Goal: Feedback & Contribution: Submit feedback/report problem

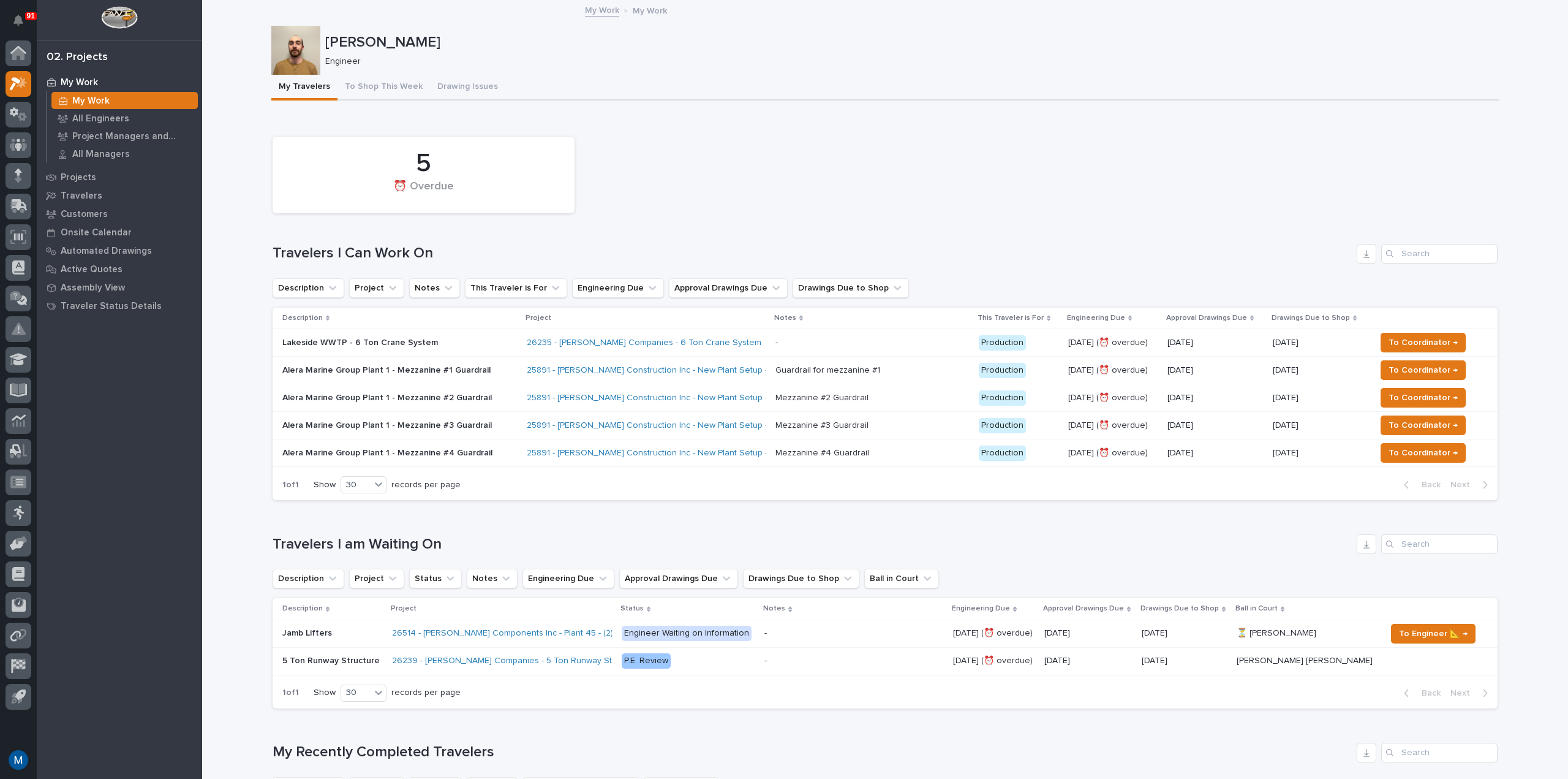
click at [700, 187] on div "5 ⏰ Overdue" at bounding box center [885, 175] width 1238 height 89
click at [351, 82] on button "To Shop This Week" at bounding box center [384, 88] width 93 height 26
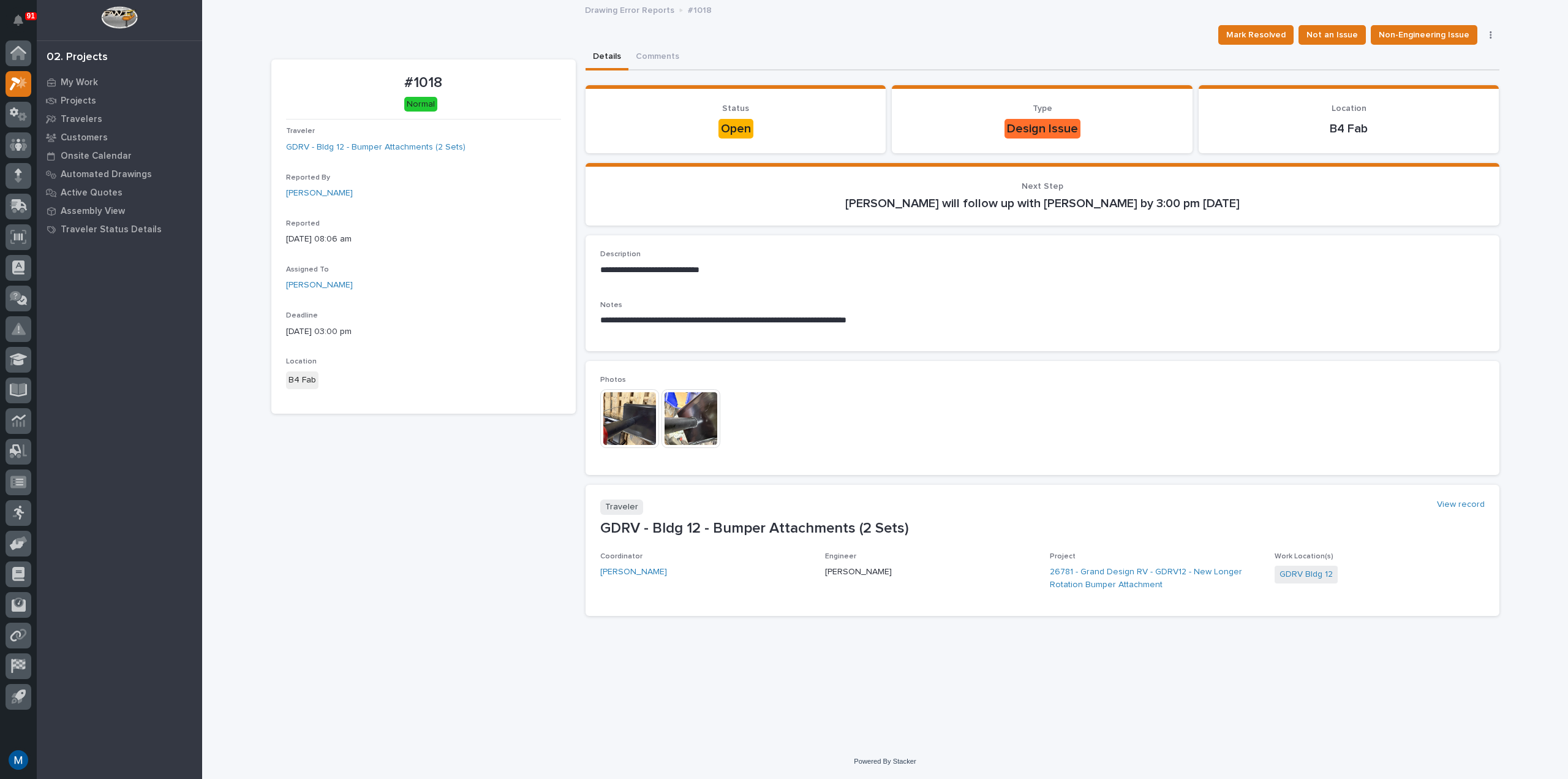
click at [613, 440] on img at bounding box center [630, 418] width 59 height 59
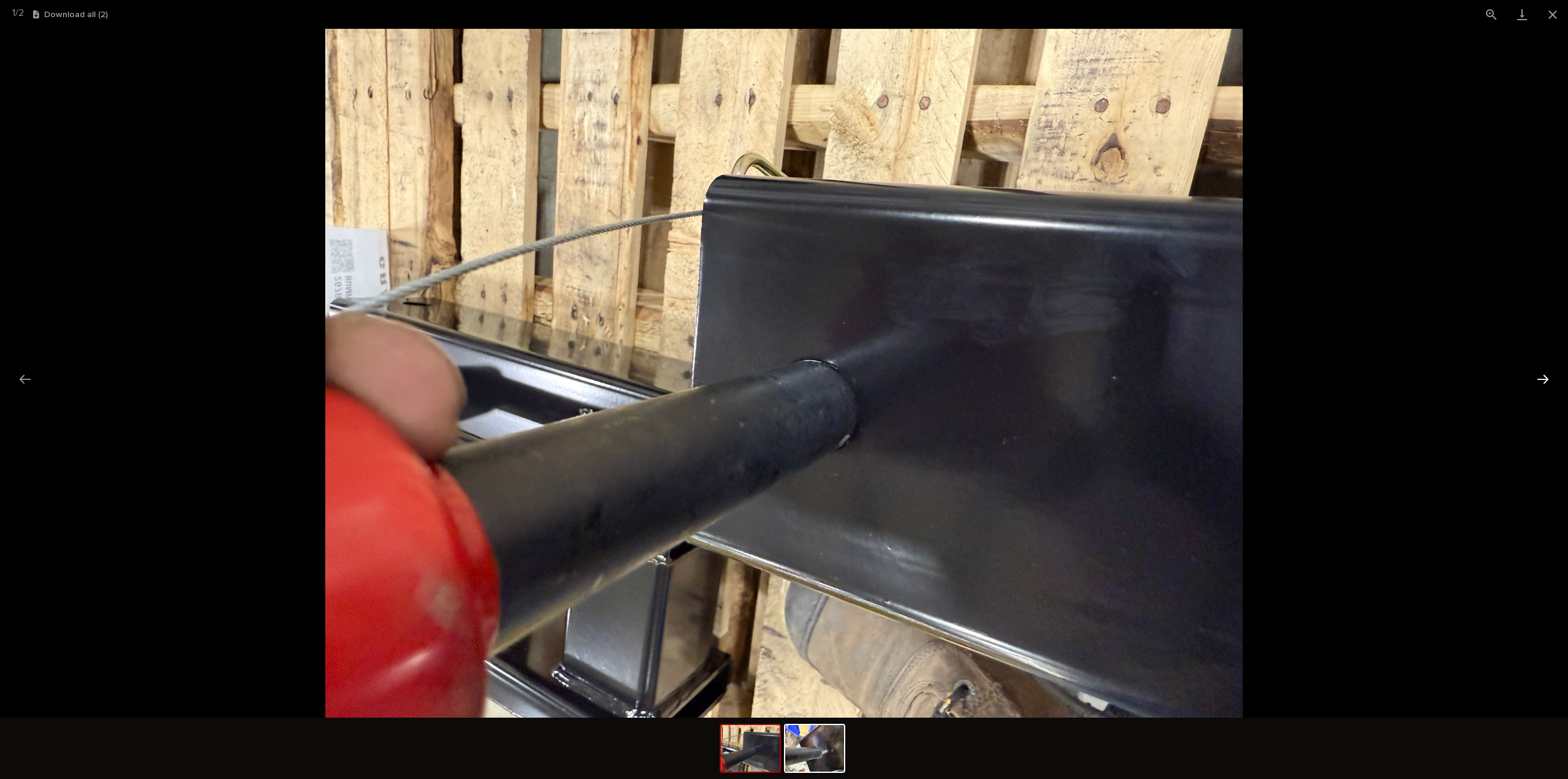
click at [1552, 374] on button "Next slide" at bounding box center [1543, 379] width 26 height 24
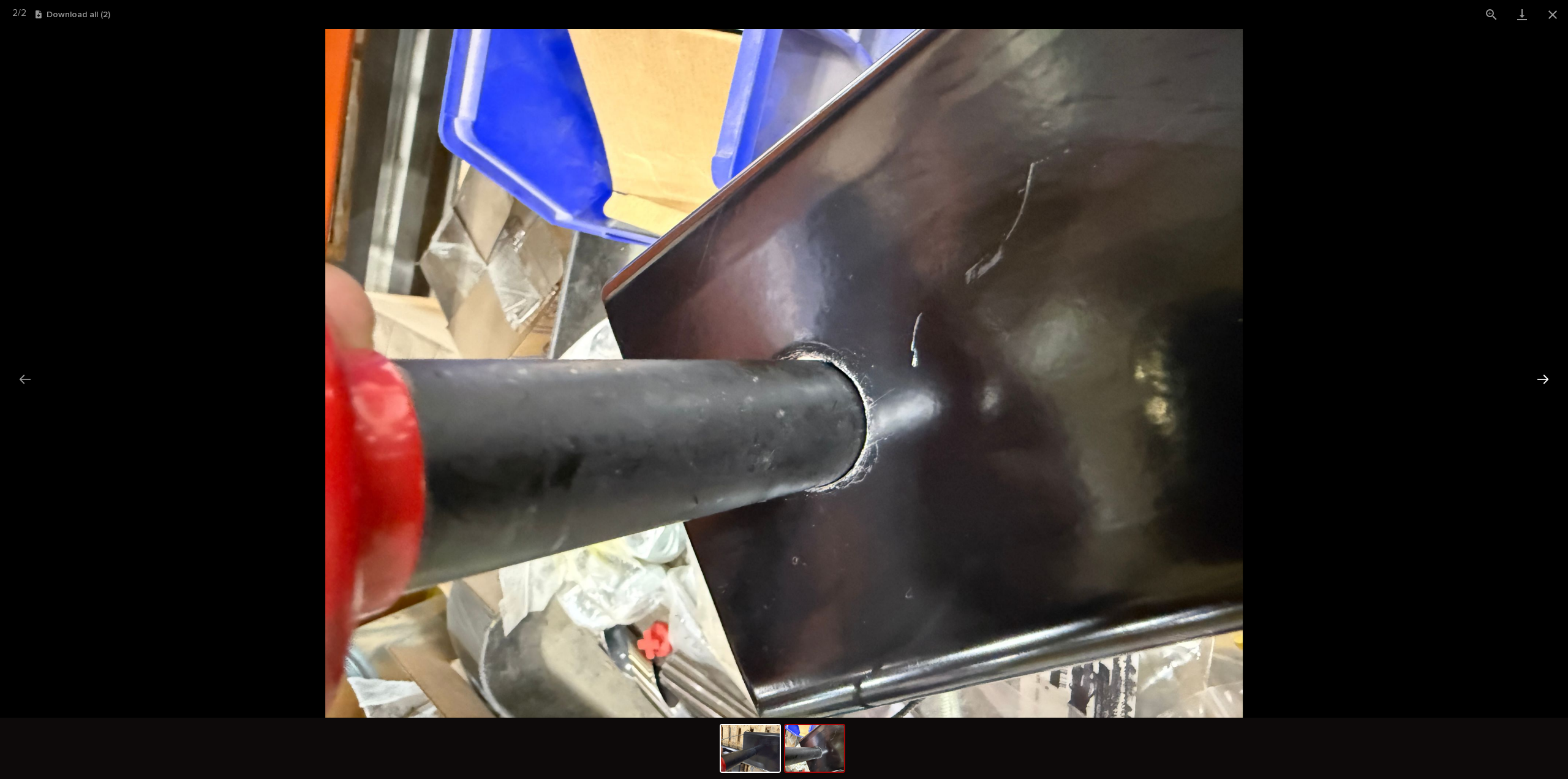
click at [1552, 374] on button "Next slide" at bounding box center [1543, 379] width 26 height 24
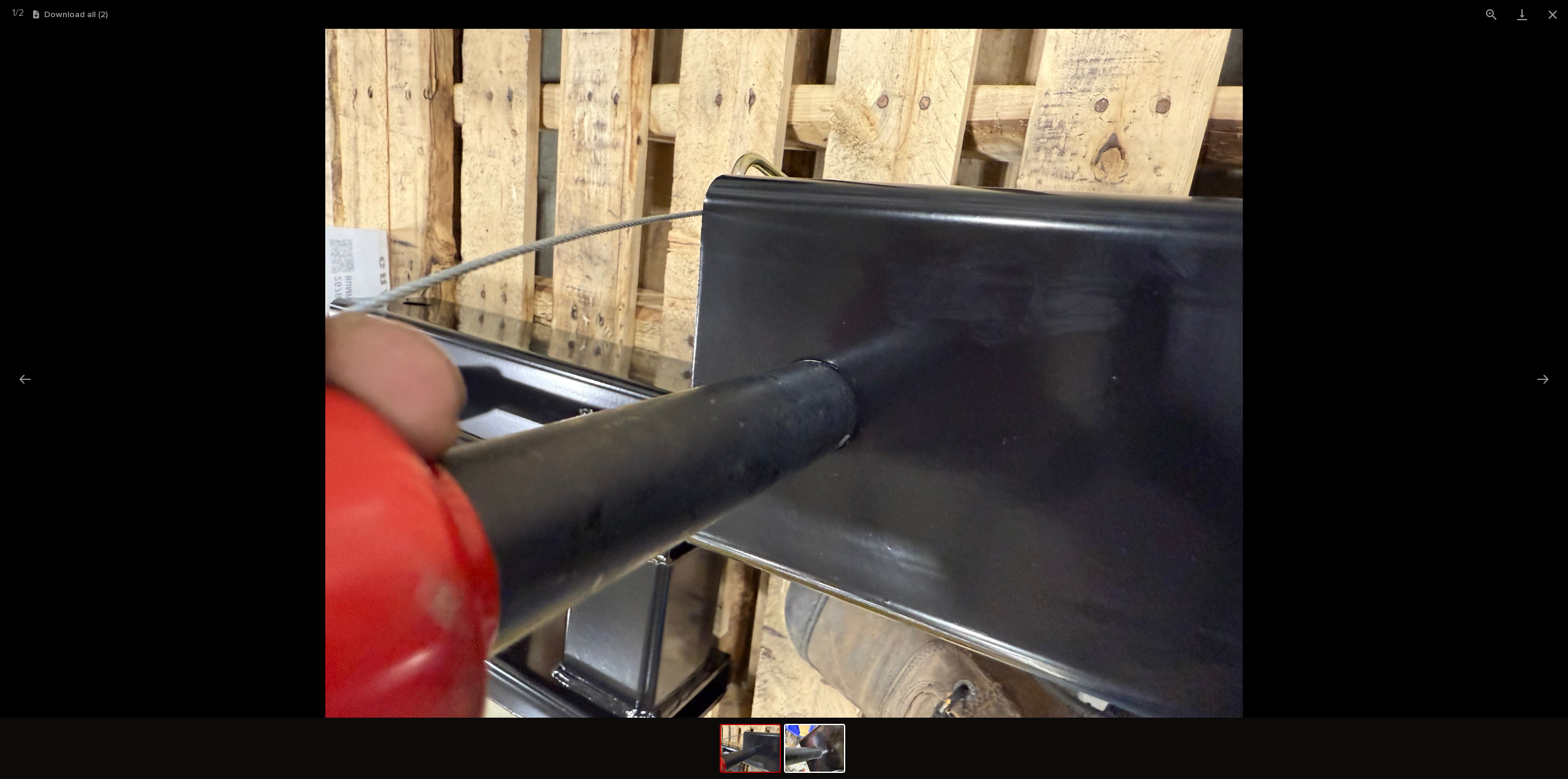
click at [1446, 352] on picture at bounding box center [784, 372] width 1568 height 688
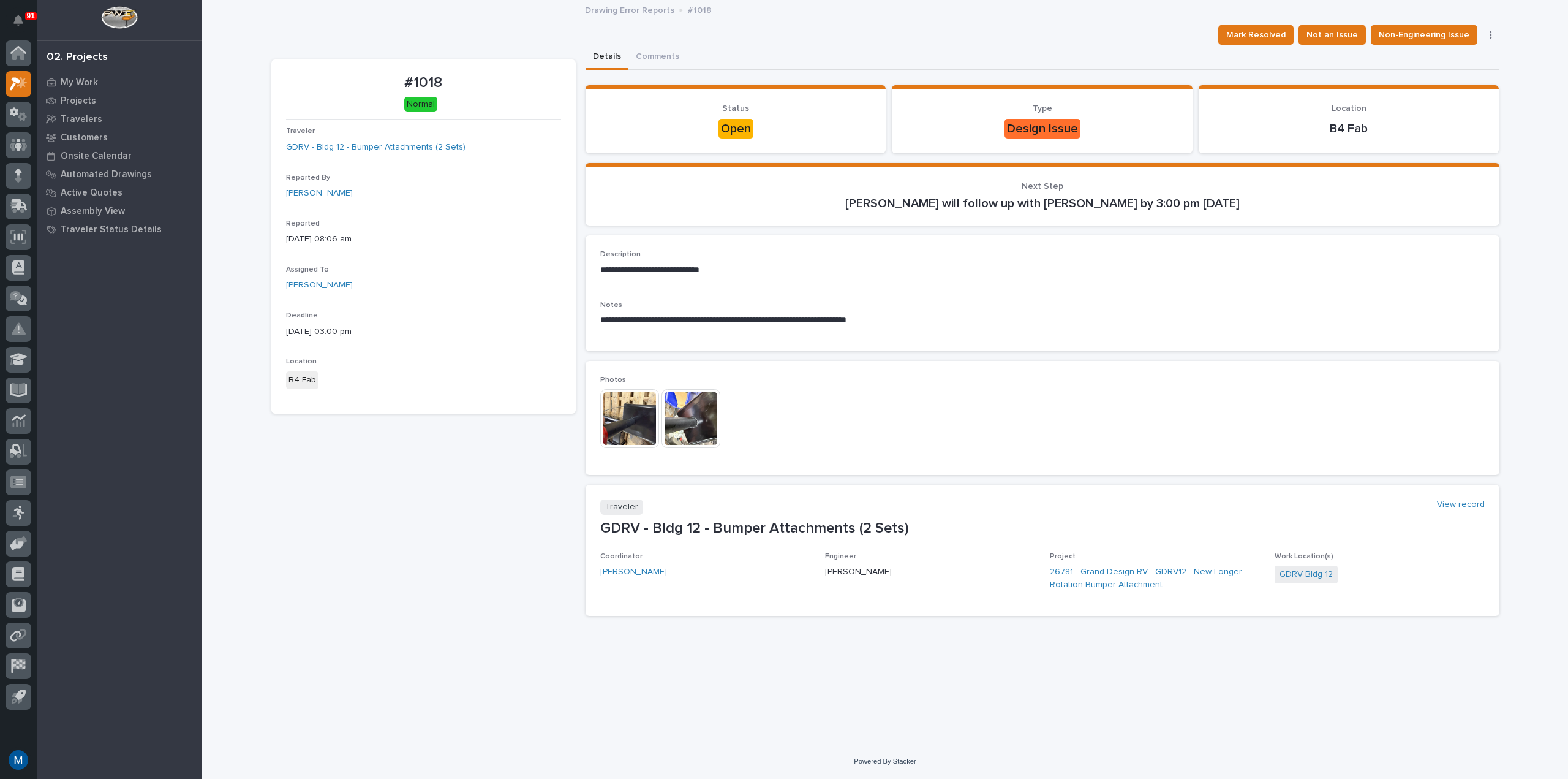
click at [389, 495] on div "#1018 Normal Traveler GDRV - Bldg 12 - Bumper Attachments (2 Sets) Reported By …" at bounding box center [423, 342] width 304 height 566
click at [411, 130] on p "Traveler" at bounding box center [423, 131] width 275 height 9
click at [412, 148] on link "GDRV - Bldg 12 - Bumper Attachments (2 Sets)" at bounding box center [376, 147] width 180 height 13
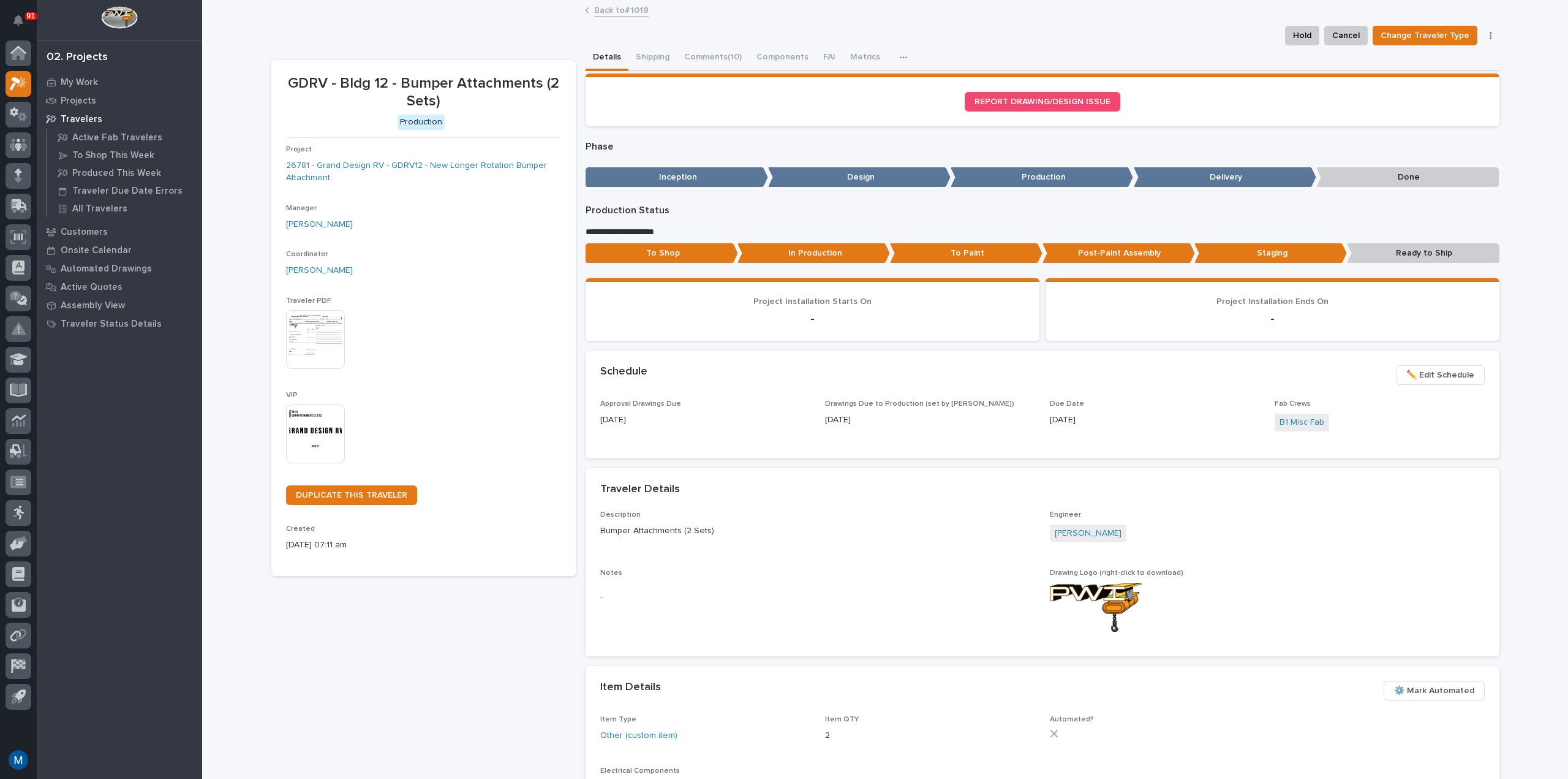
click at [292, 332] on img at bounding box center [315, 339] width 59 height 59
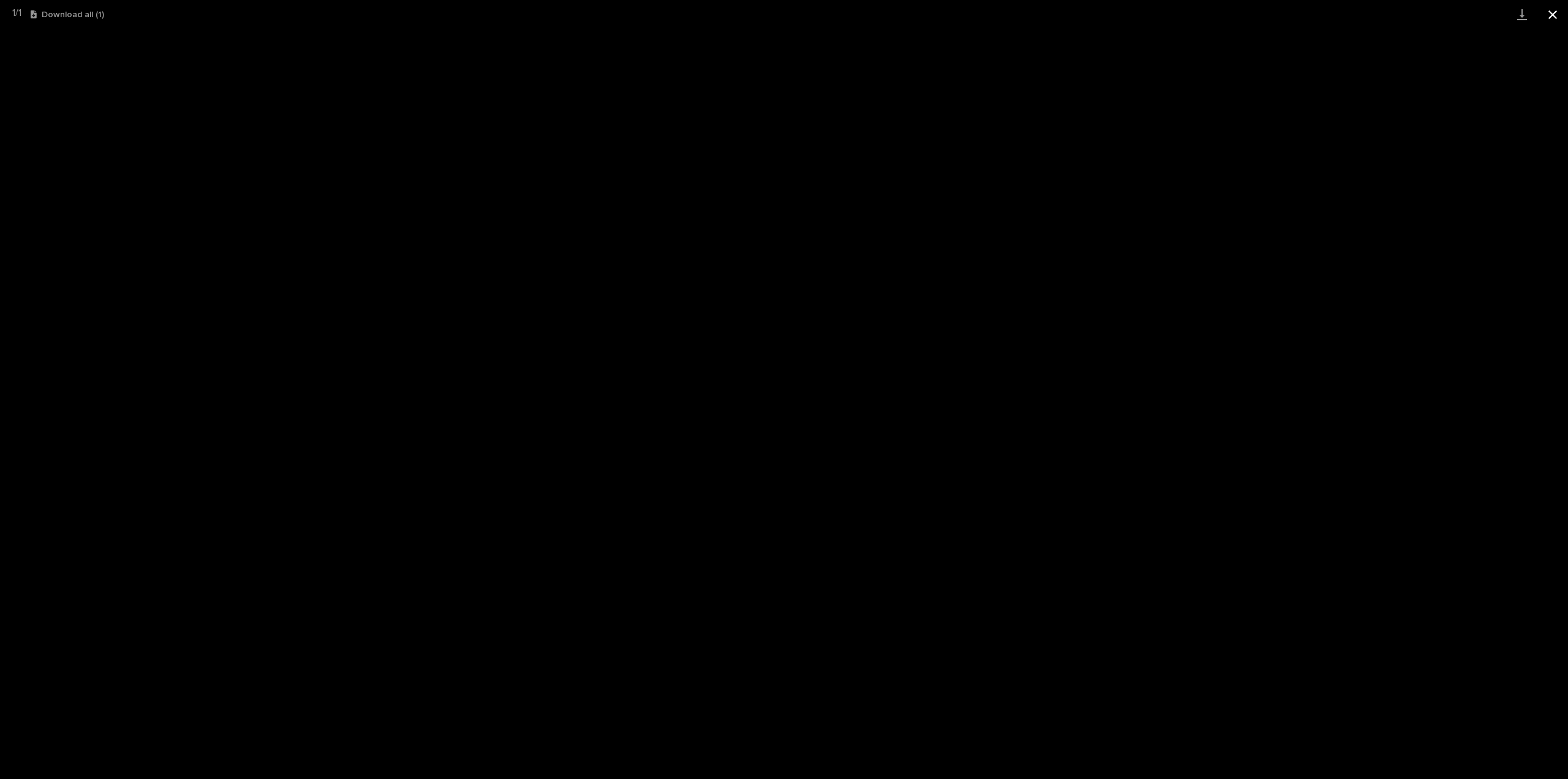
click at [1554, 15] on button "Close gallery" at bounding box center [1553, 14] width 31 height 29
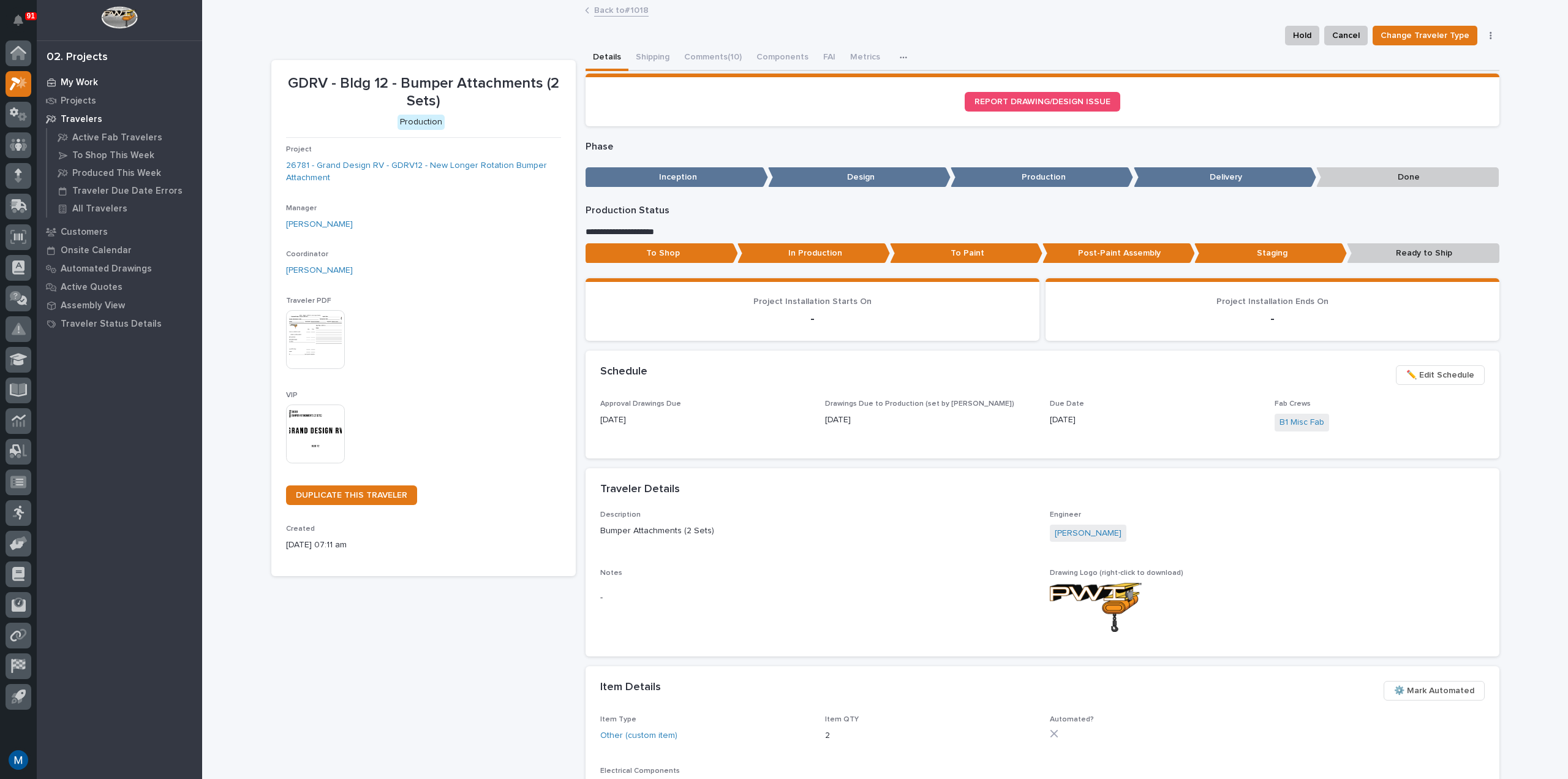
click at [89, 82] on p "My Work" at bounding box center [79, 82] width 37 height 11
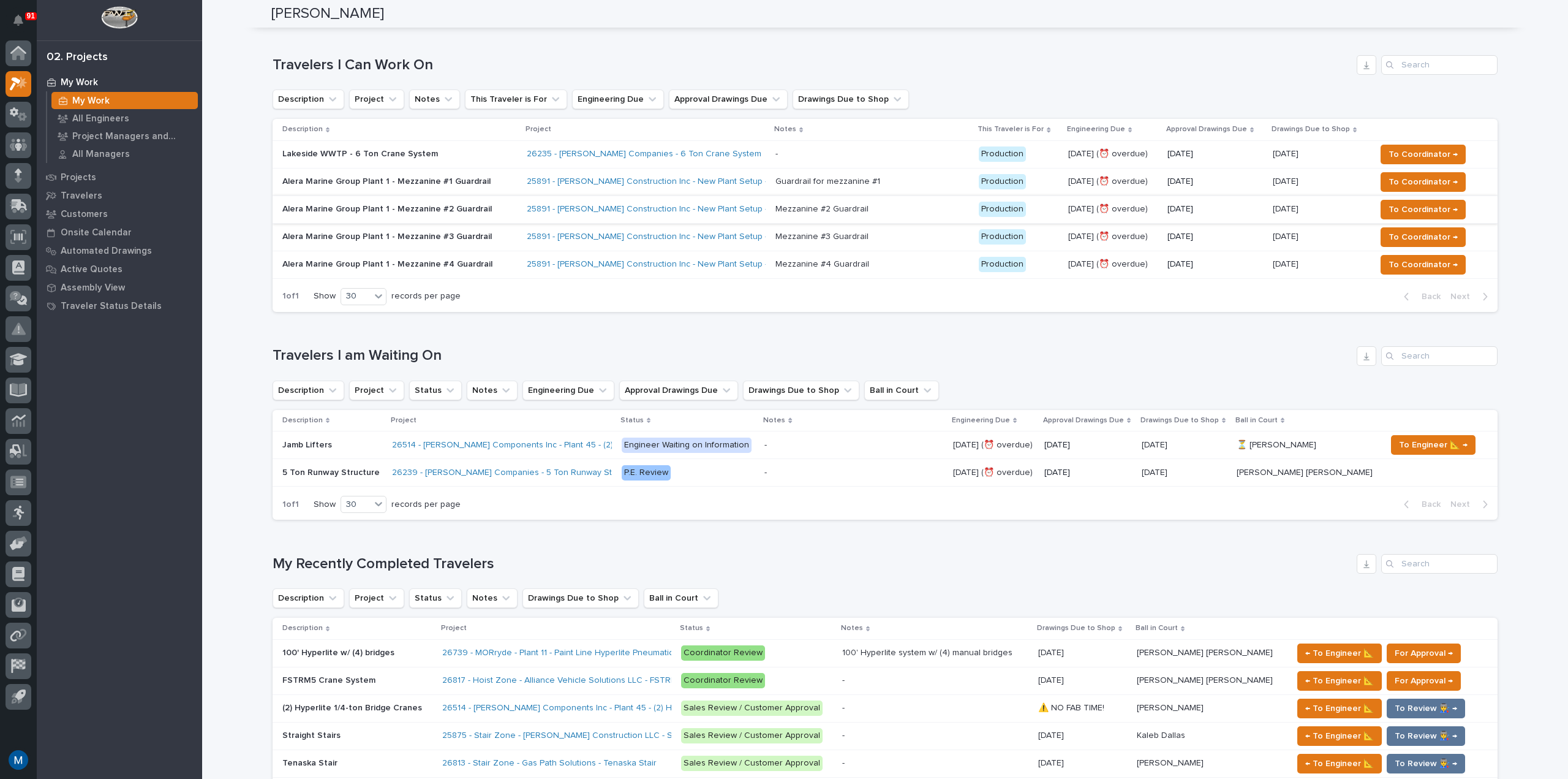
scroll to position [490, 0]
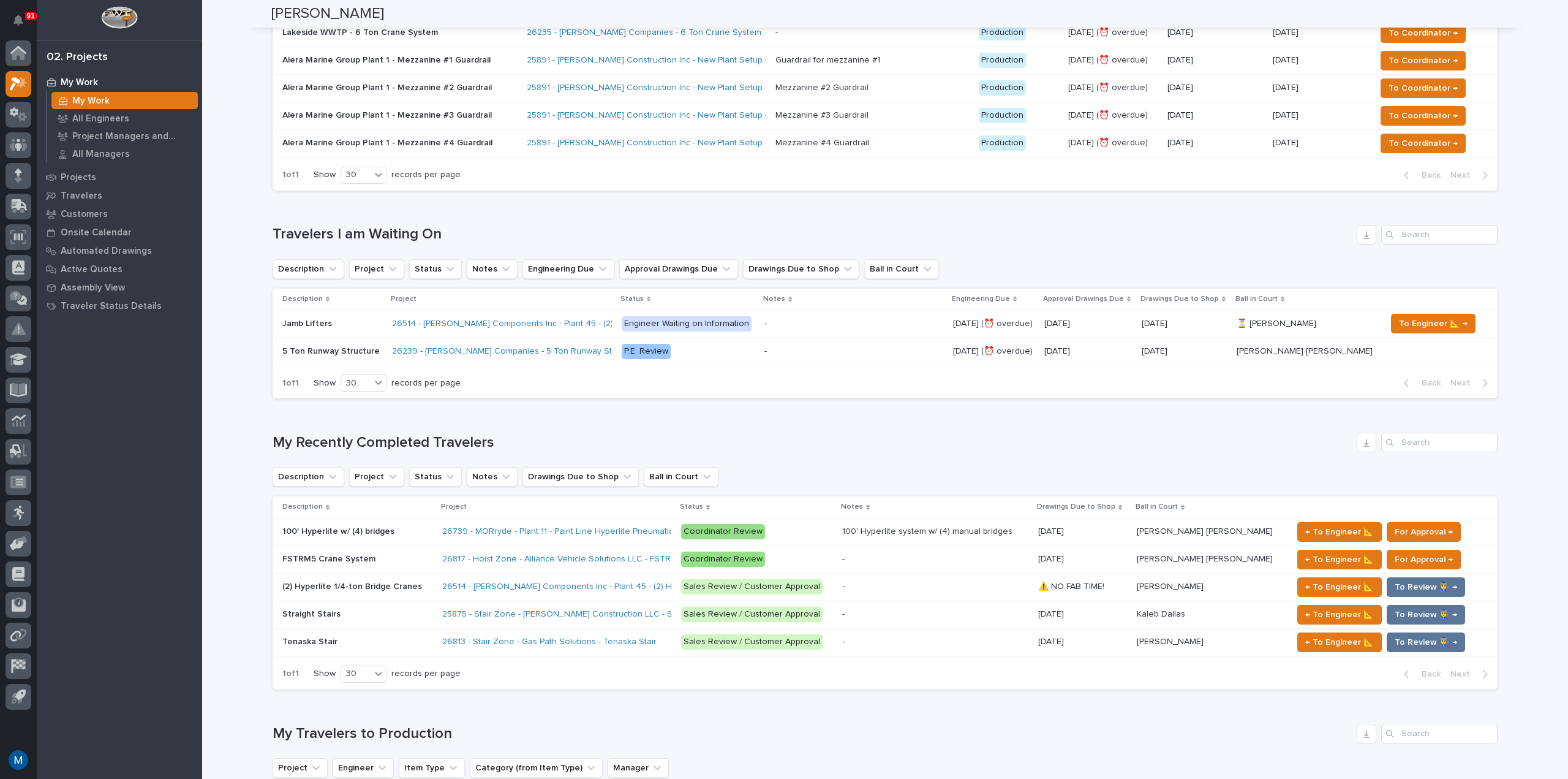
click at [230, 354] on div "Loading... Saving… Loading... Saving… Marston Norris Marston Norris Engineer So…" at bounding box center [885, 528] width 1366 height 2034
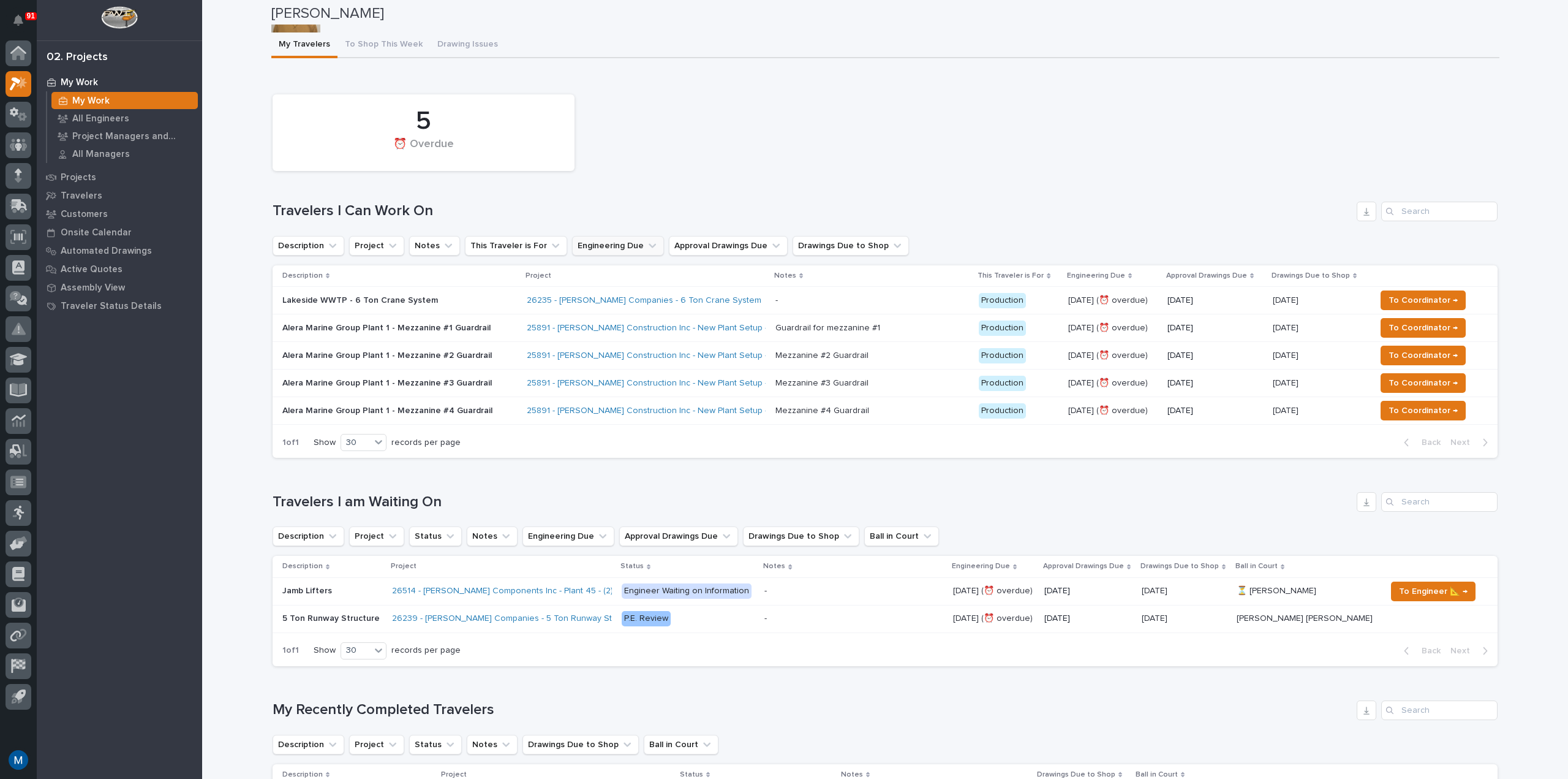
scroll to position [0, 0]
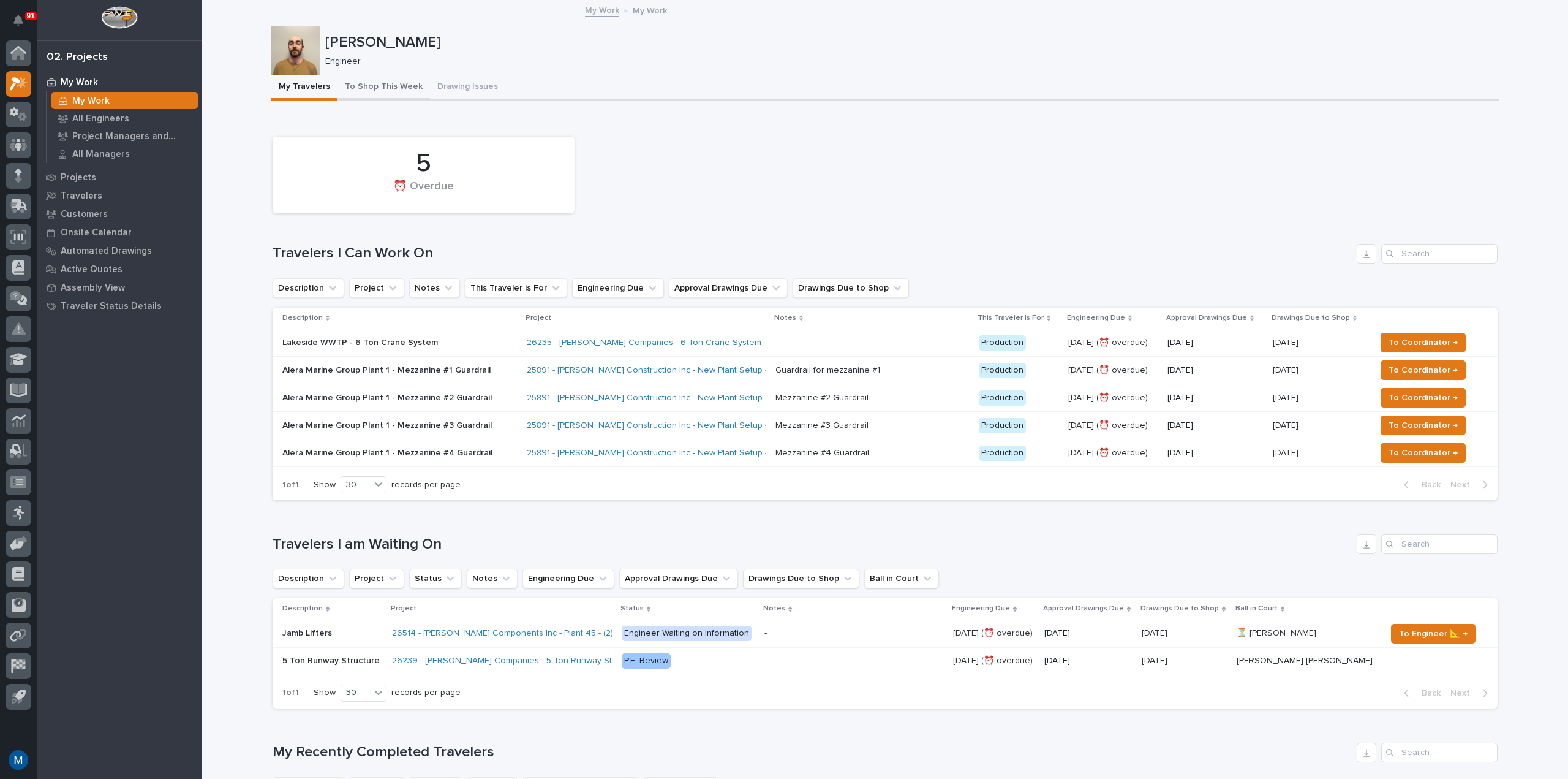
click at [389, 76] on button "To Shop This Week" at bounding box center [384, 88] width 93 height 26
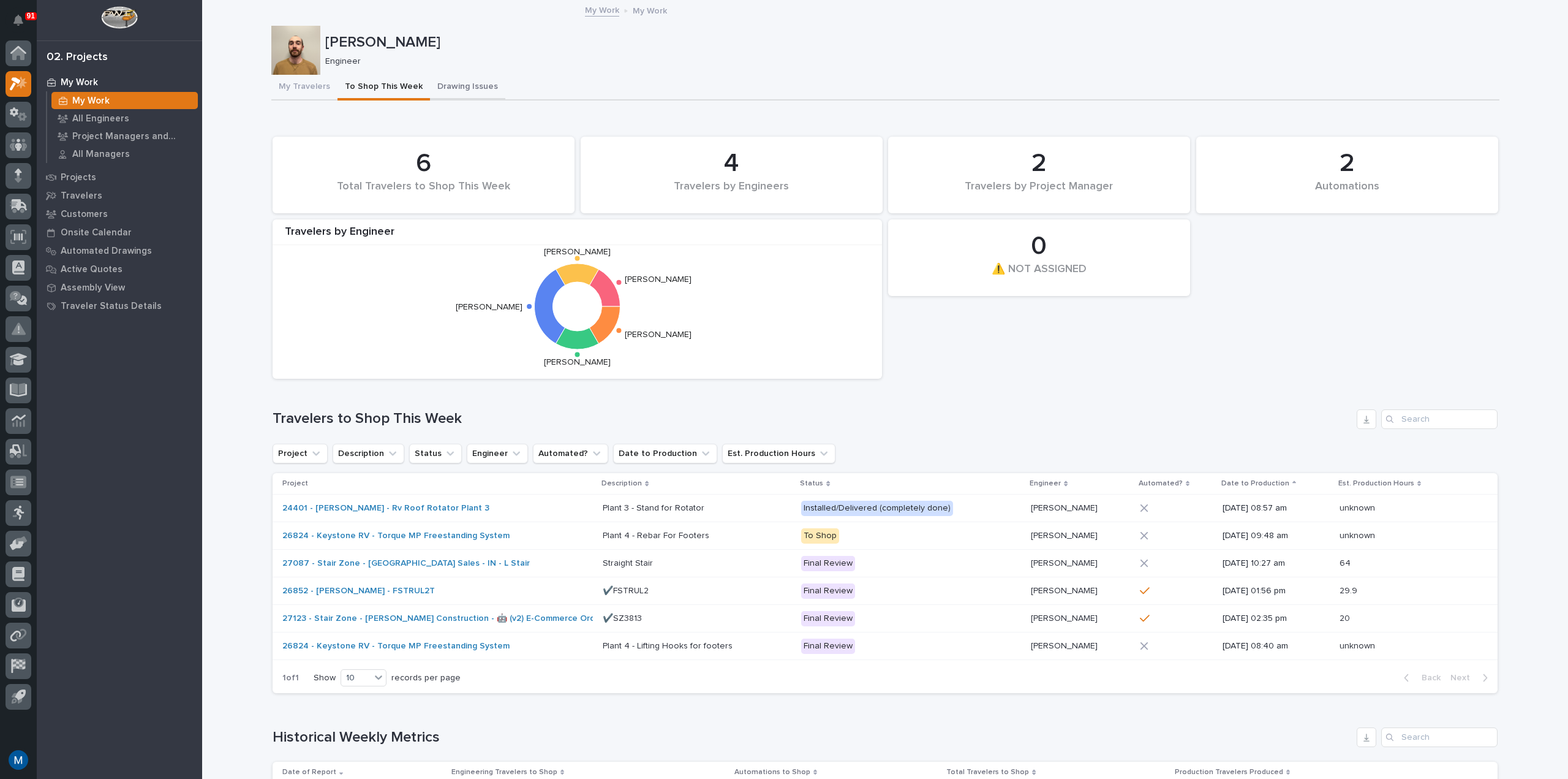
click at [462, 90] on button "Drawing Issues" at bounding box center [468, 88] width 76 height 26
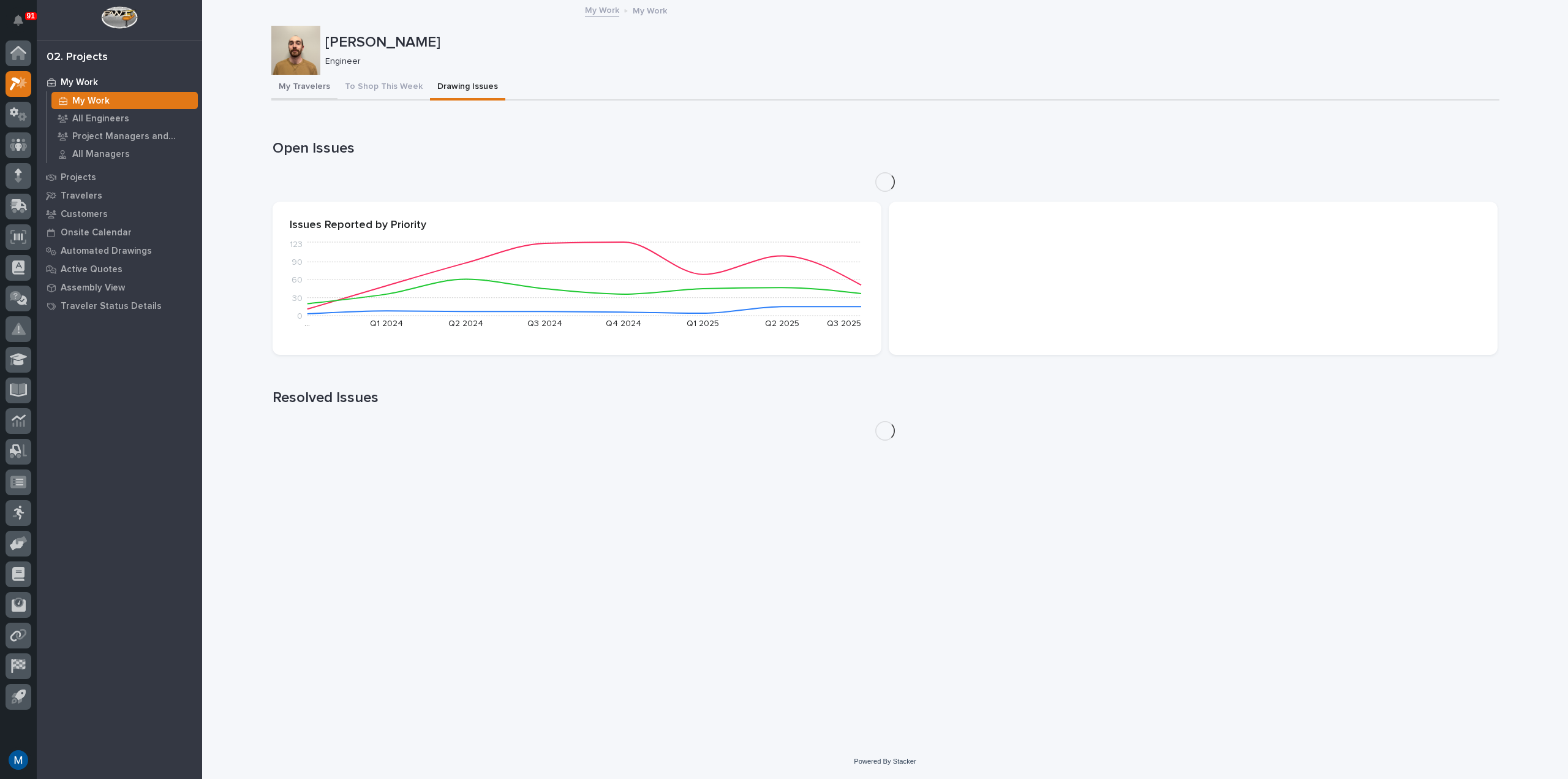
click at [293, 89] on button "My Travelers" at bounding box center [304, 88] width 66 height 26
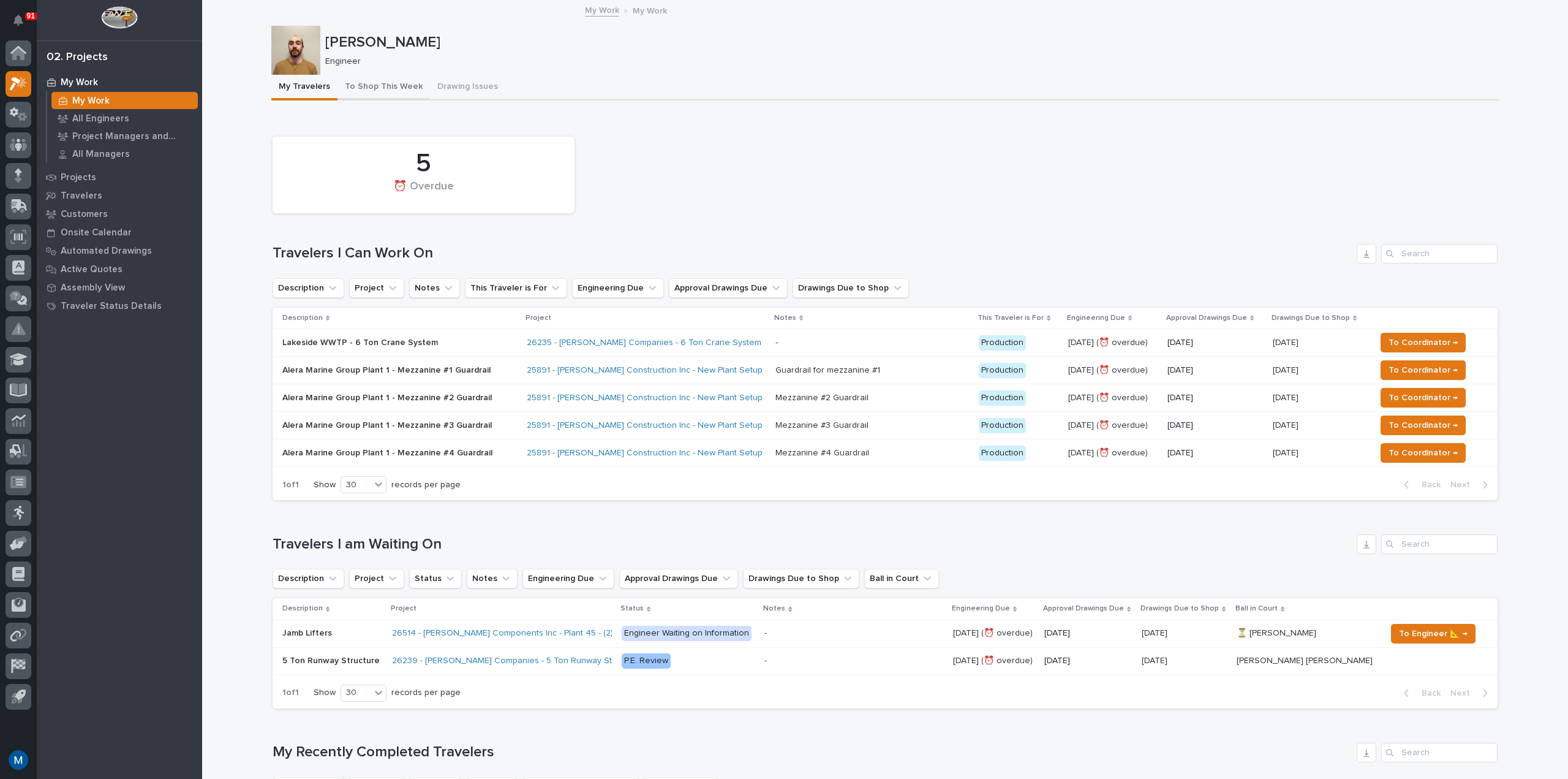
click at [371, 81] on button "To Shop This Week" at bounding box center [384, 88] width 93 height 26
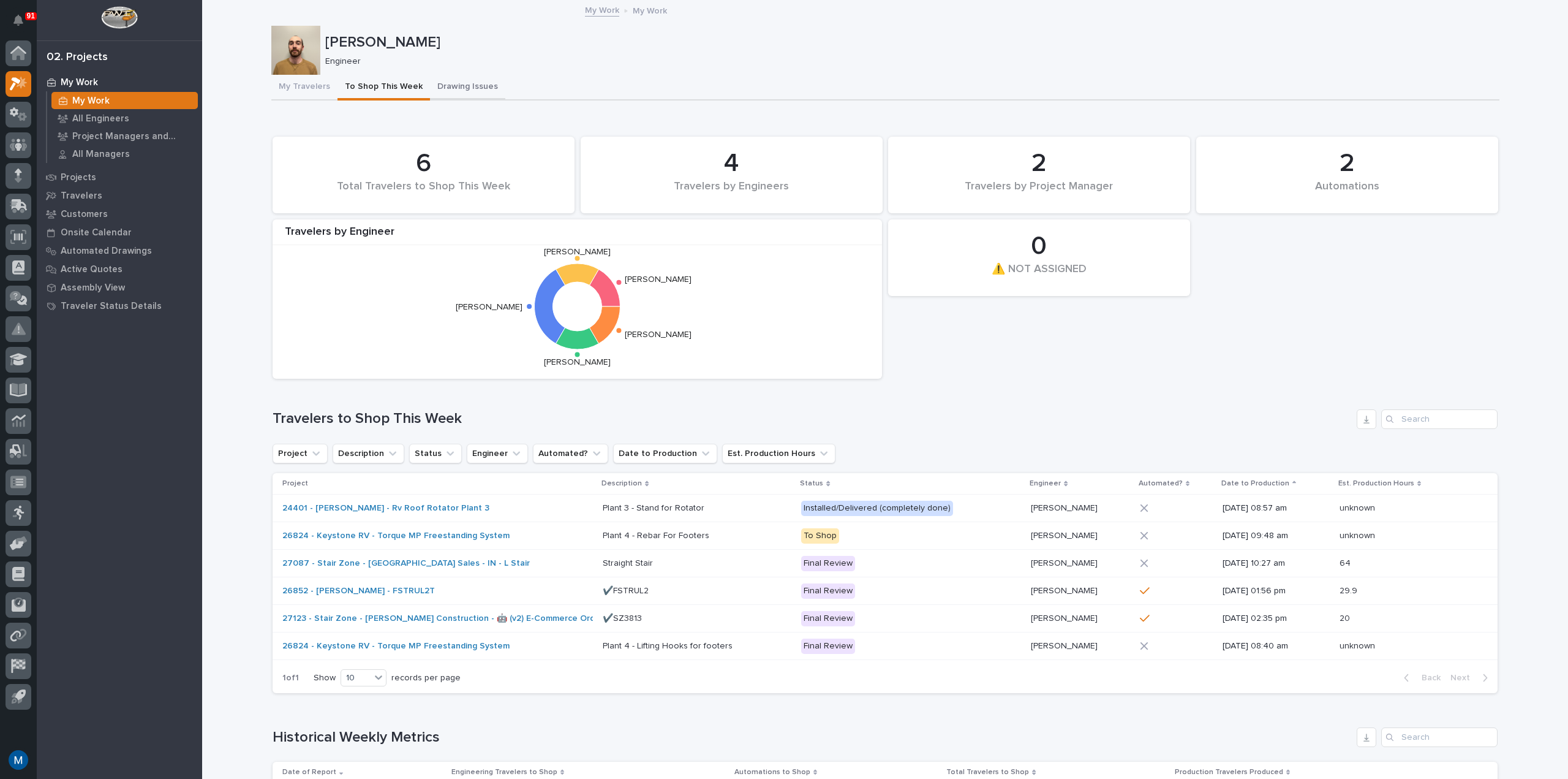
click at [469, 89] on button "Drawing Issues" at bounding box center [468, 88] width 76 height 26
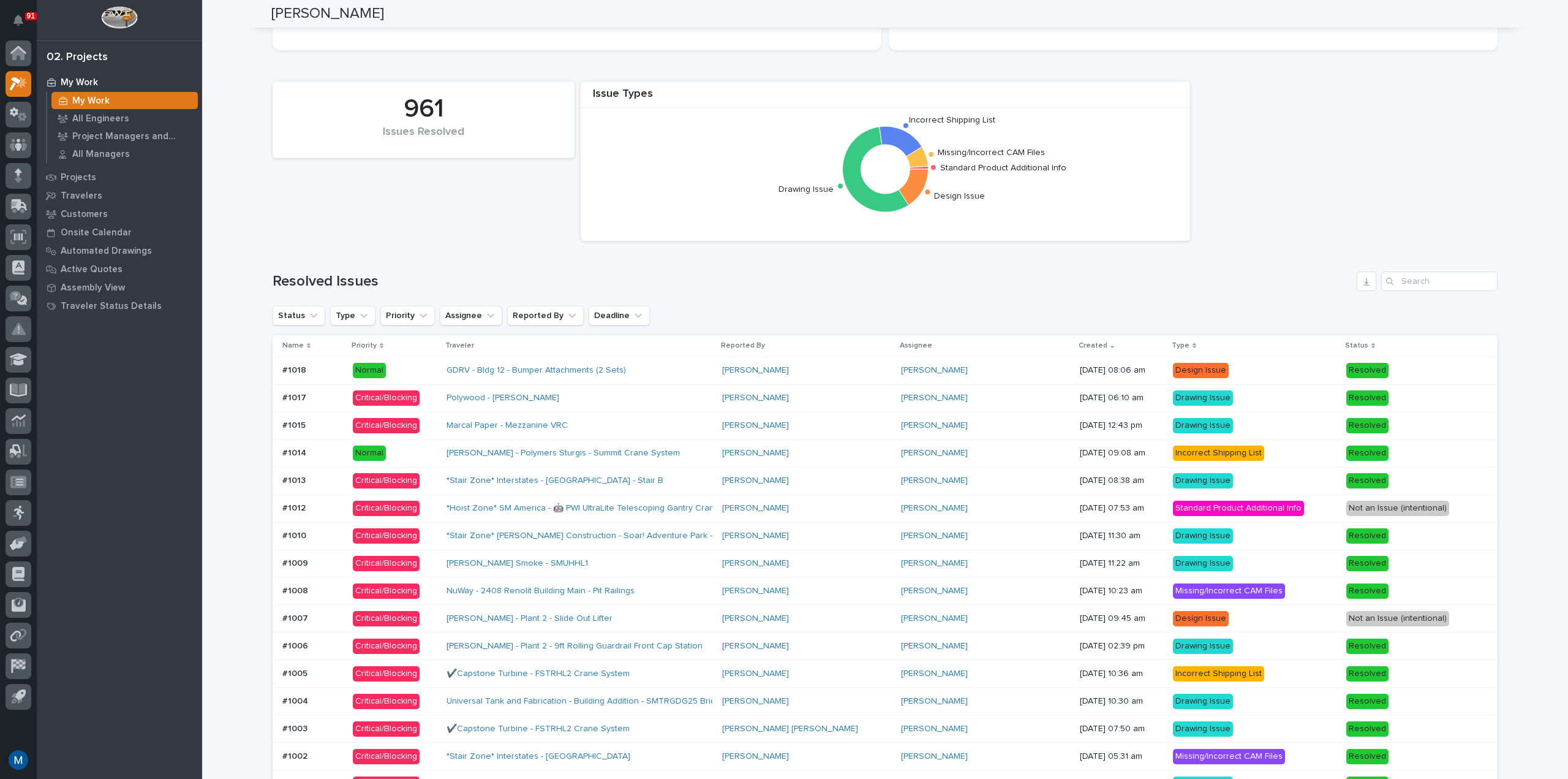
scroll to position [735, 0]
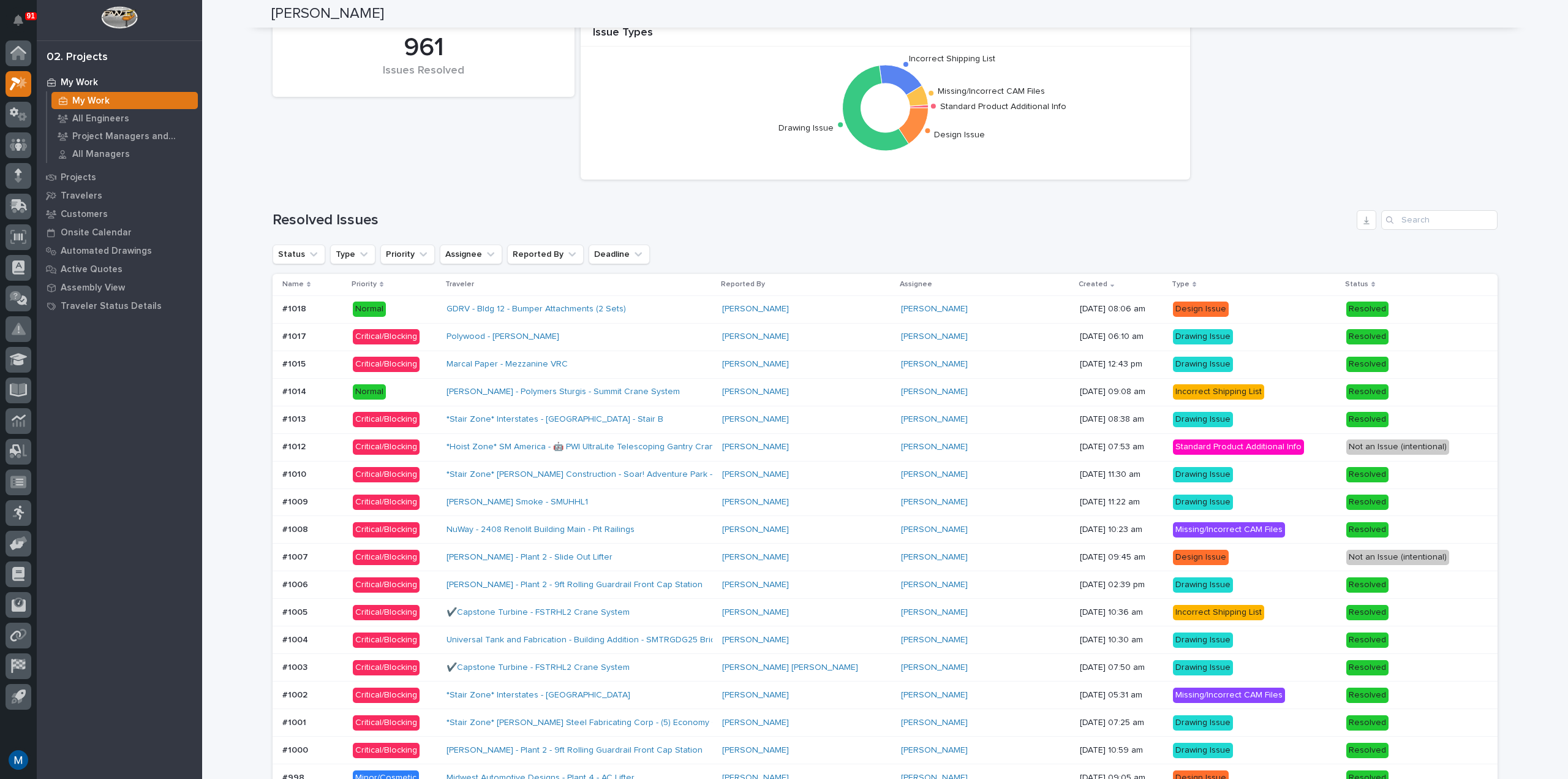
click at [708, 299] on div "GDRV - Bldg 12 - Bumper Attachments (2 Sets)" at bounding box center [579, 309] width 266 height 20
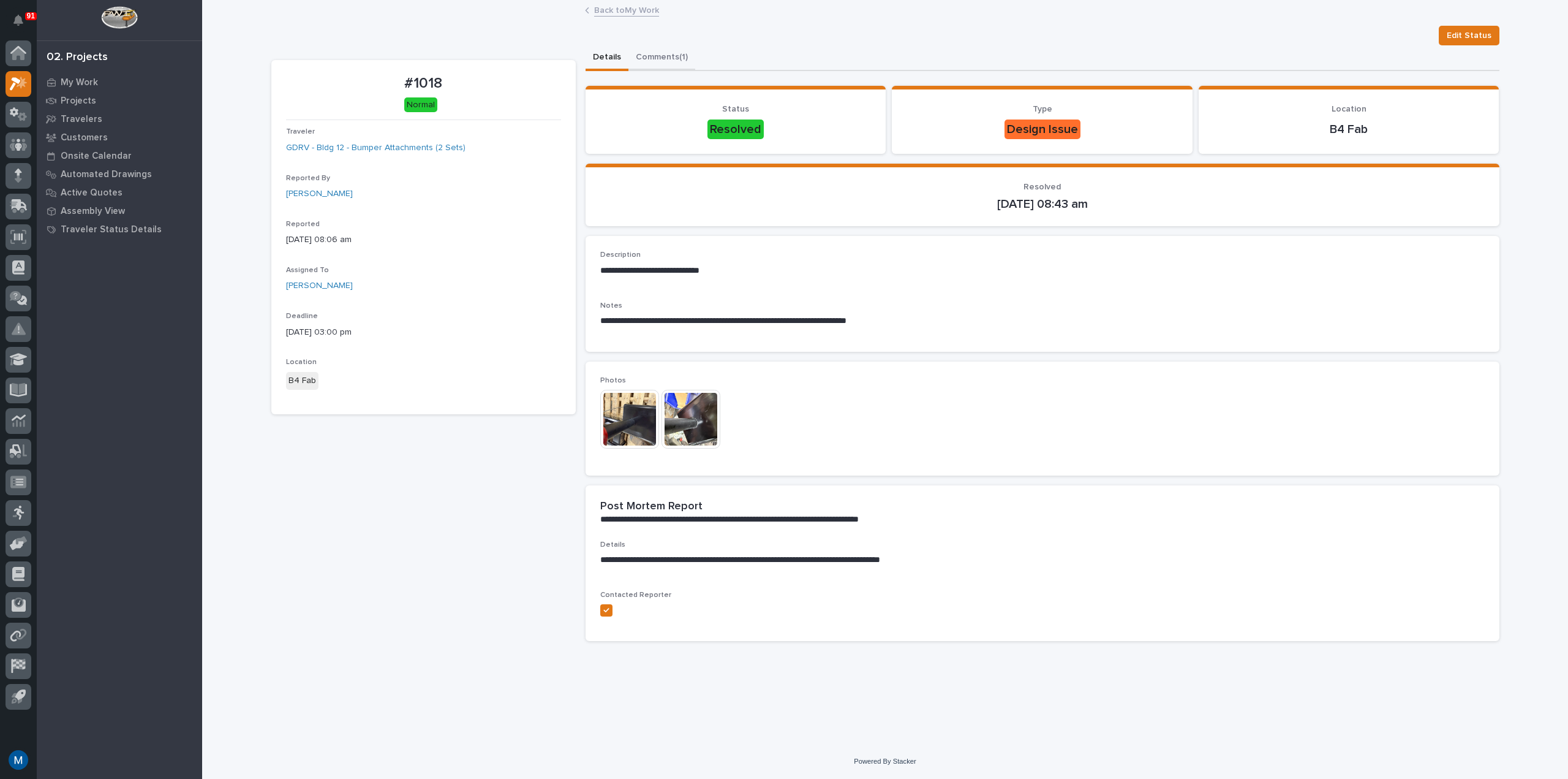
click at [669, 58] on button "Comments (1)" at bounding box center [662, 59] width 67 height 26
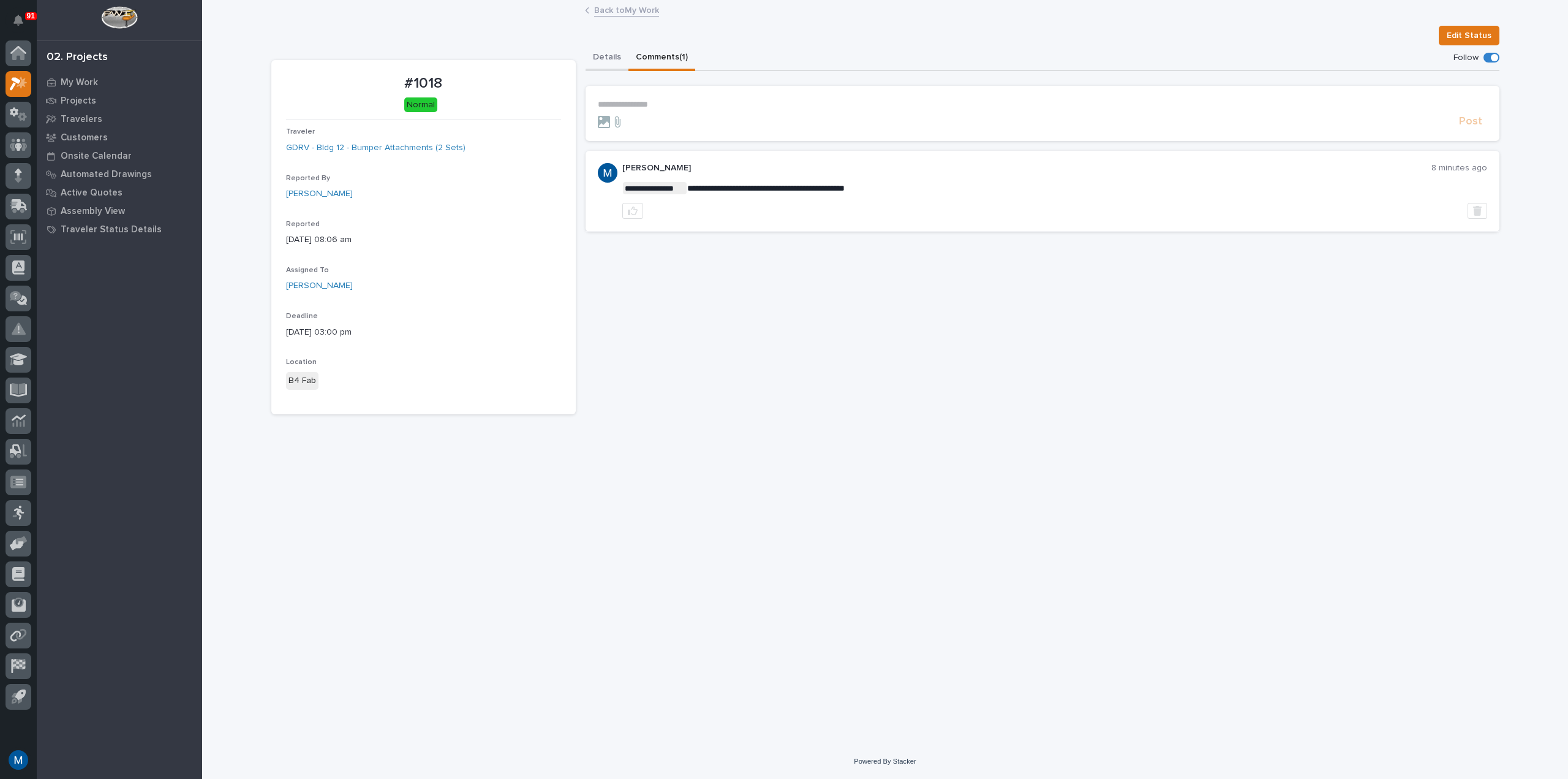
click at [612, 62] on button "Details" at bounding box center [607, 59] width 43 height 26
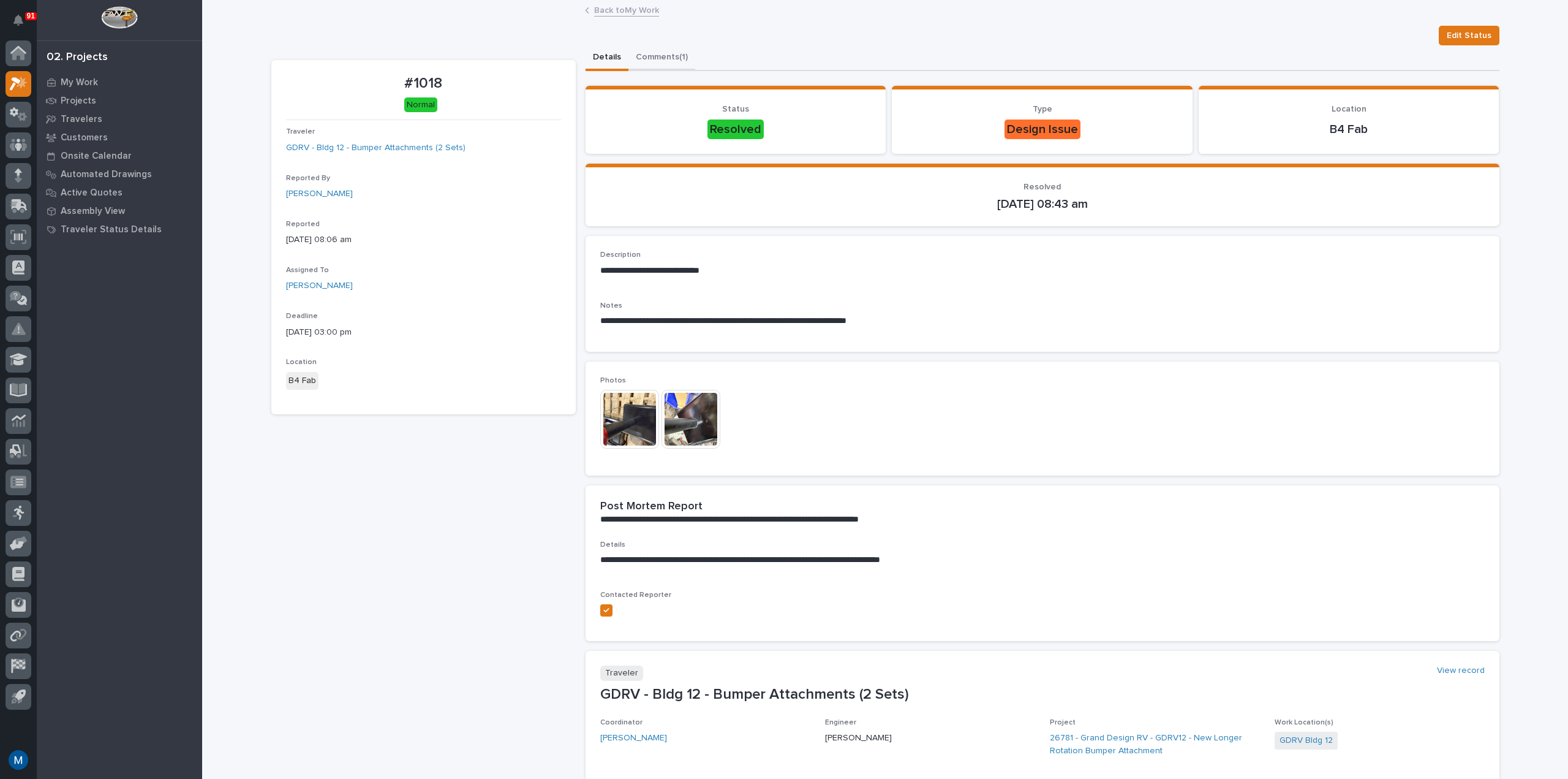
click at [633, 55] on button "Comments (1)" at bounding box center [662, 59] width 67 height 26
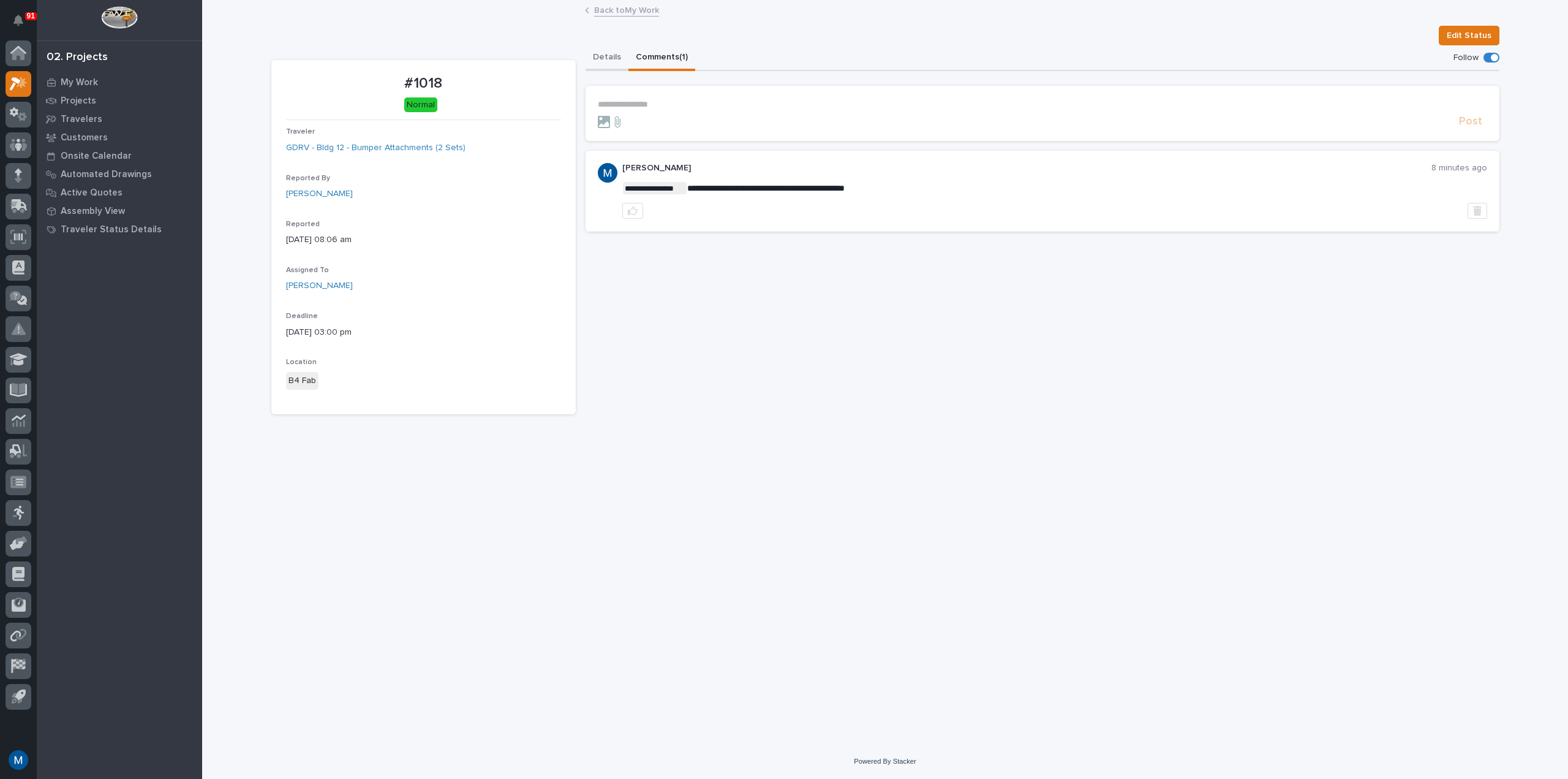
click at [599, 56] on button "Details" at bounding box center [607, 59] width 43 height 26
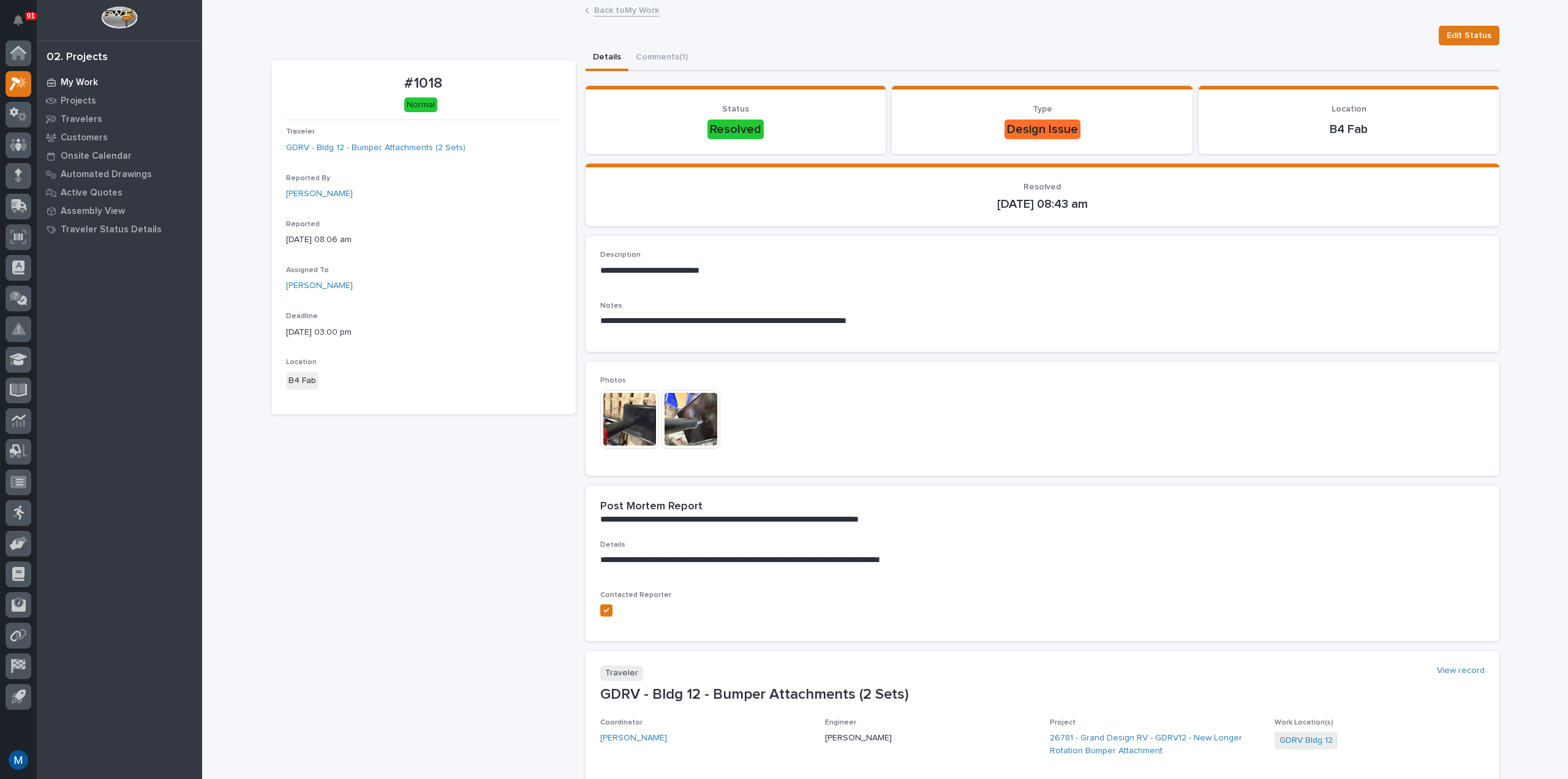
click at [101, 81] on div "My Work" at bounding box center [119, 82] width 159 height 17
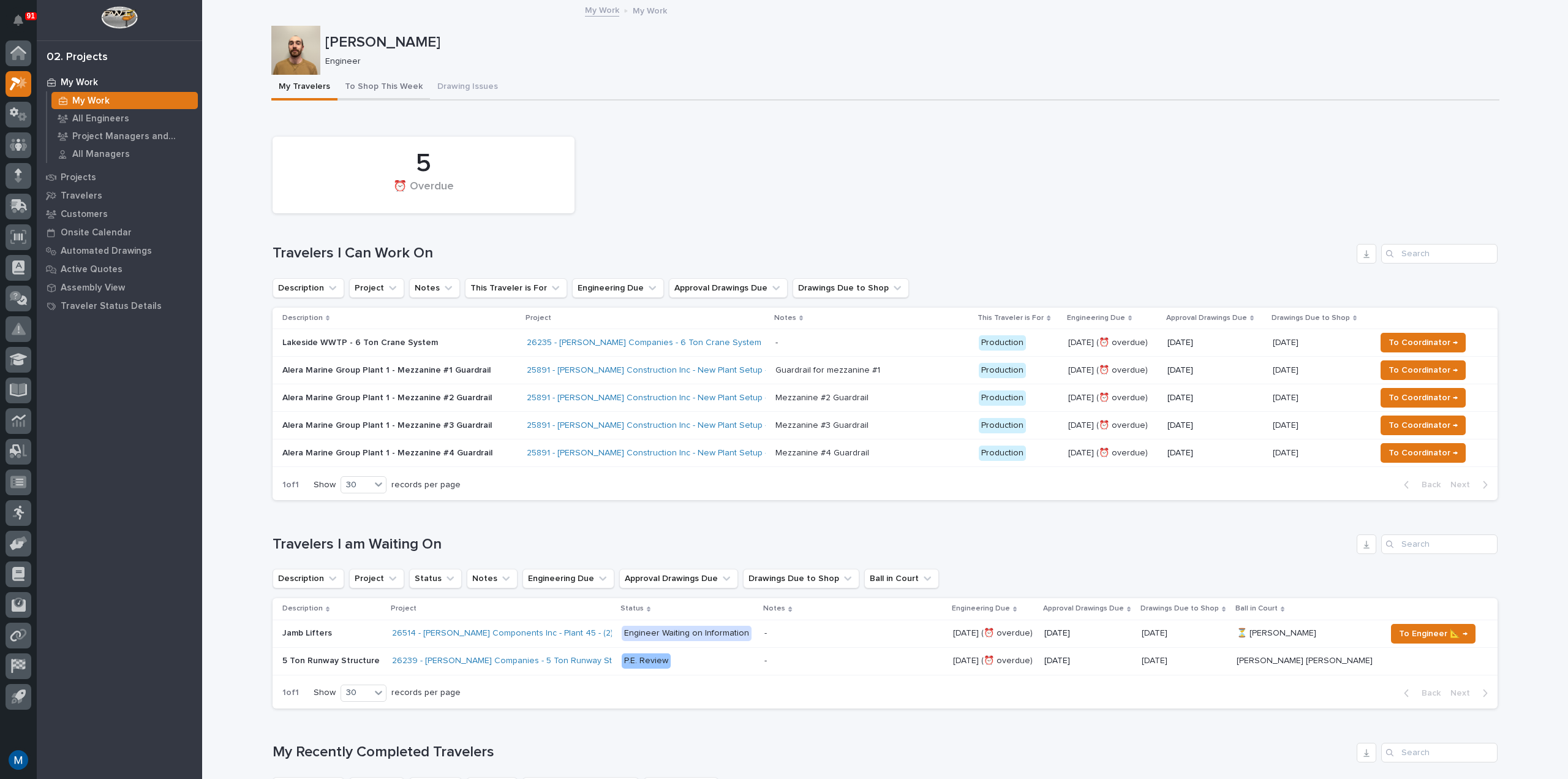
click at [393, 85] on button "To Shop This Week" at bounding box center [384, 88] width 93 height 26
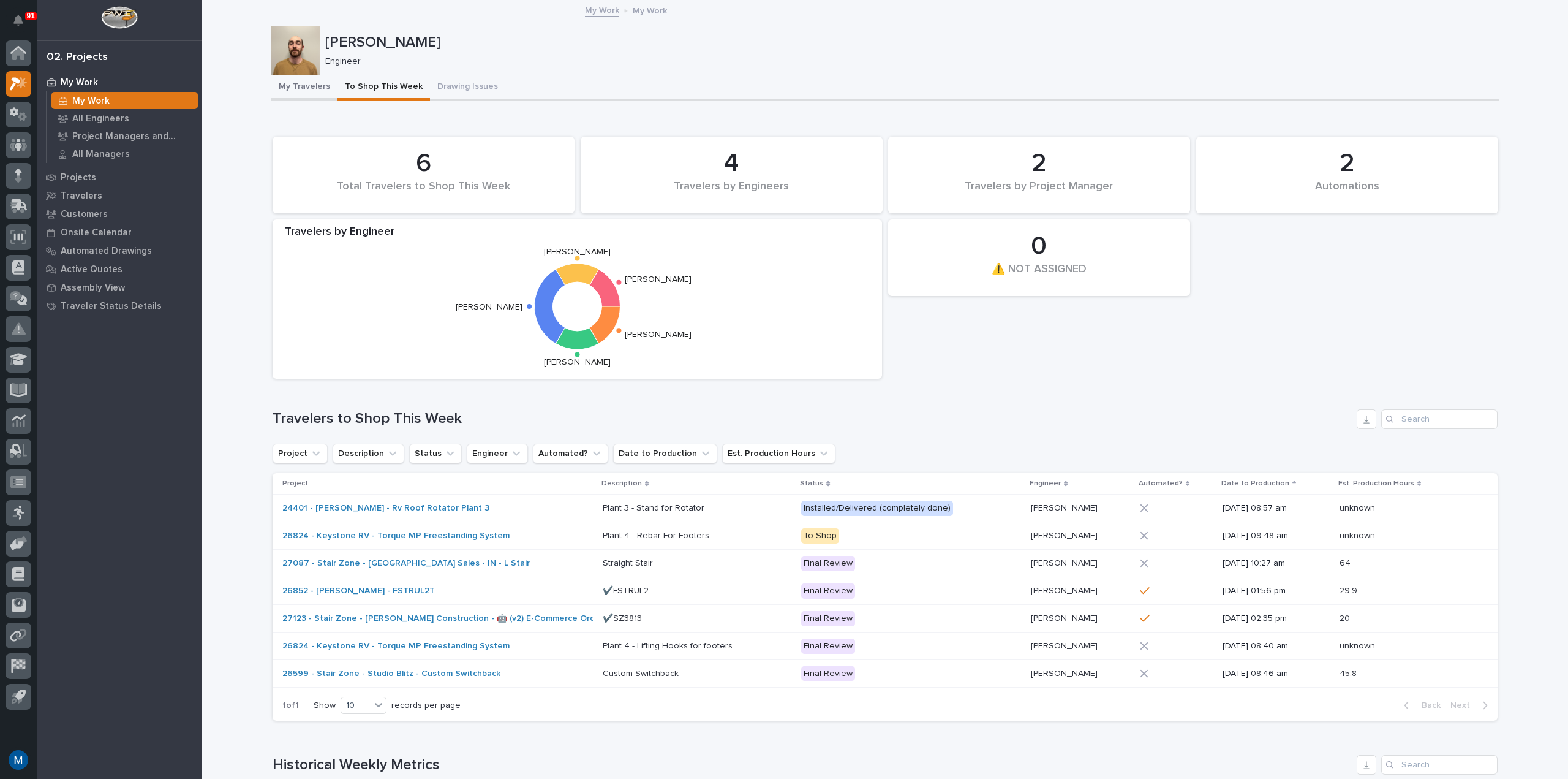
click at [298, 87] on button "My Travelers" at bounding box center [304, 88] width 66 height 26
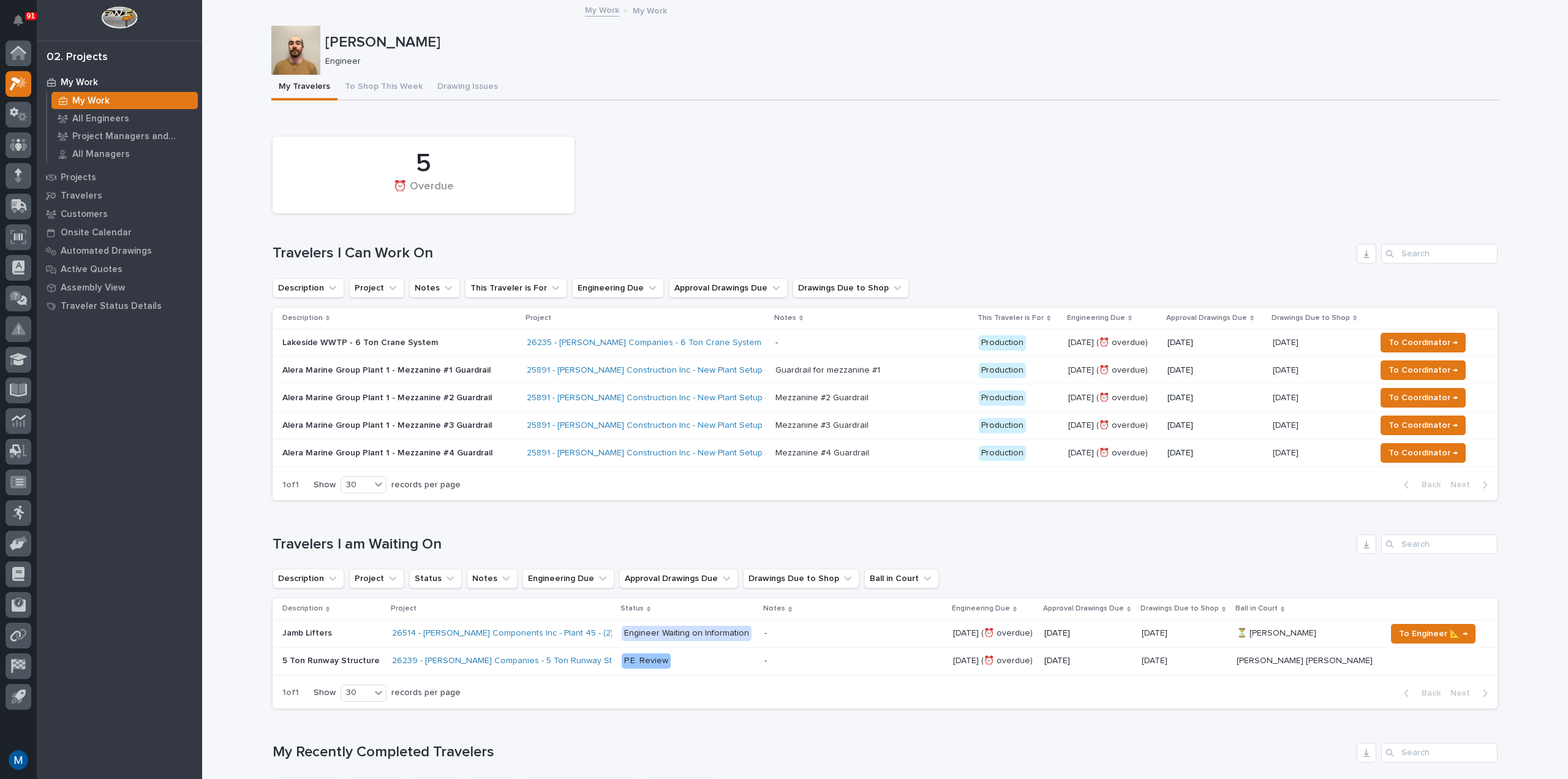
click at [992, 208] on div "5 ⏰ Overdue" at bounding box center [885, 175] width 1238 height 89
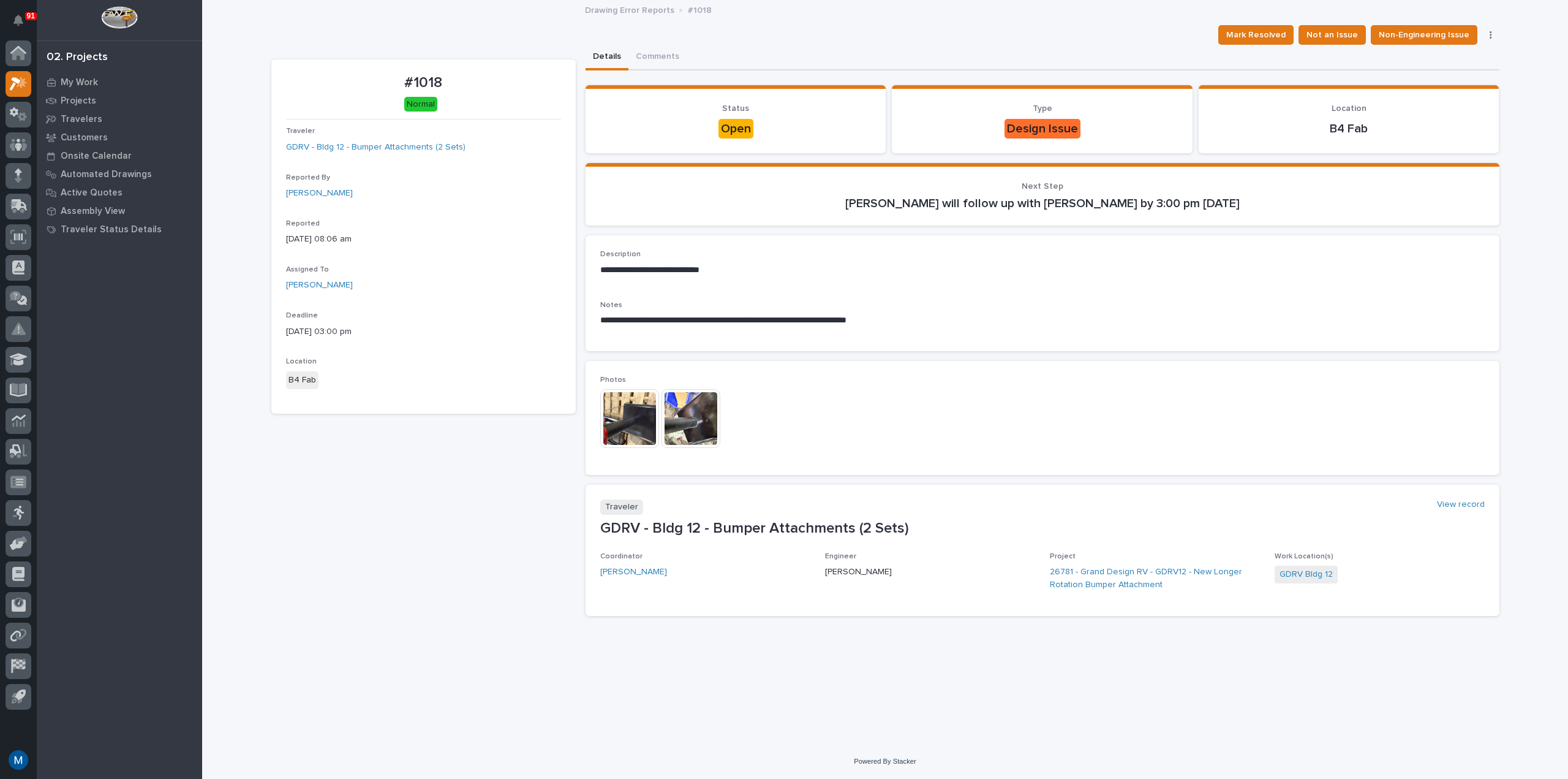
click at [622, 409] on img at bounding box center [630, 418] width 59 height 59
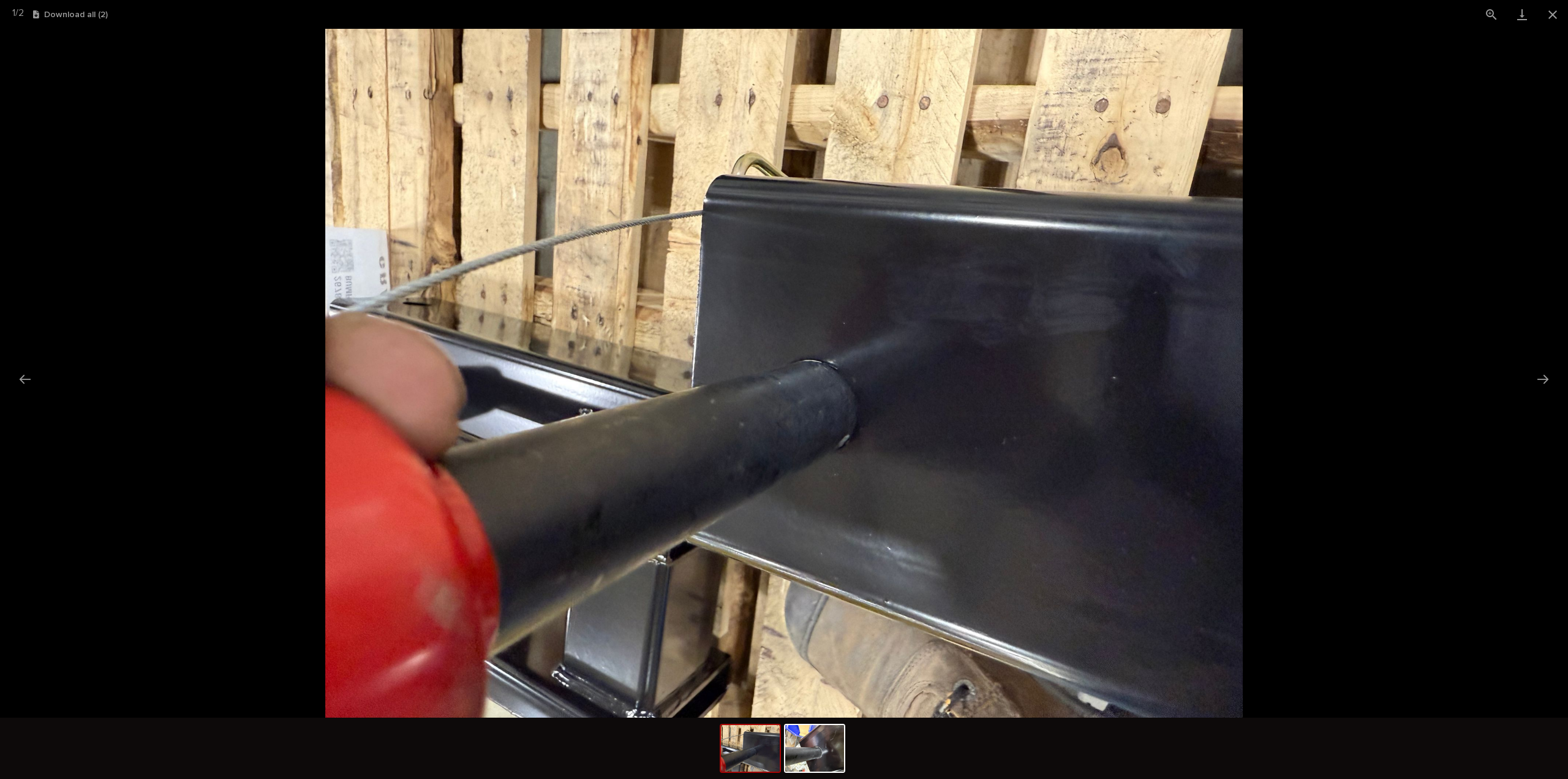
click at [1273, 396] on picture at bounding box center [784, 372] width 1568 height 688
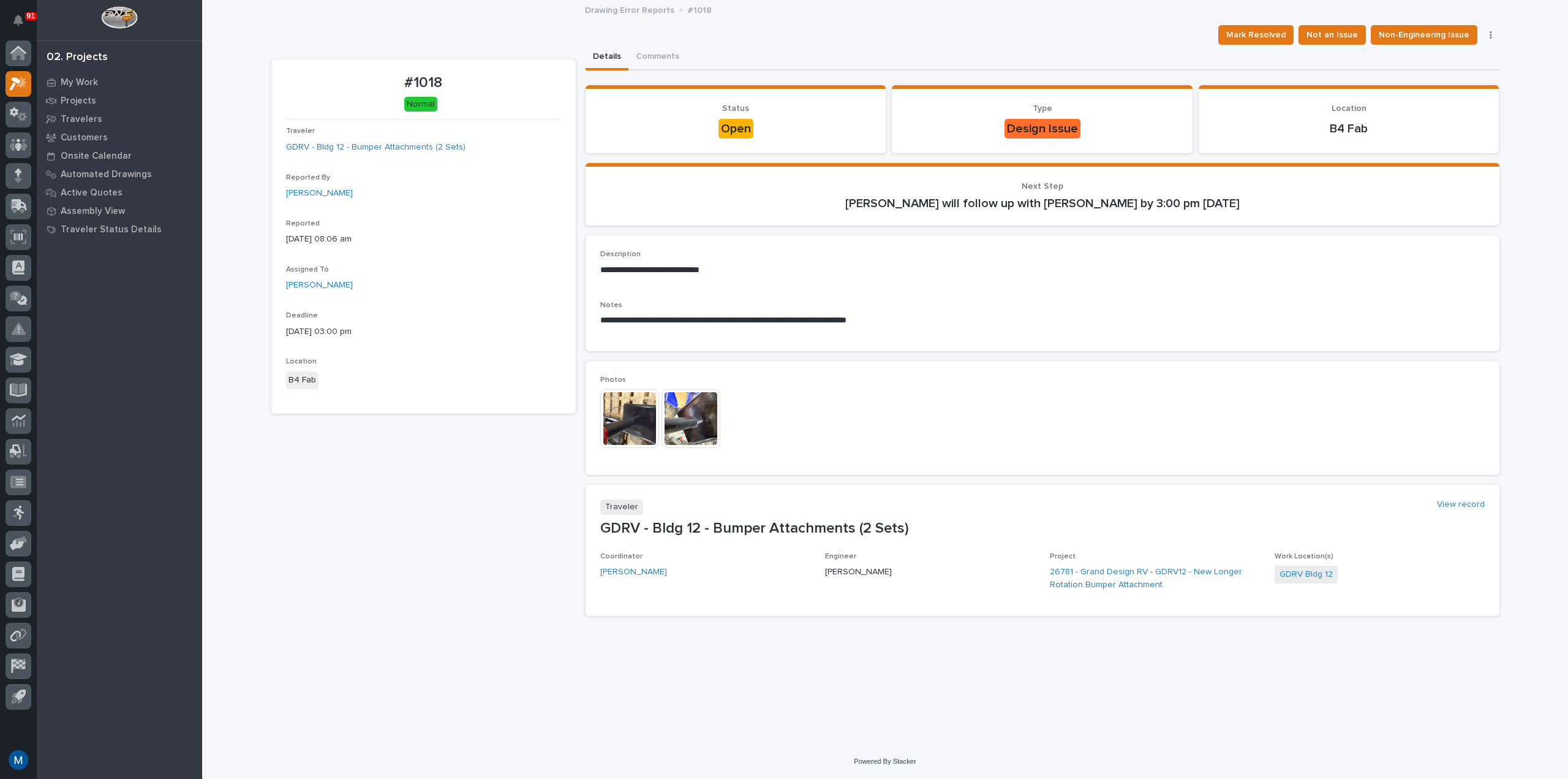
click at [677, 418] on img at bounding box center [691, 418] width 59 height 59
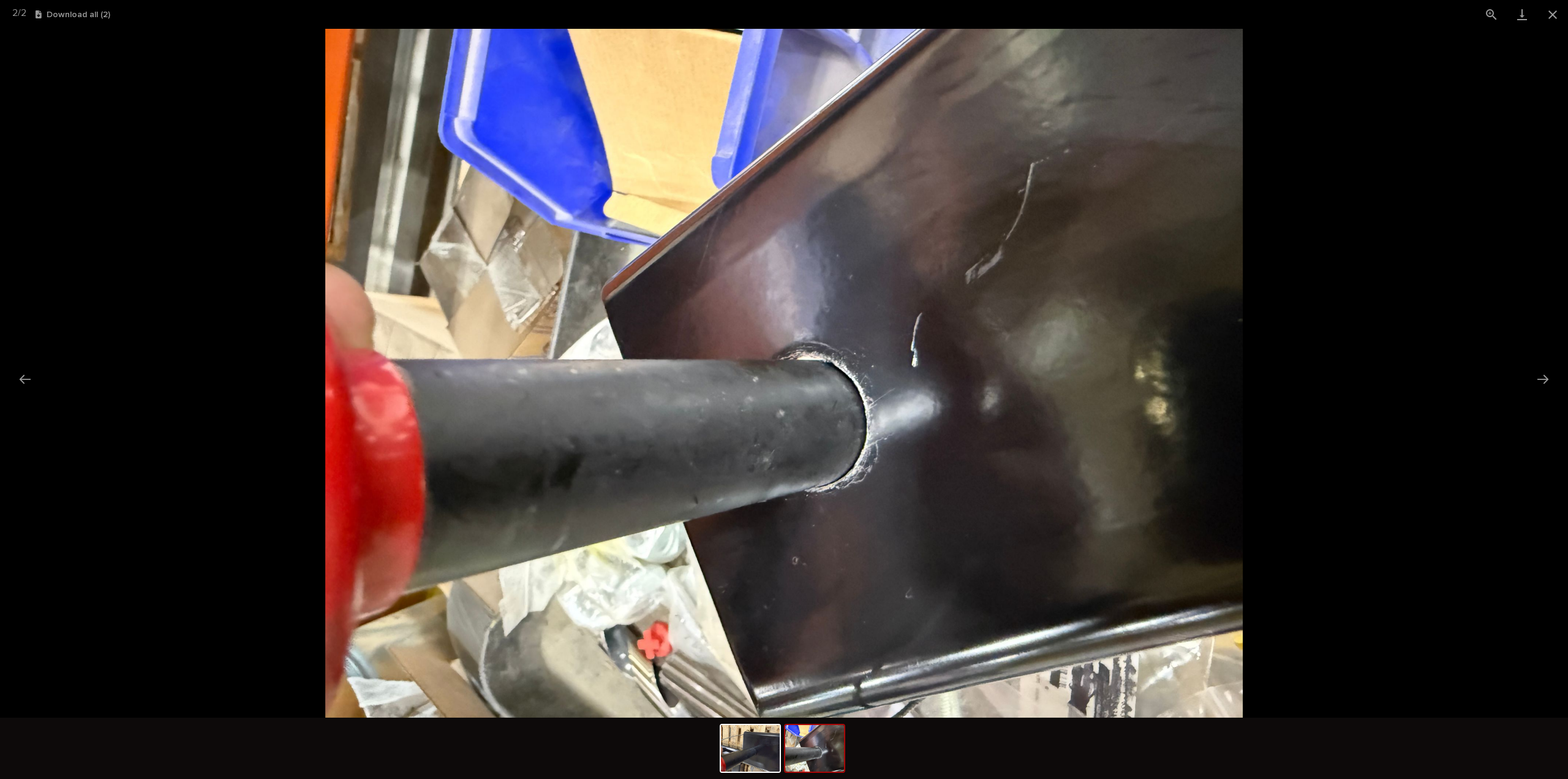
click at [1345, 430] on picture at bounding box center [784, 372] width 1568 height 688
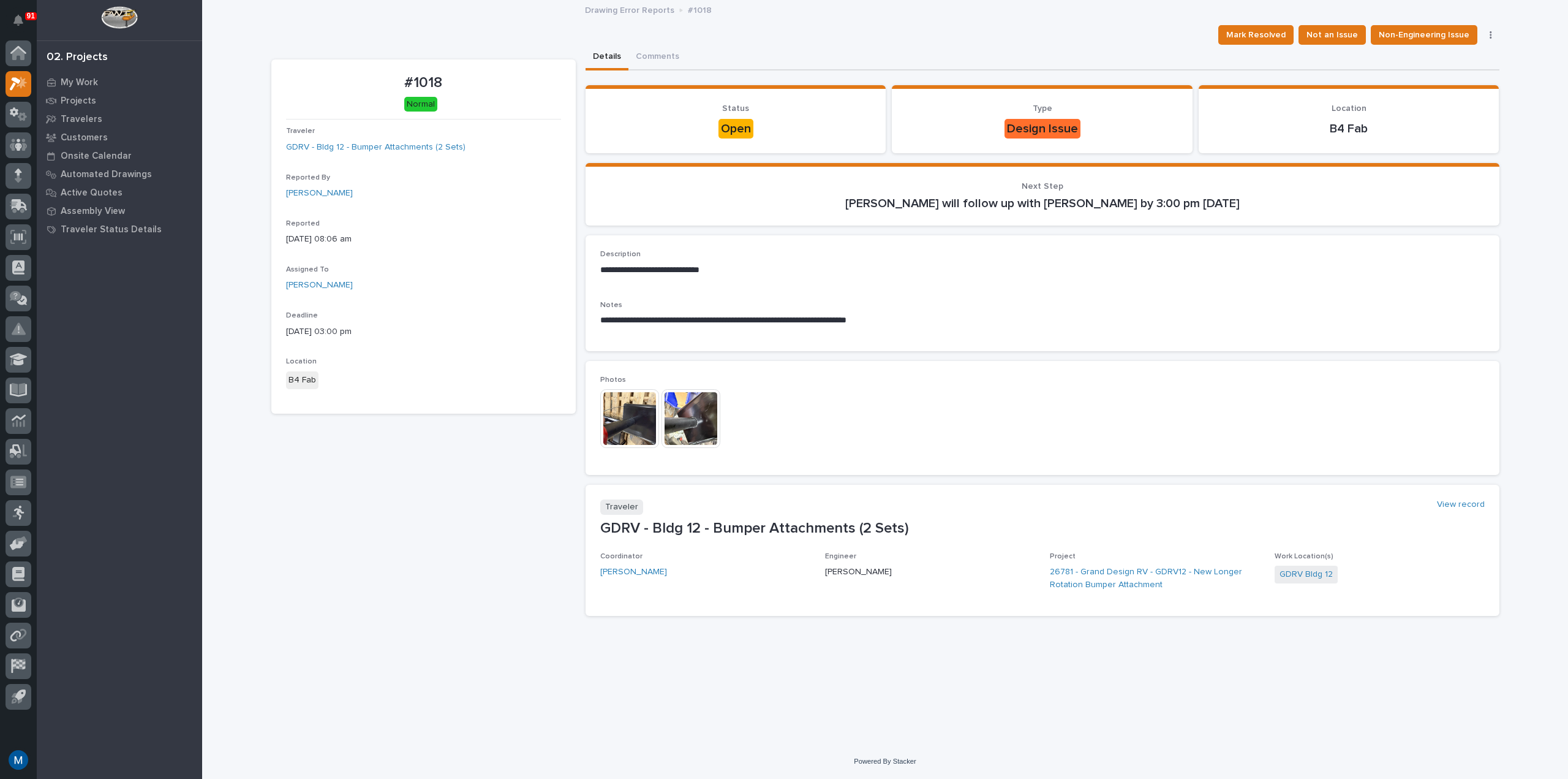
click at [691, 432] on img at bounding box center [691, 418] width 59 height 59
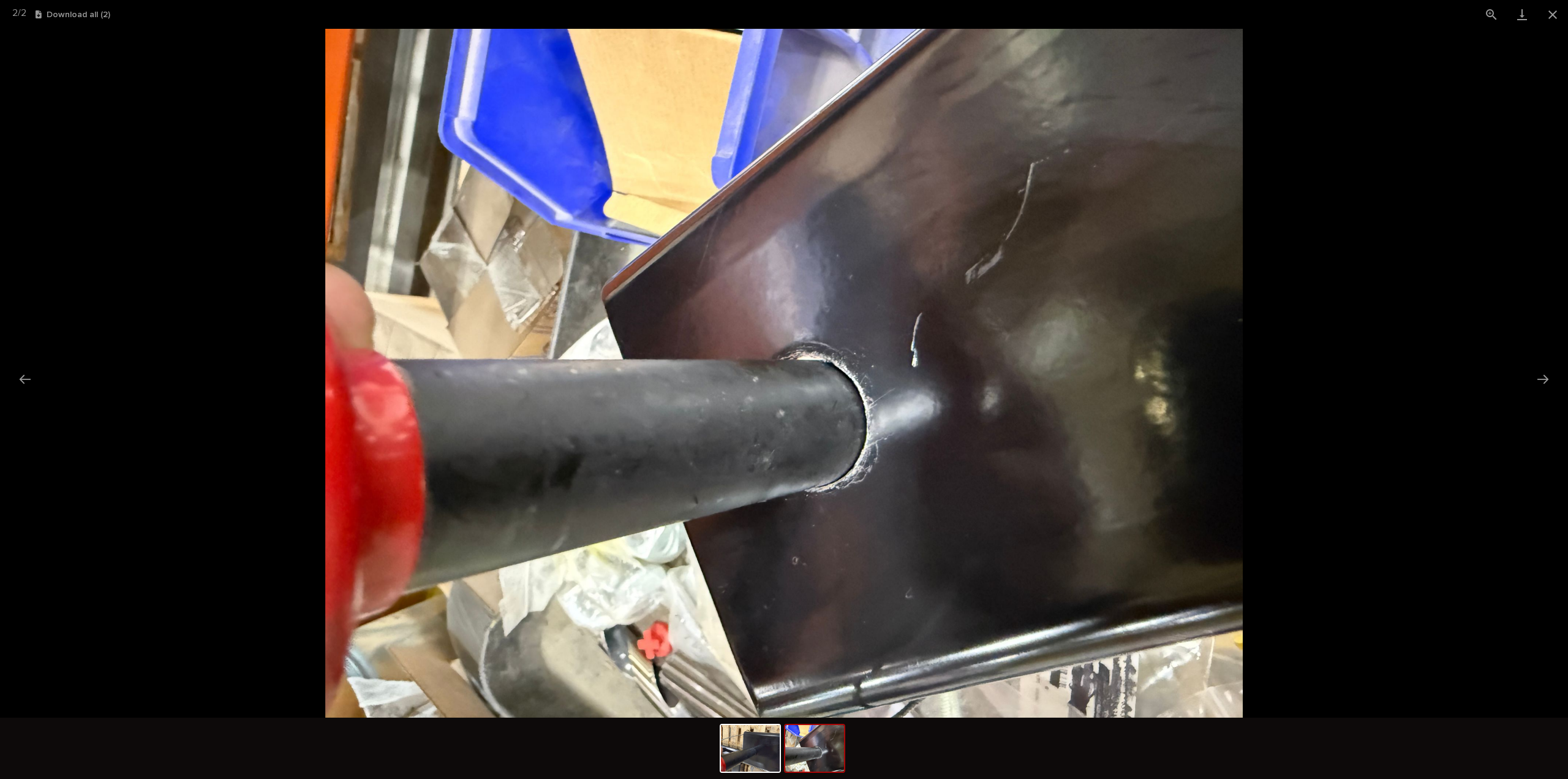
click at [1379, 493] on picture at bounding box center [784, 372] width 1568 height 688
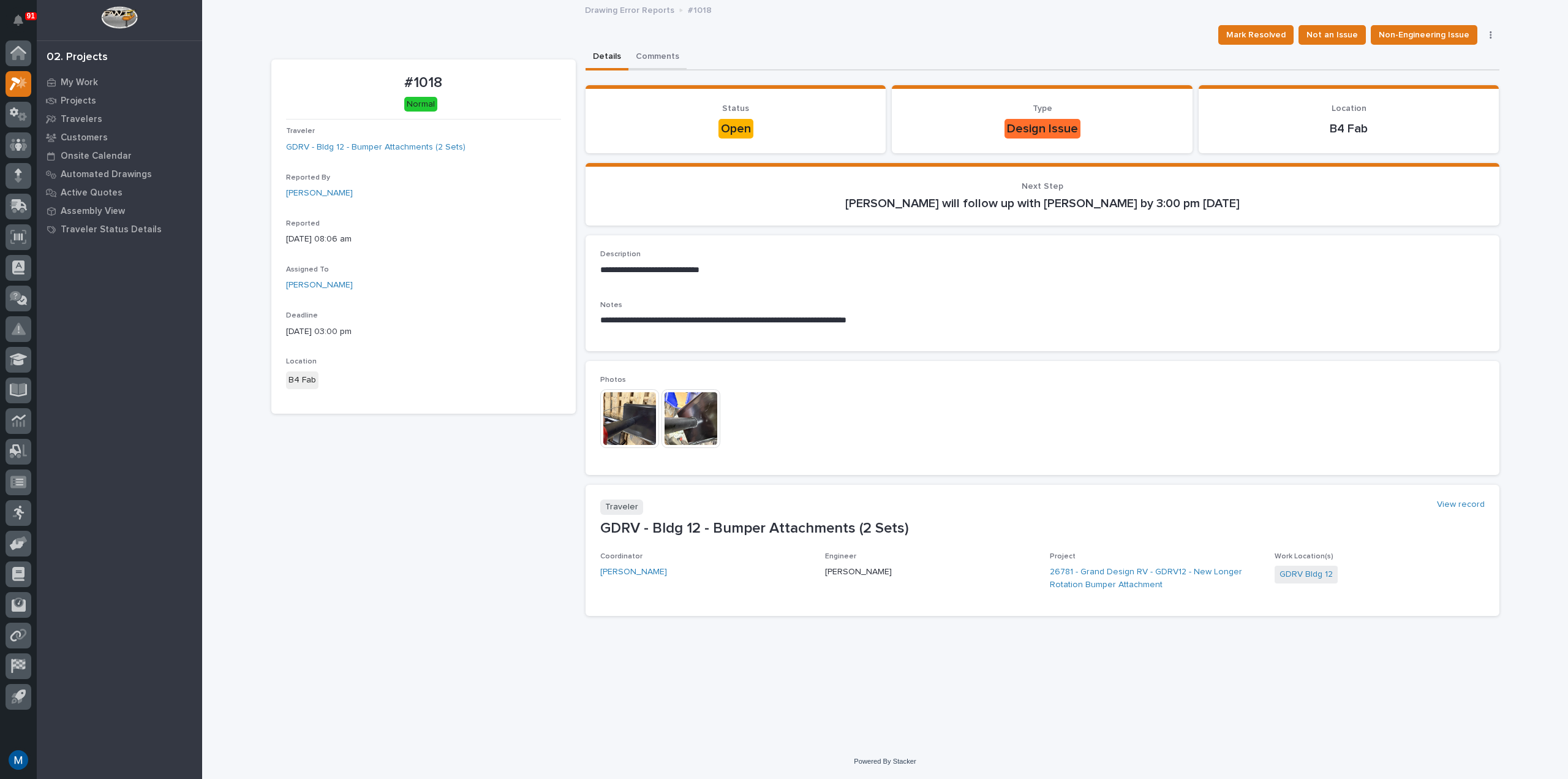
click at [671, 57] on button "Comments" at bounding box center [657, 58] width 58 height 26
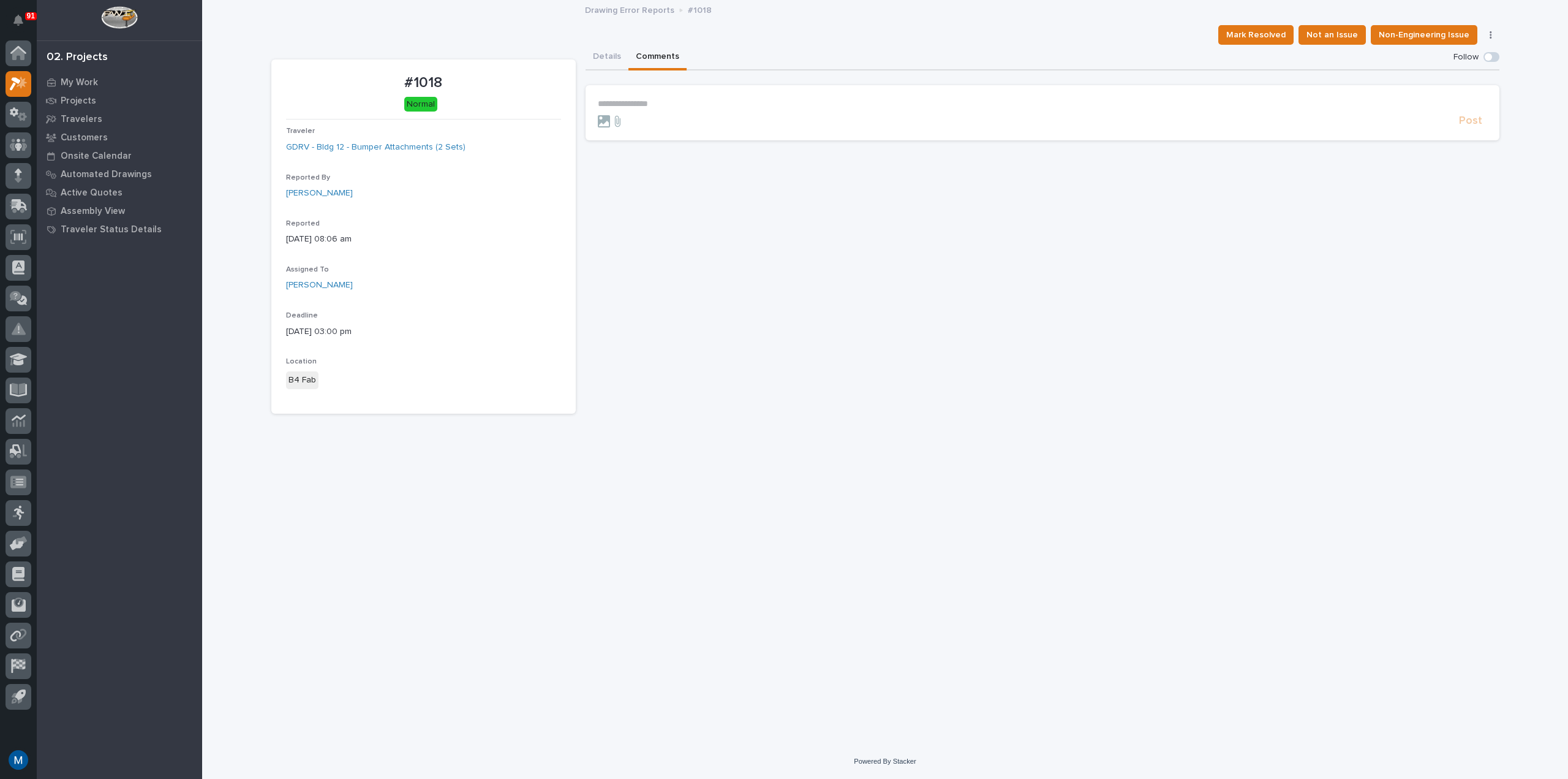
click at [657, 93] on section "**********" at bounding box center [1042, 112] width 914 height 55
click at [652, 99] on p "**********" at bounding box center [1042, 104] width 890 height 10
click at [658, 135] on span "[PERSON_NAME]" at bounding box center [636, 134] width 69 height 9
click at [681, 110] on p "**********" at bounding box center [1042, 105] width 890 height 12
drag, startPoint x: 822, startPoint y: 103, endPoint x: 665, endPoint y: 161, distance: 167.4
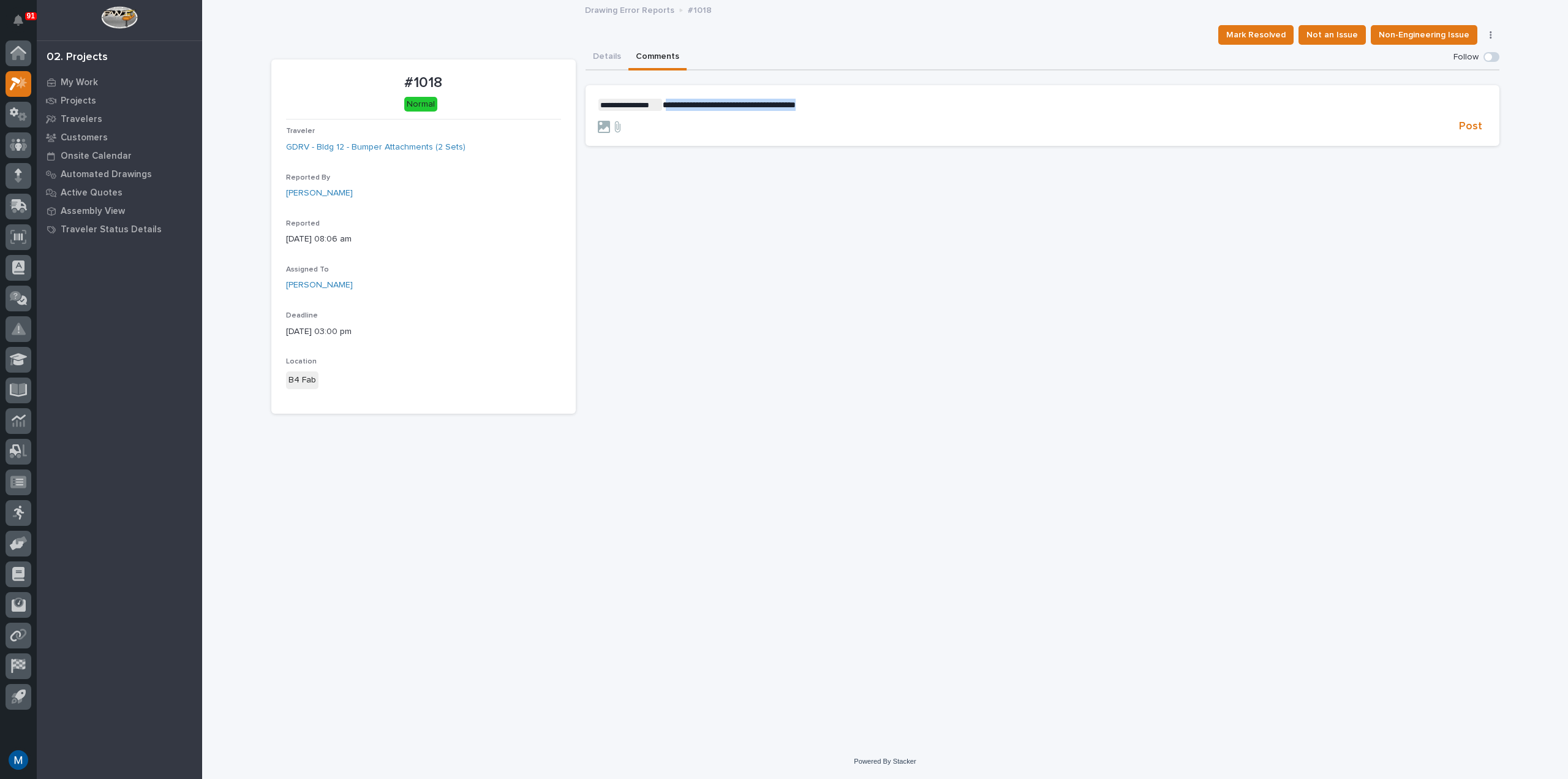
click at [665, 161] on div "**********" at bounding box center [1042, 229] width 914 height 369
click at [841, 104] on p "**********" at bounding box center [1042, 105] width 890 height 12
click at [872, 112] on form "**********" at bounding box center [1042, 116] width 890 height 35
drag, startPoint x: 872, startPoint y: 106, endPoint x: 803, endPoint y: 150, distance: 81.8
click at [803, 150] on div "**********" at bounding box center [1042, 229] width 914 height 369
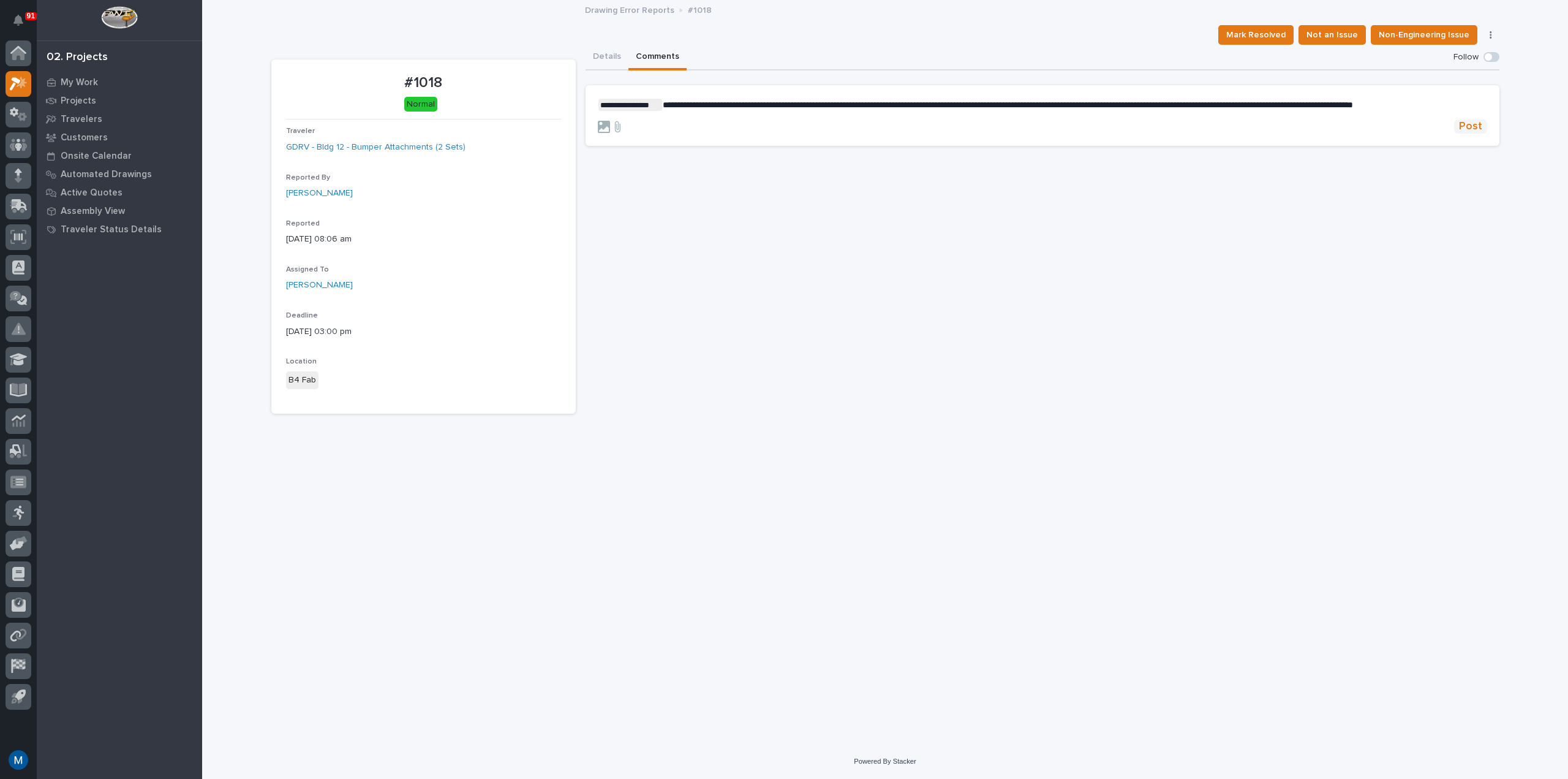
click at [1460, 133] on span "Post" at bounding box center [1471, 126] width 23 height 14
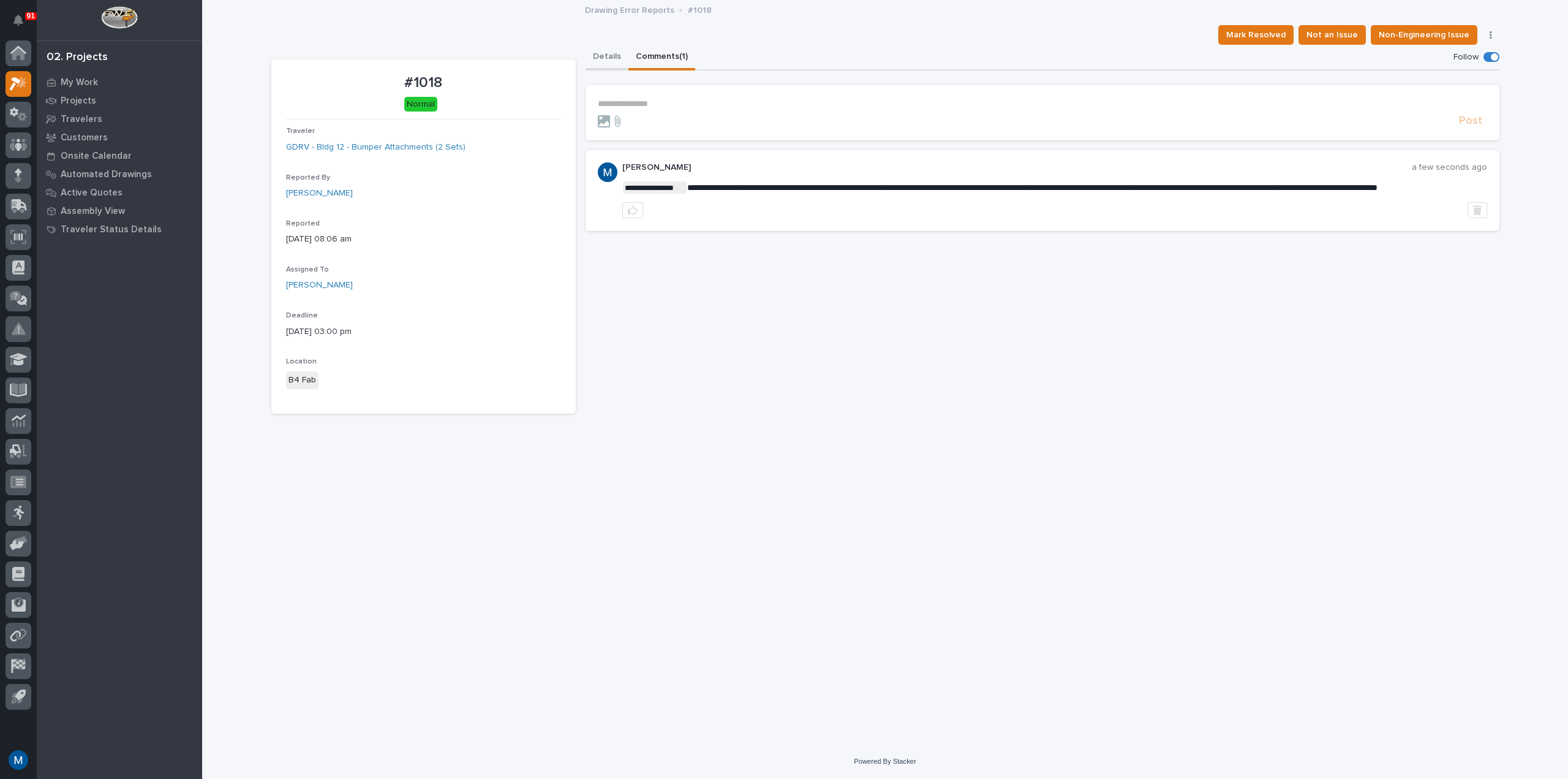
click at [602, 57] on button "Details" at bounding box center [607, 58] width 43 height 26
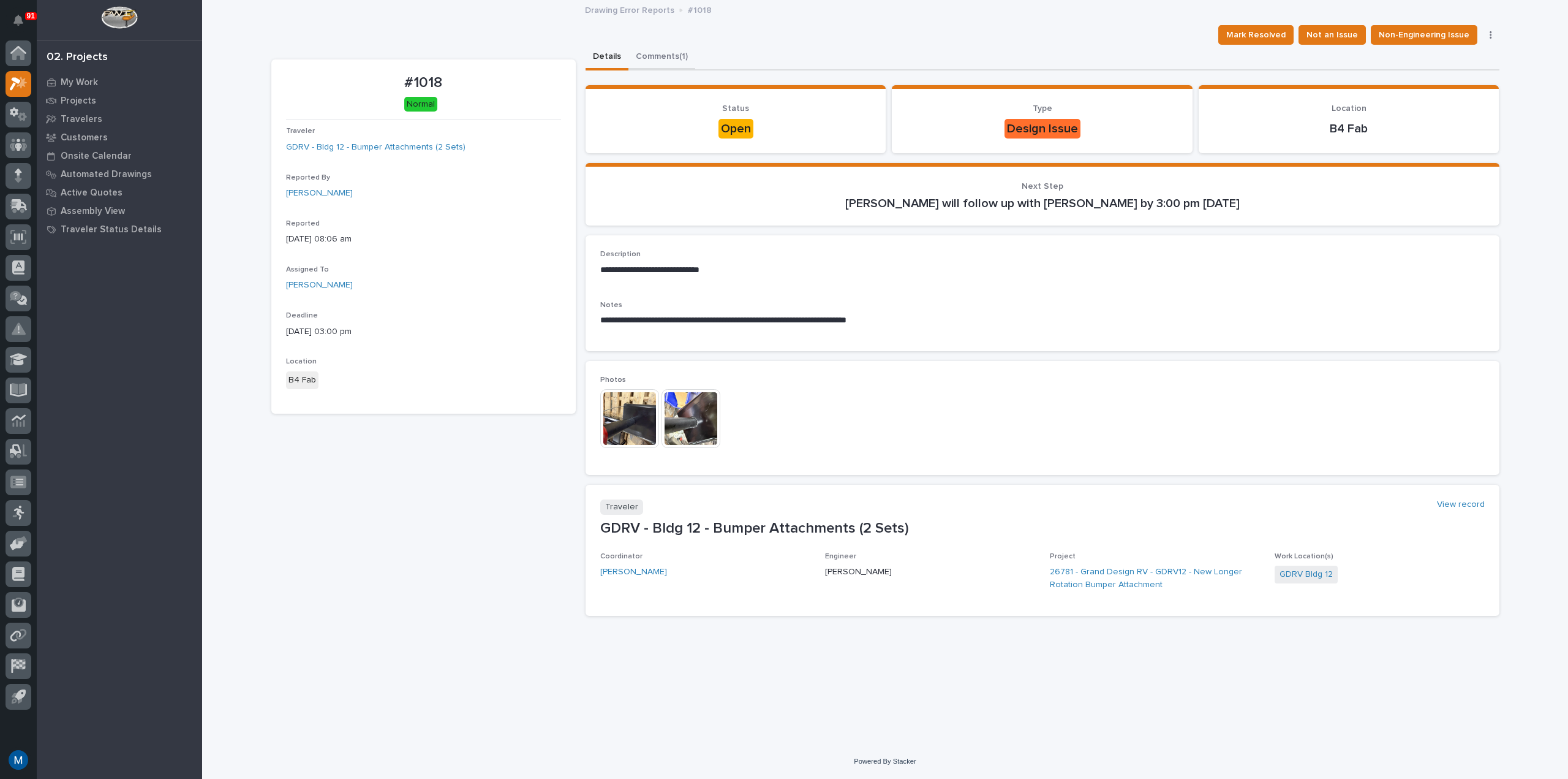
click at [665, 50] on button "Comments (1)" at bounding box center [662, 58] width 67 height 26
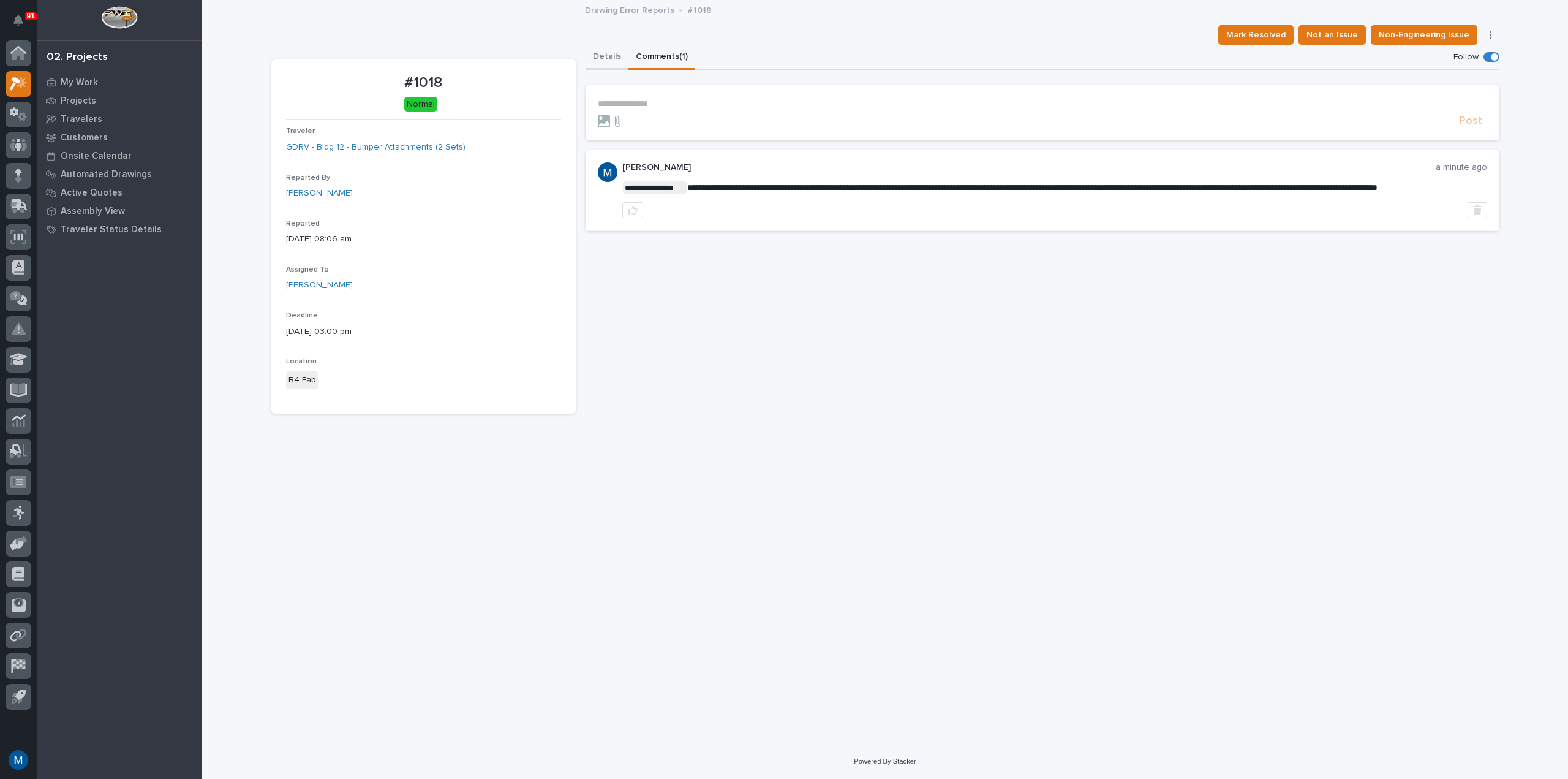
click at [598, 65] on button "Details" at bounding box center [607, 58] width 43 height 26
click at [674, 47] on button "Comments (1)" at bounding box center [662, 58] width 67 height 26
click at [1012, 304] on div "**********" at bounding box center [1042, 229] width 914 height 369
click at [602, 53] on button "Details" at bounding box center [607, 58] width 43 height 26
click at [654, 55] on button "Comments (1)" at bounding box center [662, 58] width 67 height 26
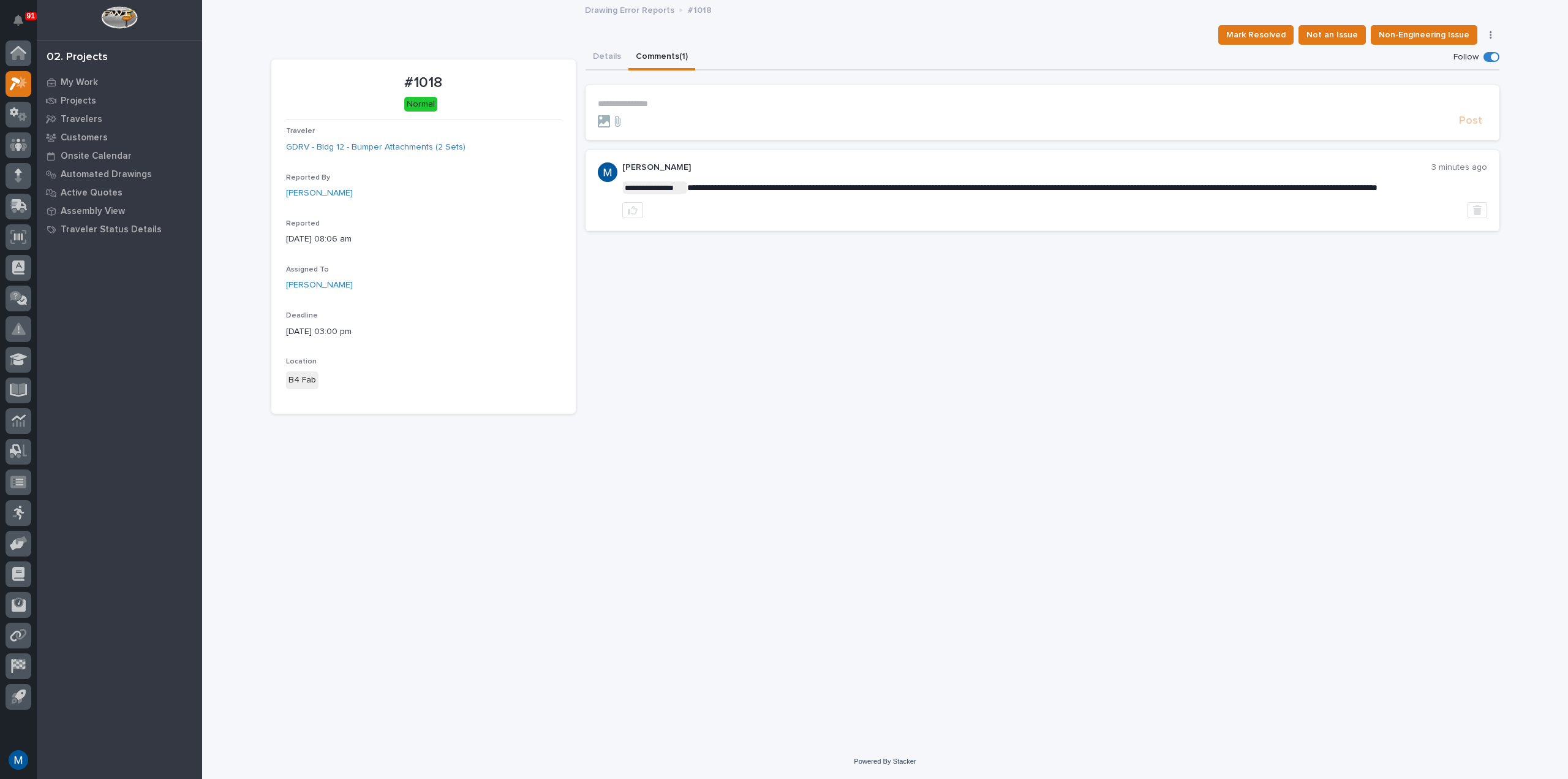
click at [656, 89] on section "**********" at bounding box center [1042, 112] width 914 height 55
click at [650, 99] on p "**********" at bounding box center [1042, 104] width 890 height 10
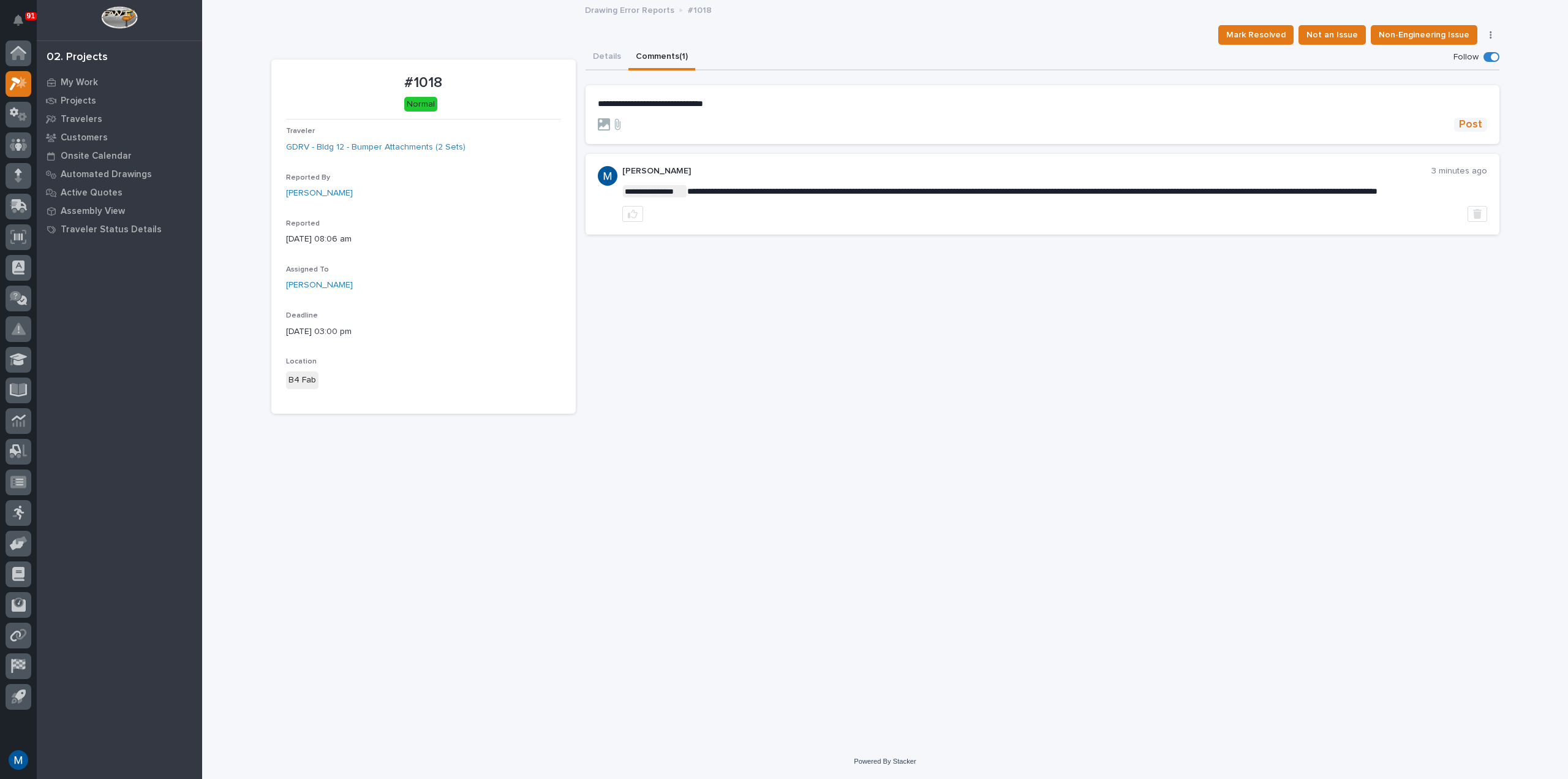
click at [1467, 125] on span "Post" at bounding box center [1471, 125] width 23 height 14
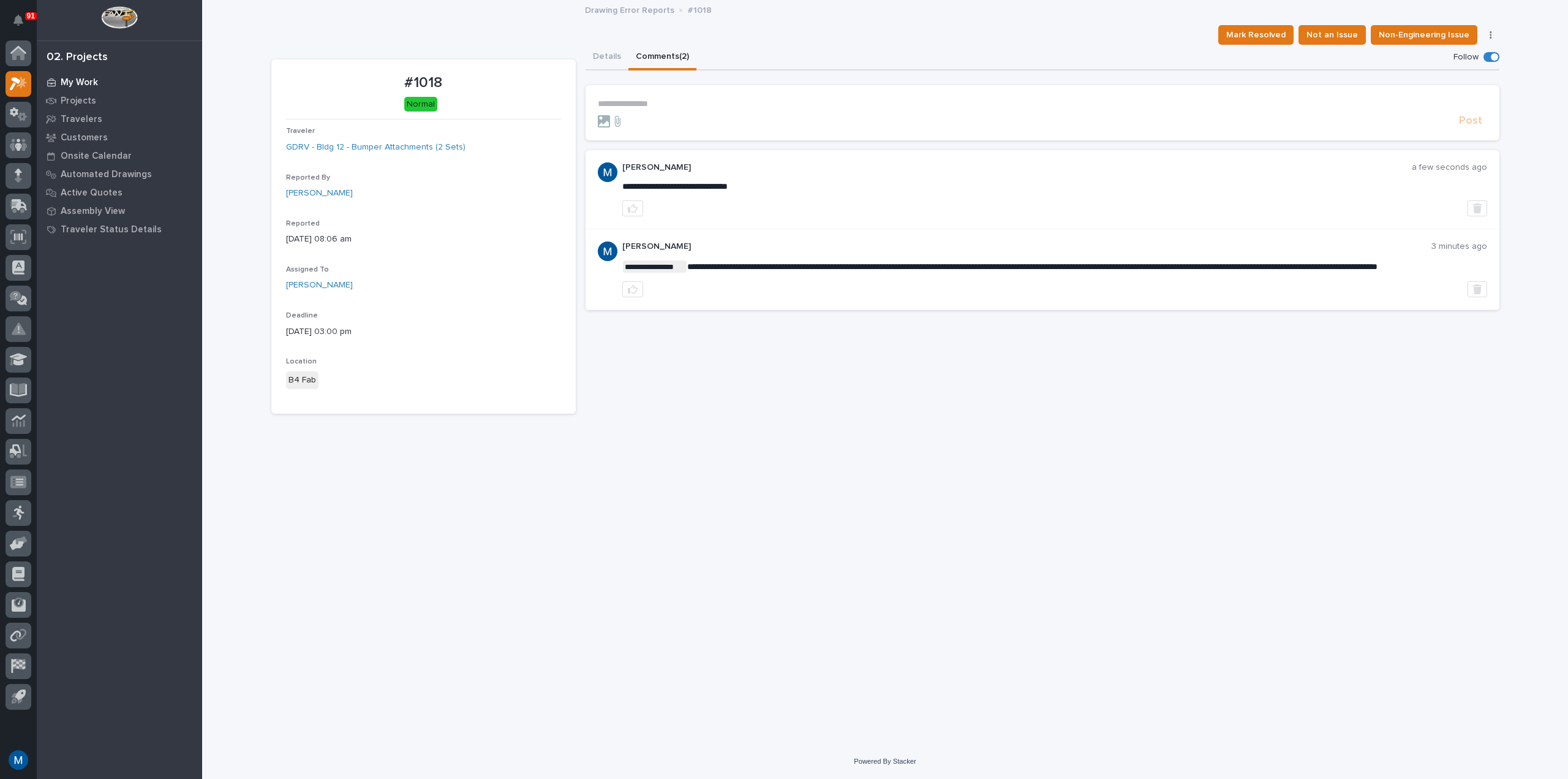
click at [84, 81] on p "My Work" at bounding box center [79, 82] width 37 height 11
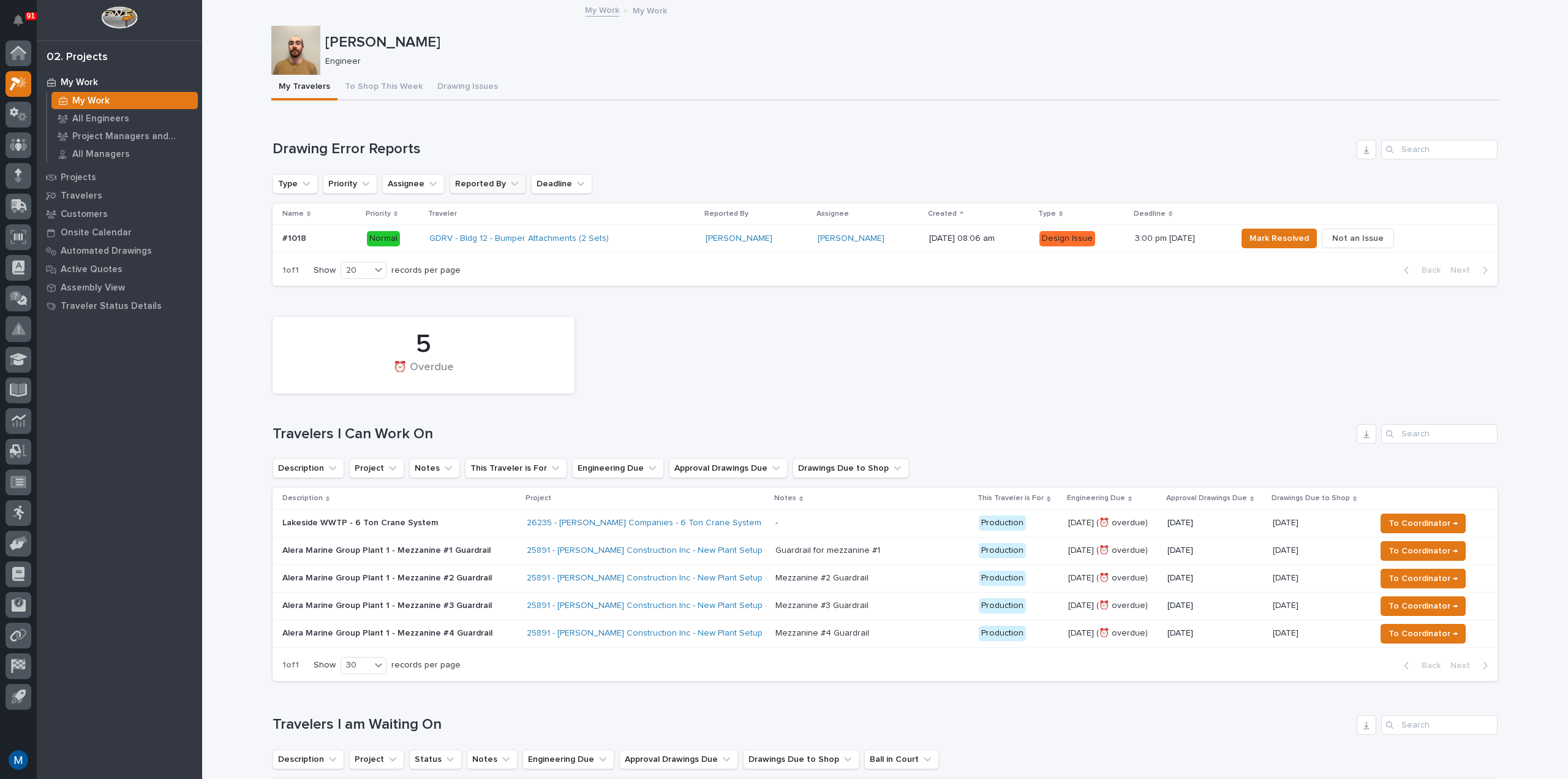
scroll to position [61, 0]
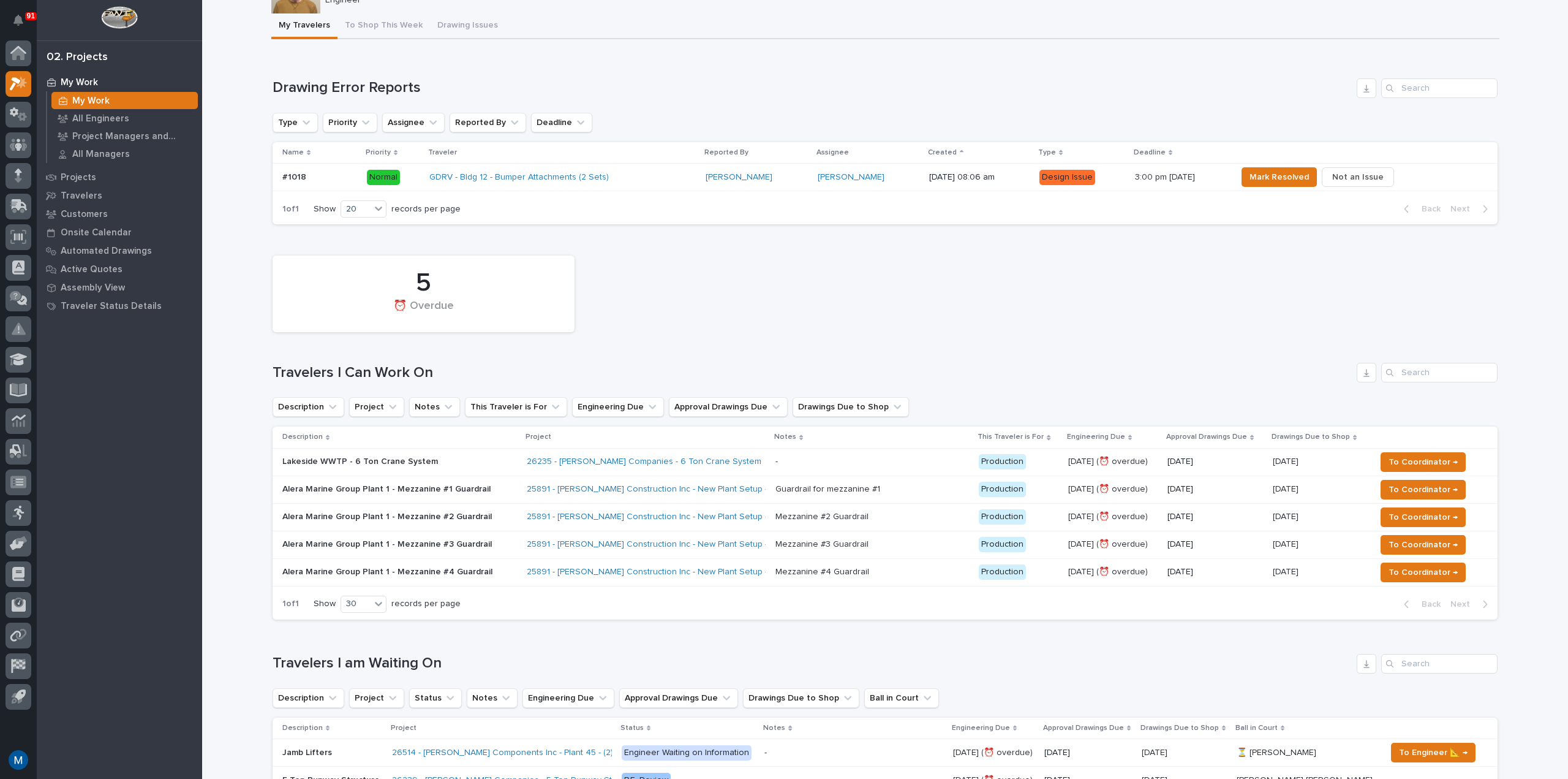
click at [620, 174] on div "GDRV - Bldg 12 - Bumper Attachments (2 Sets)" at bounding box center [537, 177] width 214 height 10
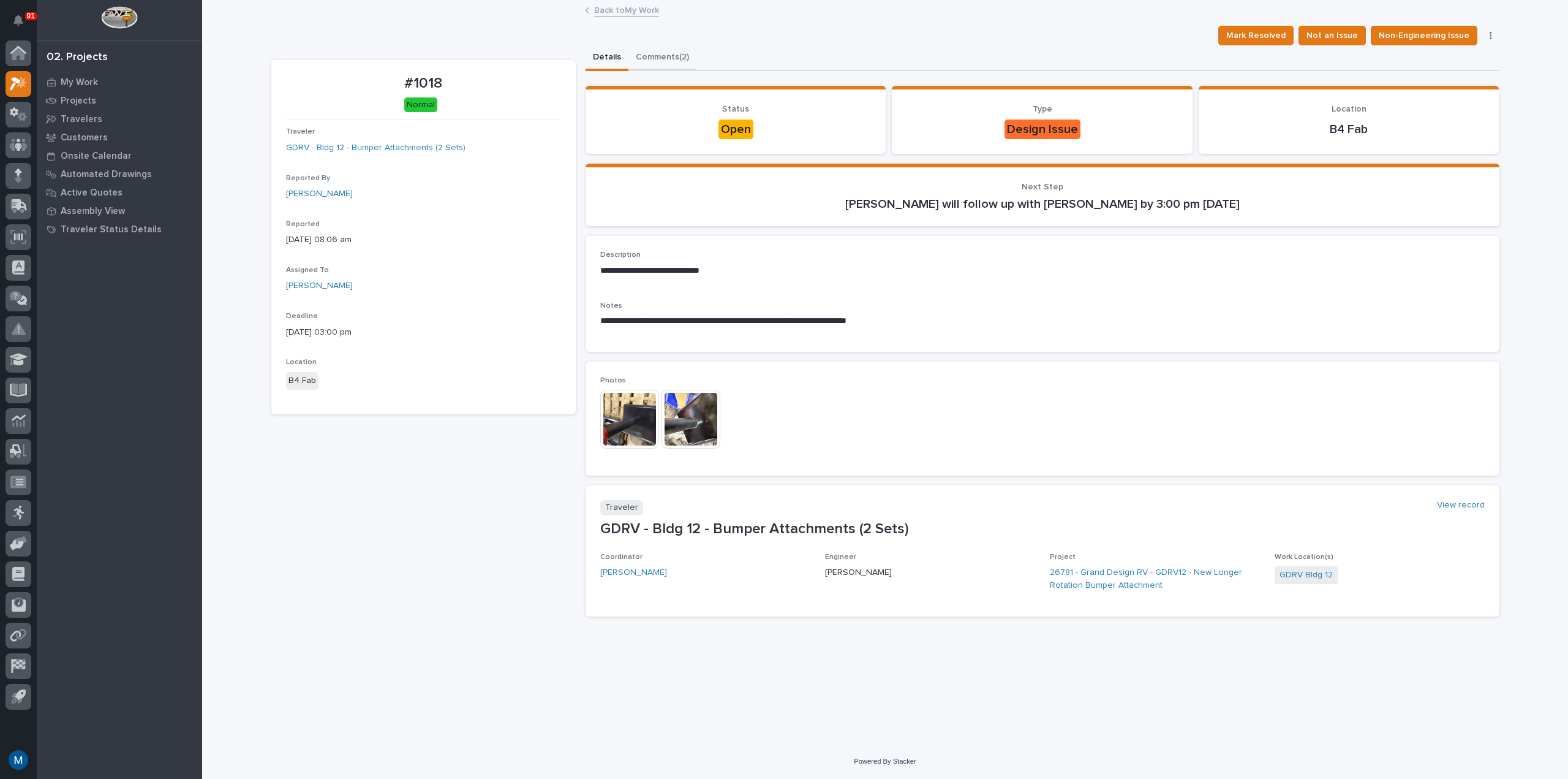
click at [656, 62] on button "Comments (2)" at bounding box center [662, 59] width 68 height 26
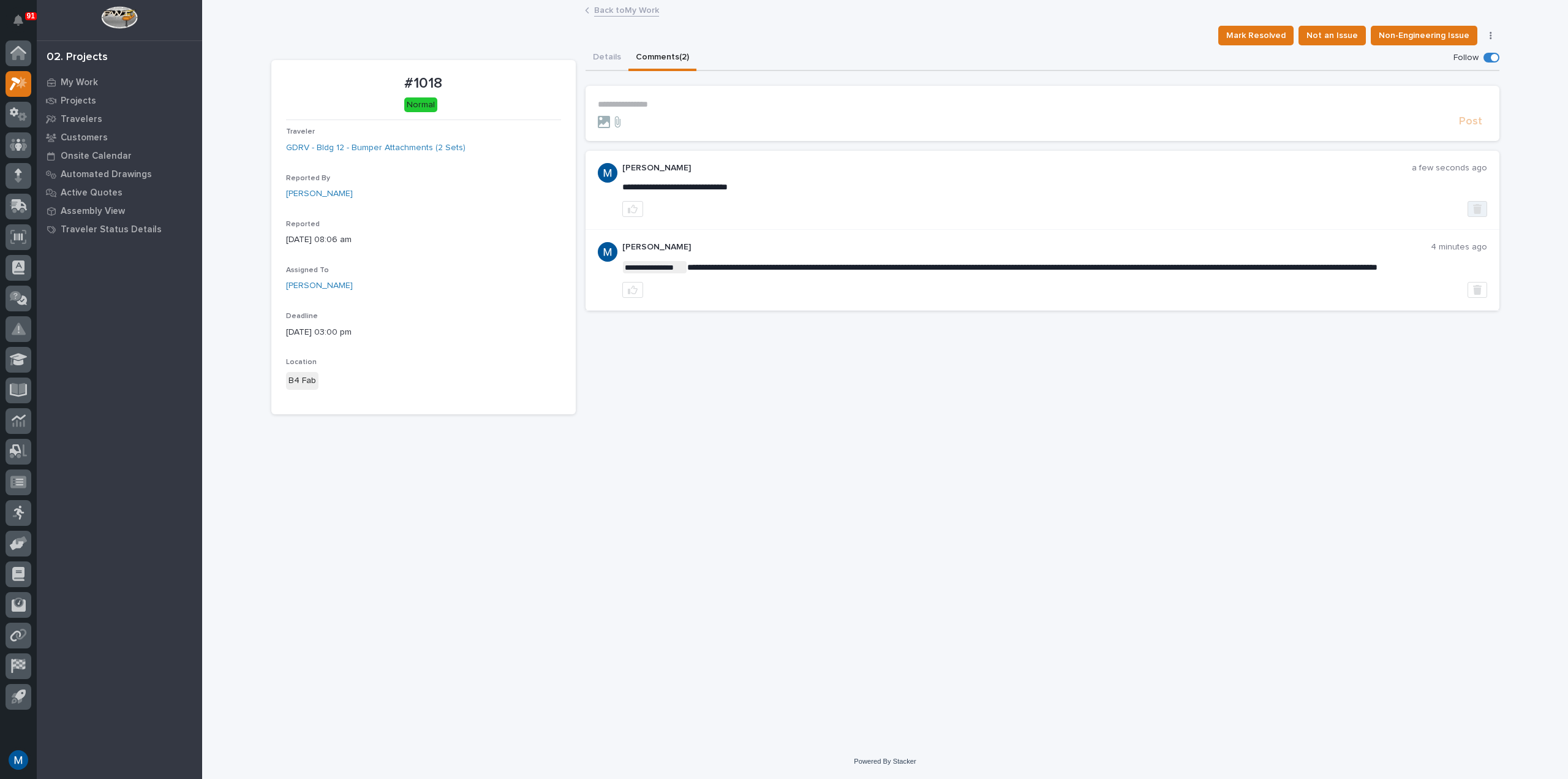
click at [1478, 212] on icon "button" at bounding box center [1477, 209] width 9 height 10
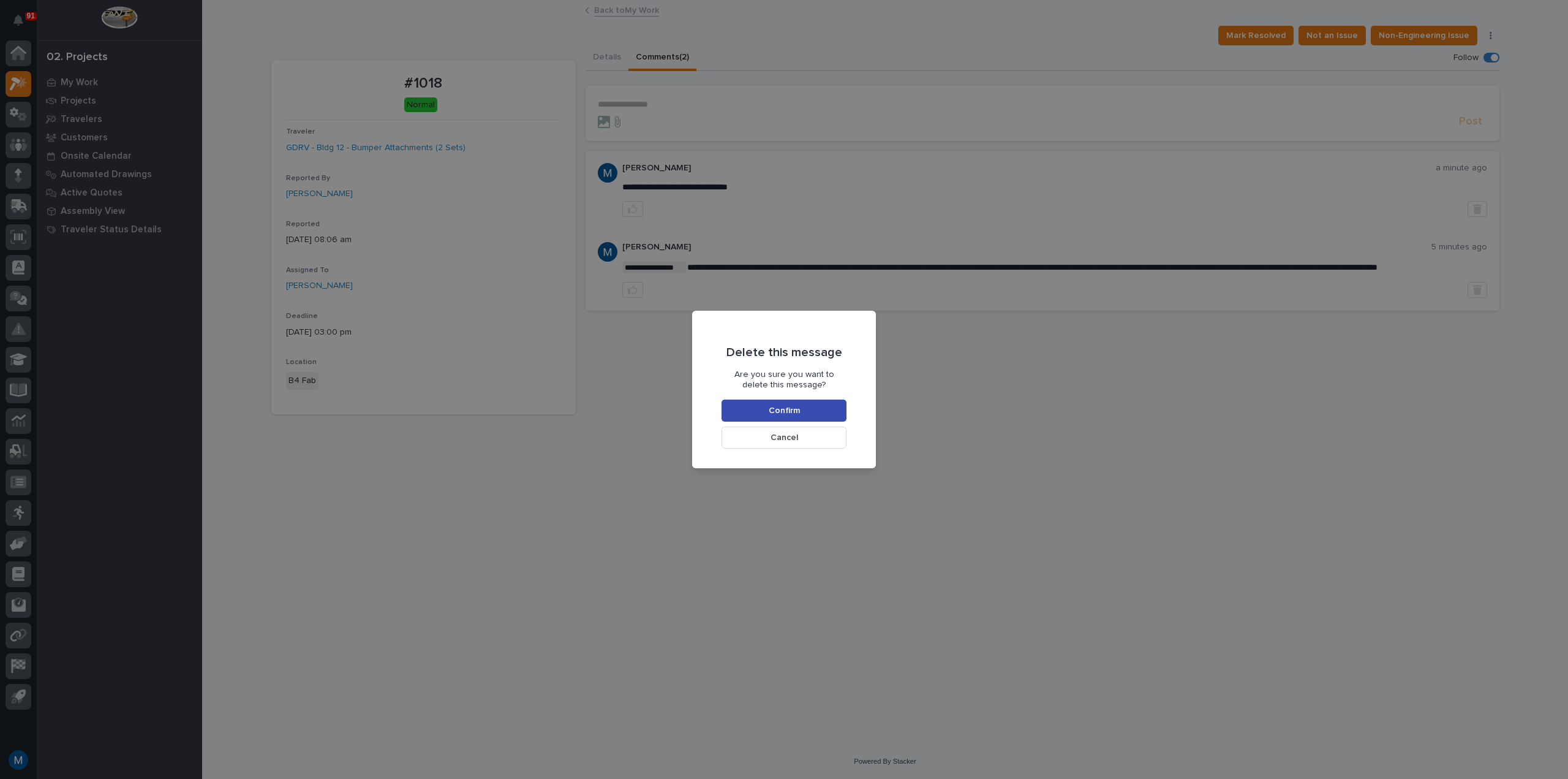
click at [793, 412] on span "Confirm" at bounding box center [784, 411] width 31 height 11
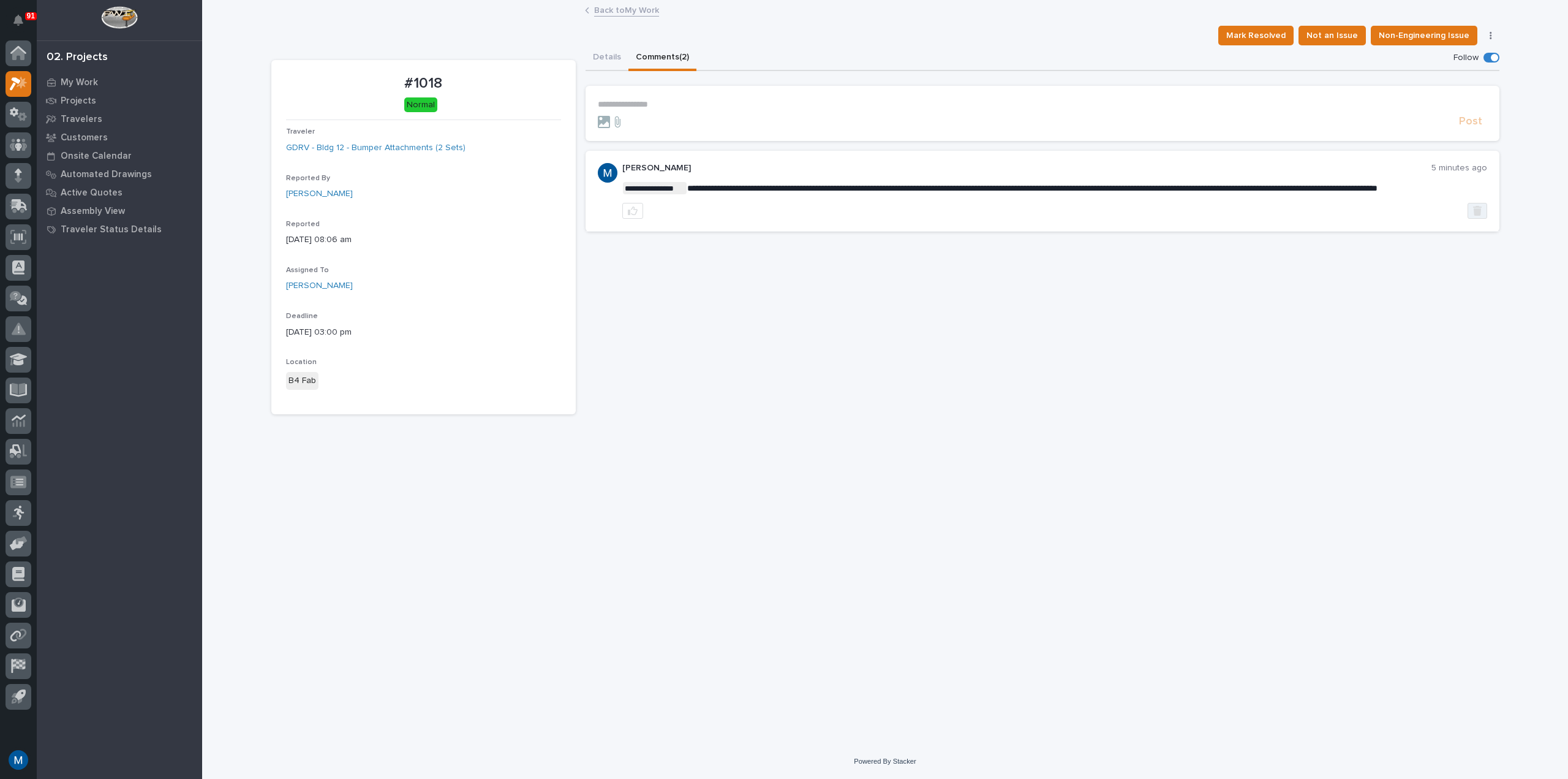
click at [1471, 219] on button "button" at bounding box center [1477, 210] width 20 height 16
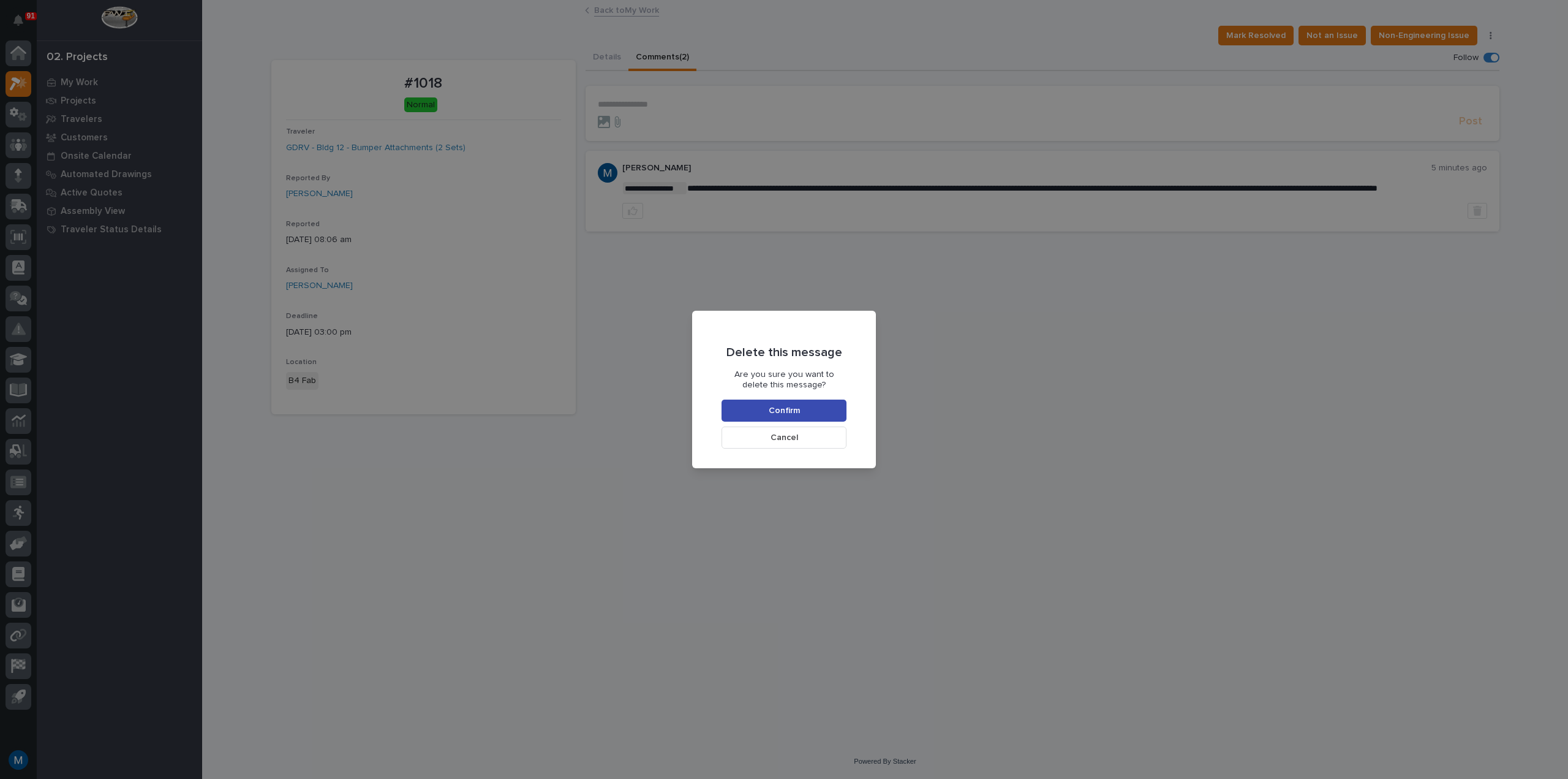
click at [767, 407] on button "Confirm" at bounding box center [784, 411] width 125 height 22
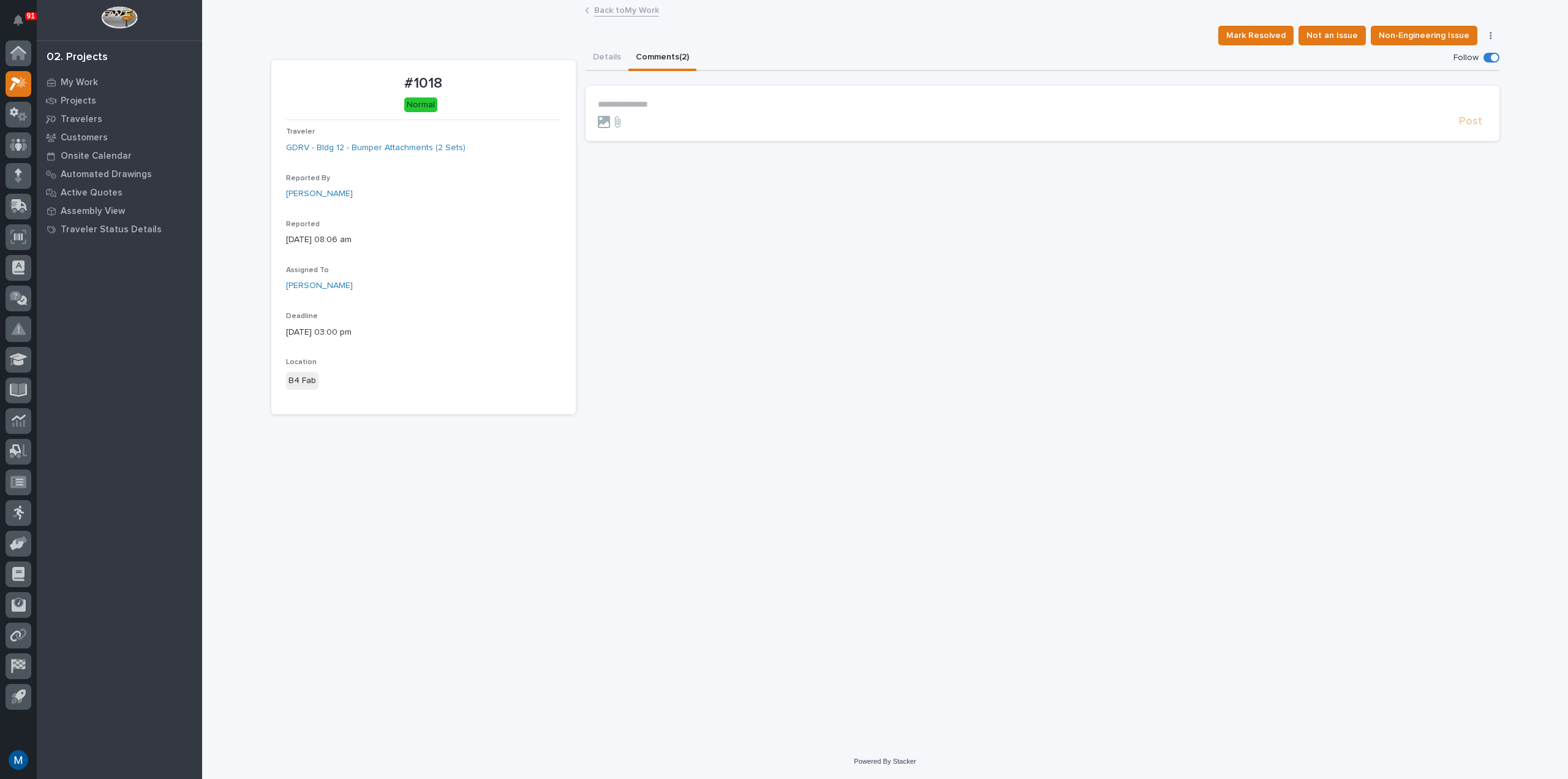
click at [785, 343] on div "**********" at bounding box center [1042, 230] width 914 height 369
click at [688, 105] on p "**********" at bounding box center [1042, 104] width 890 height 10
click at [675, 104] on p "**********" at bounding box center [1042, 104] width 890 height 10
click at [651, 136] on span "[PERSON_NAME]" at bounding box center [636, 135] width 69 height 9
click at [703, 111] on p "**********" at bounding box center [1042, 106] width 890 height 12
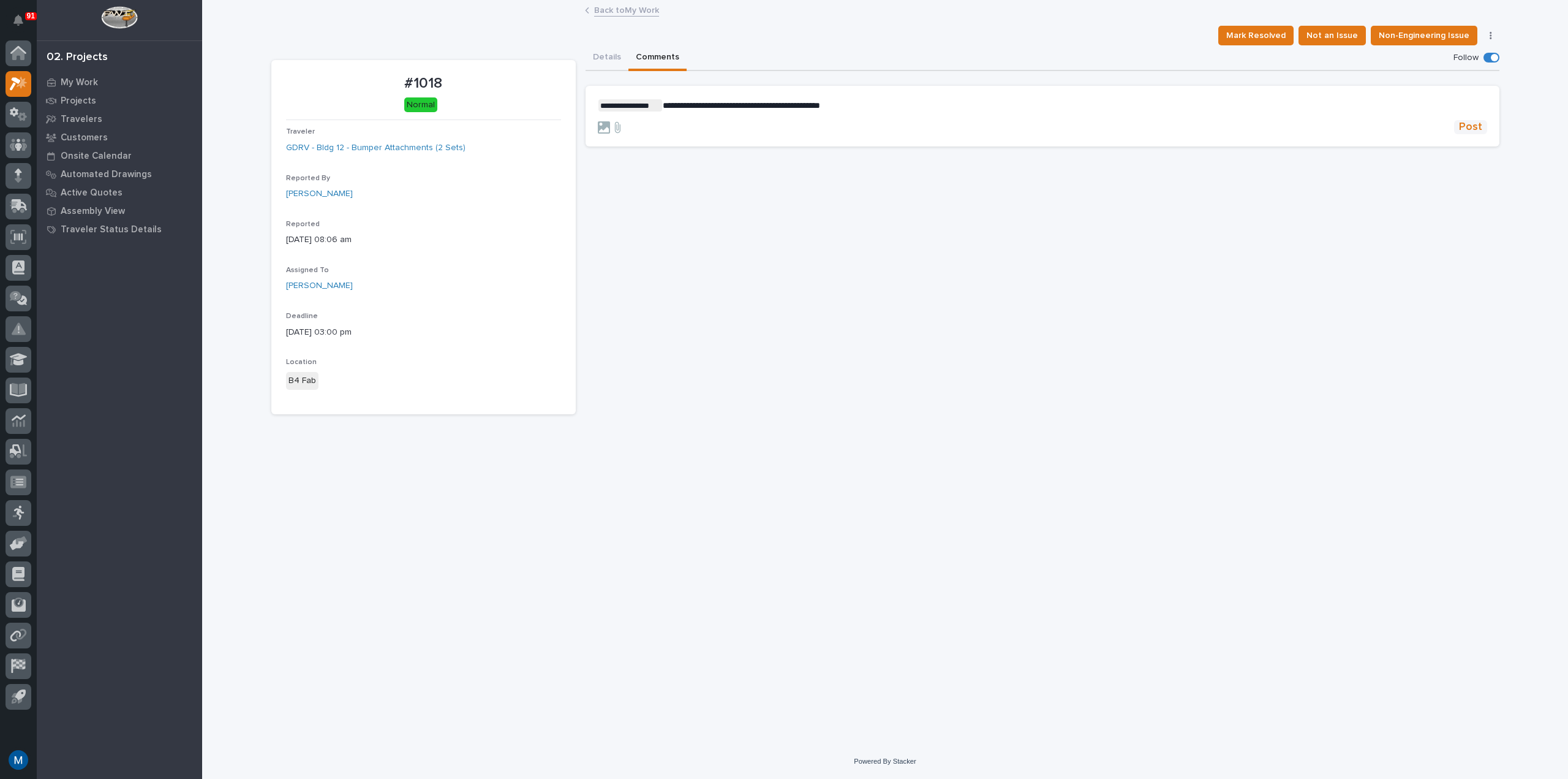
click at [1474, 123] on span "Post" at bounding box center [1471, 127] width 23 height 14
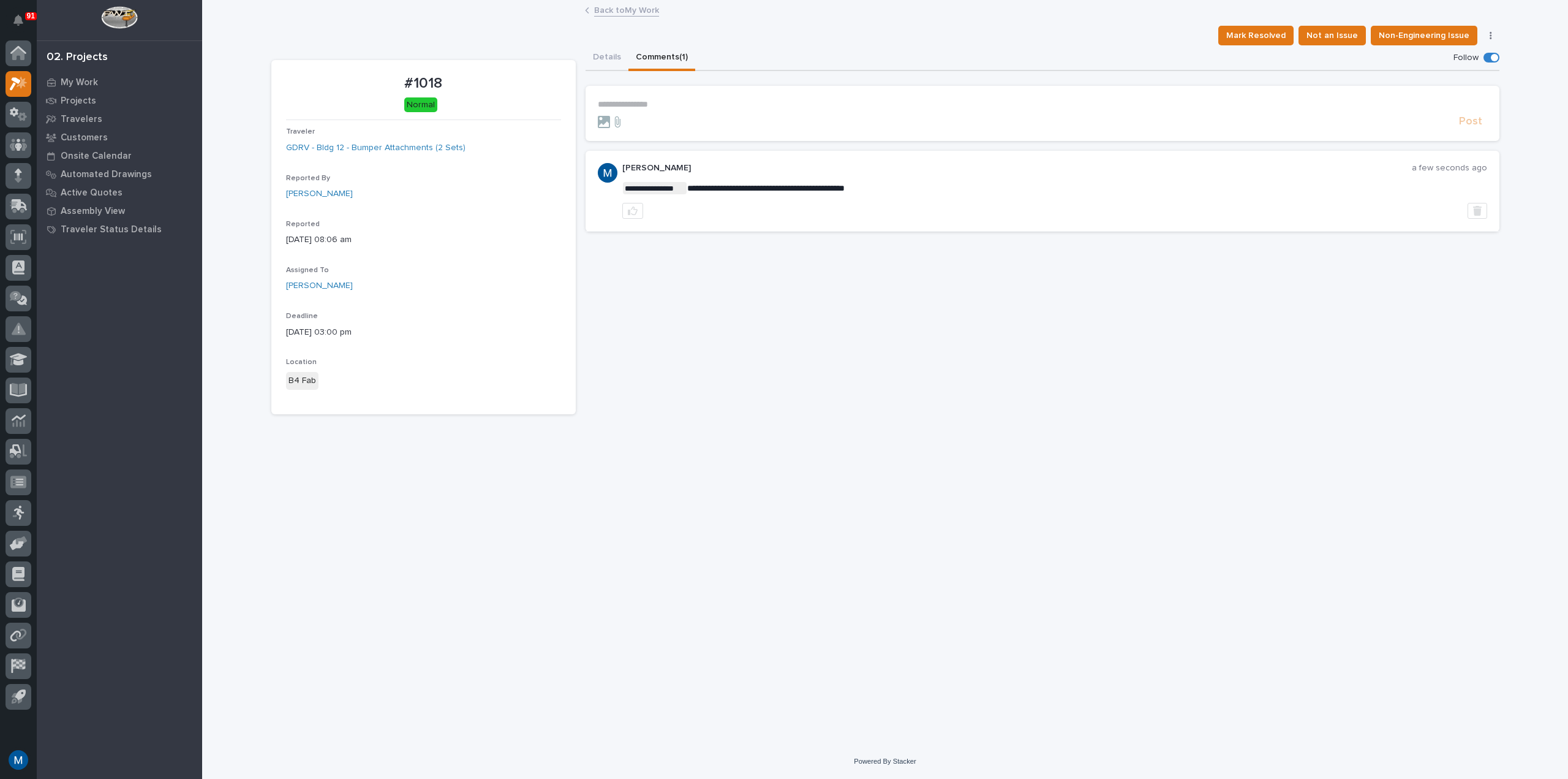
click at [825, 370] on div "**********" at bounding box center [1042, 230] width 914 height 369
click at [74, 86] on p "My Work" at bounding box center [79, 82] width 37 height 11
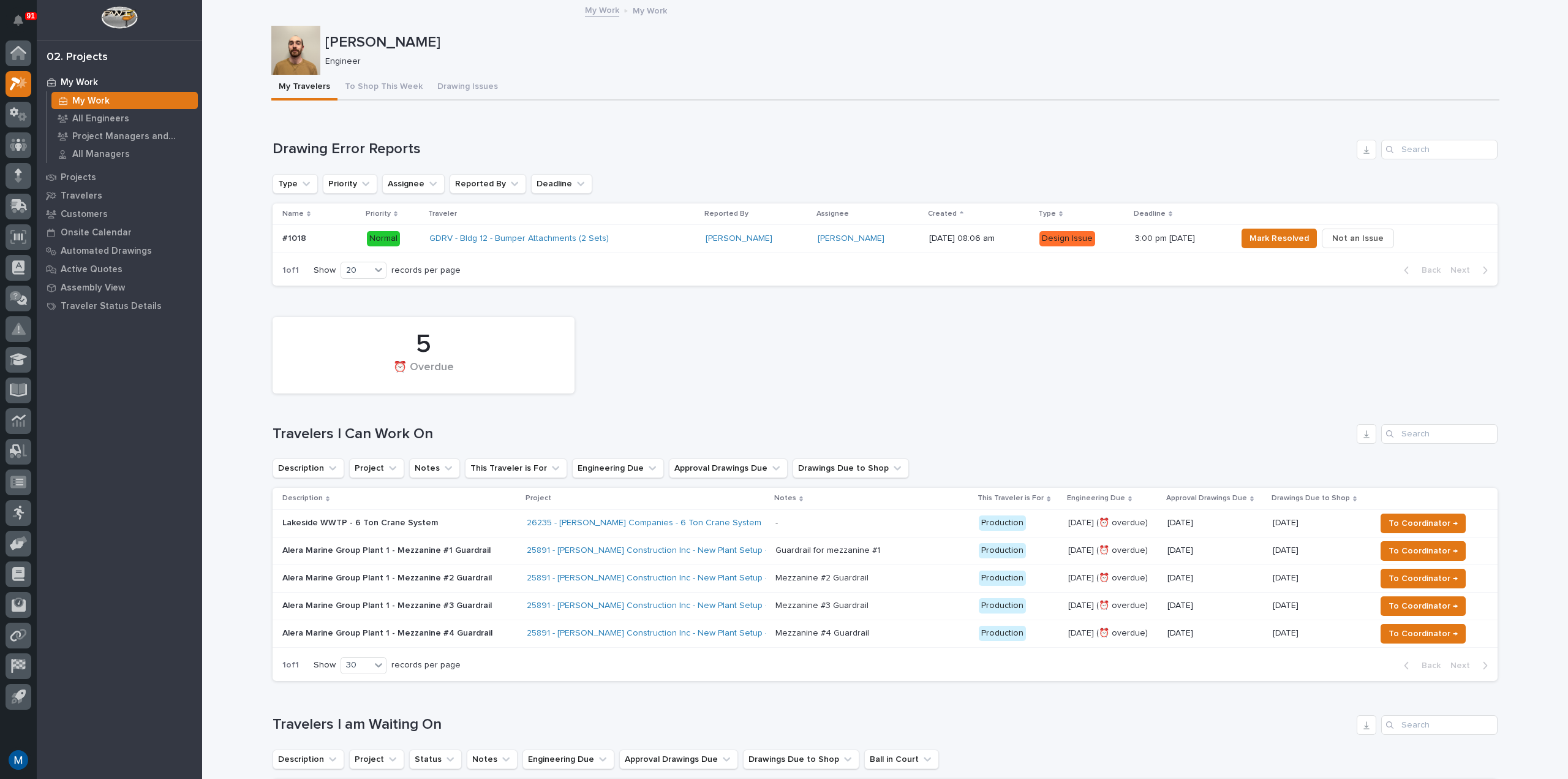
click at [748, 328] on div "5 ⏰ Overdue" at bounding box center [885, 355] width 1238 height 89
click at [651, 236] on div "GDRV - Bldg 12 - Bumper Attachments (2 Sets)" at bounding box center [562, 239] width 266 height 20
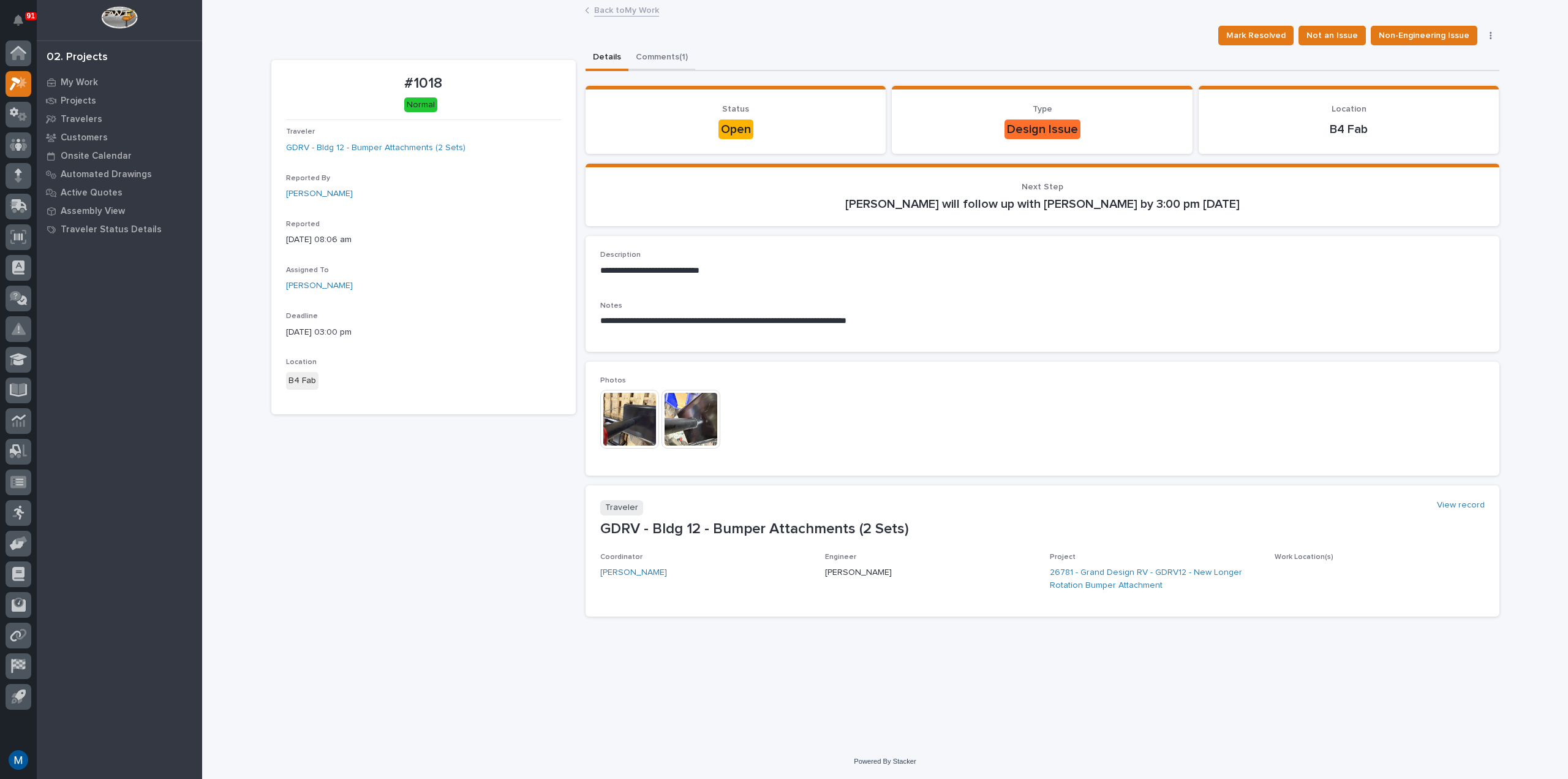
click at [660, 60] on button "Comments (1)" at bounding box center [662, 59] width 67 height 26
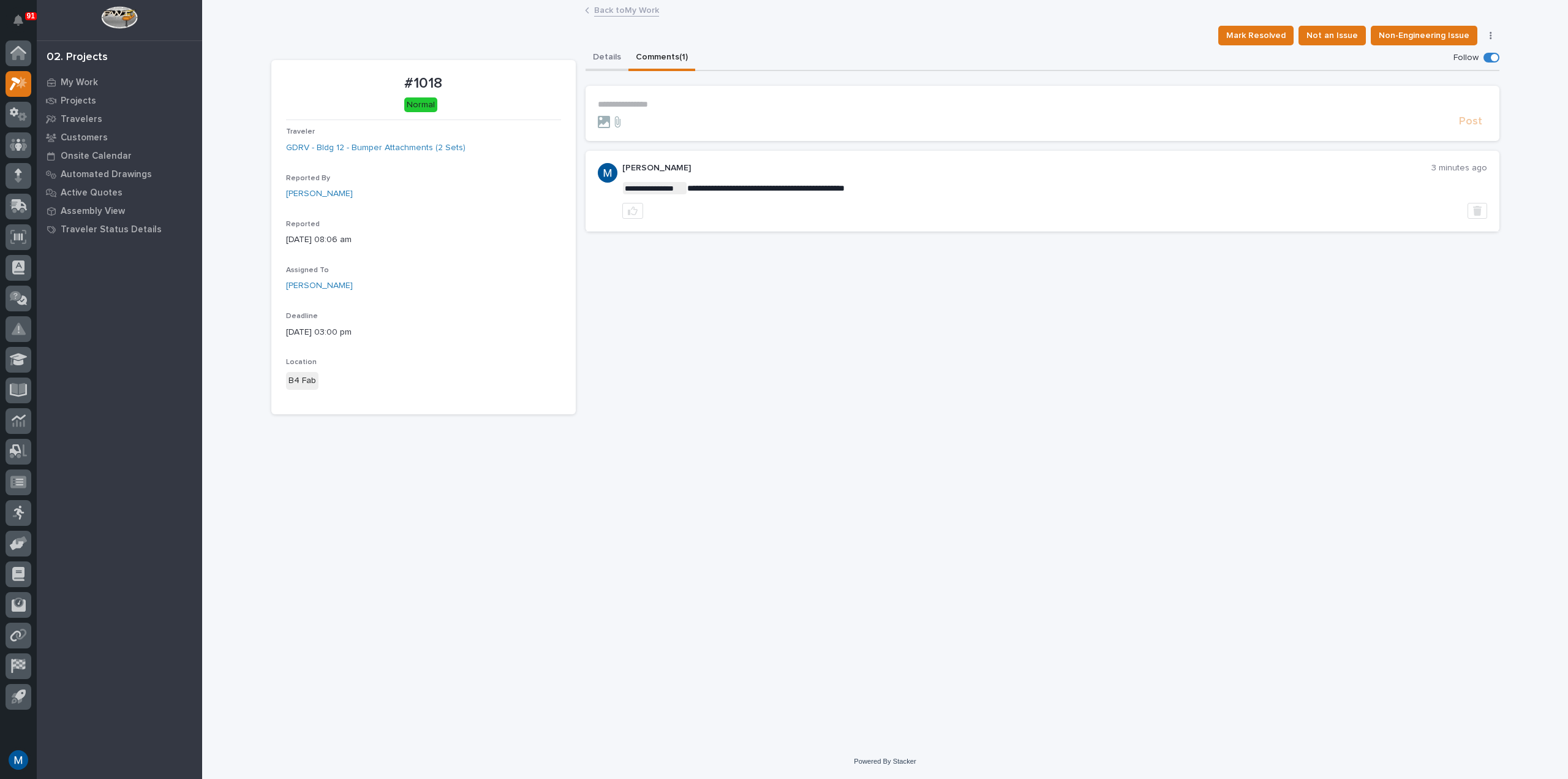
click at [603, 61] on button "Details" at bounding box center [607, 59] width 43 height 26
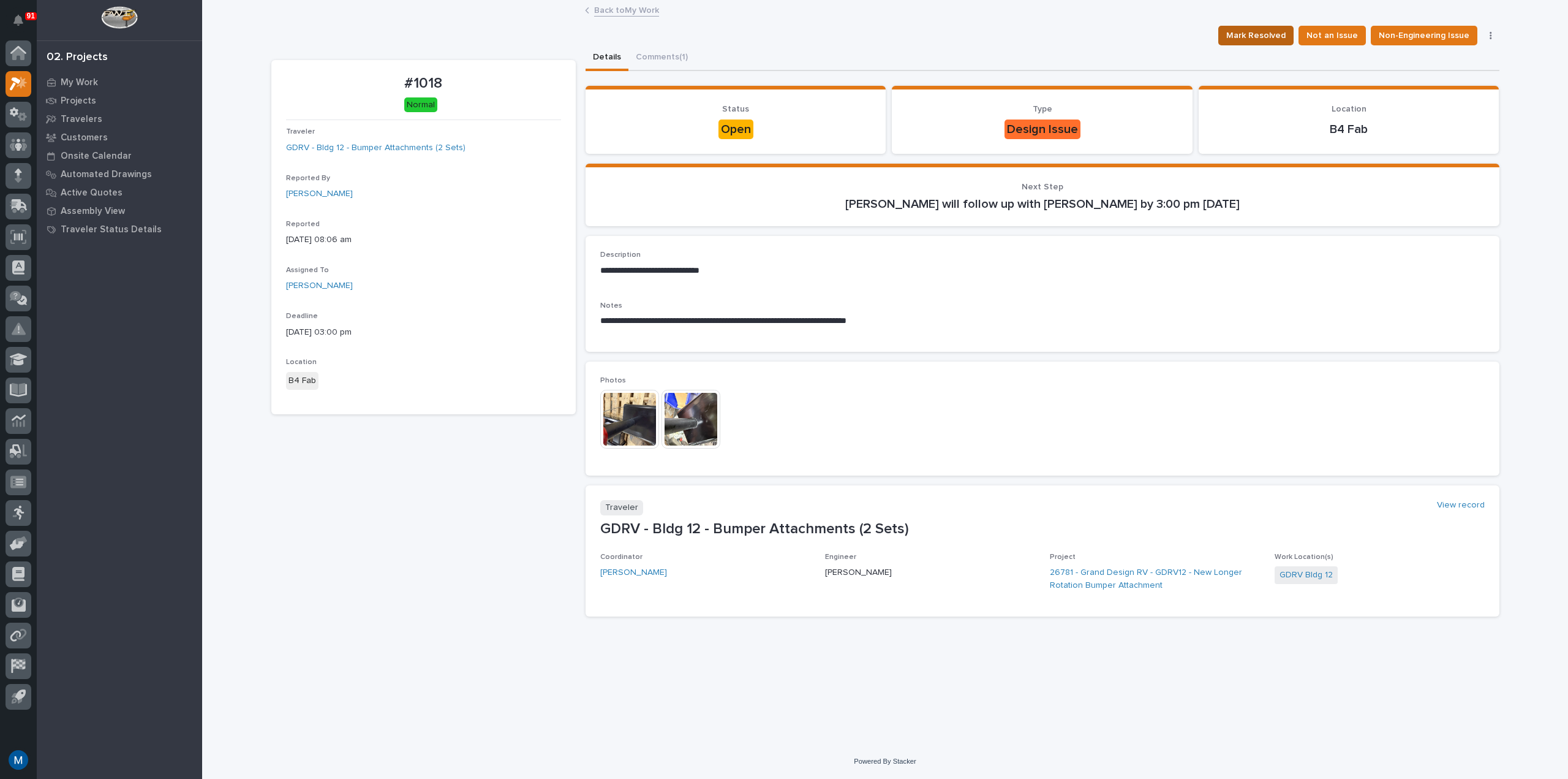
click at [1271, 33] on span "Mark Resolved" at bounding box center [1255, 35] width 59 height 15
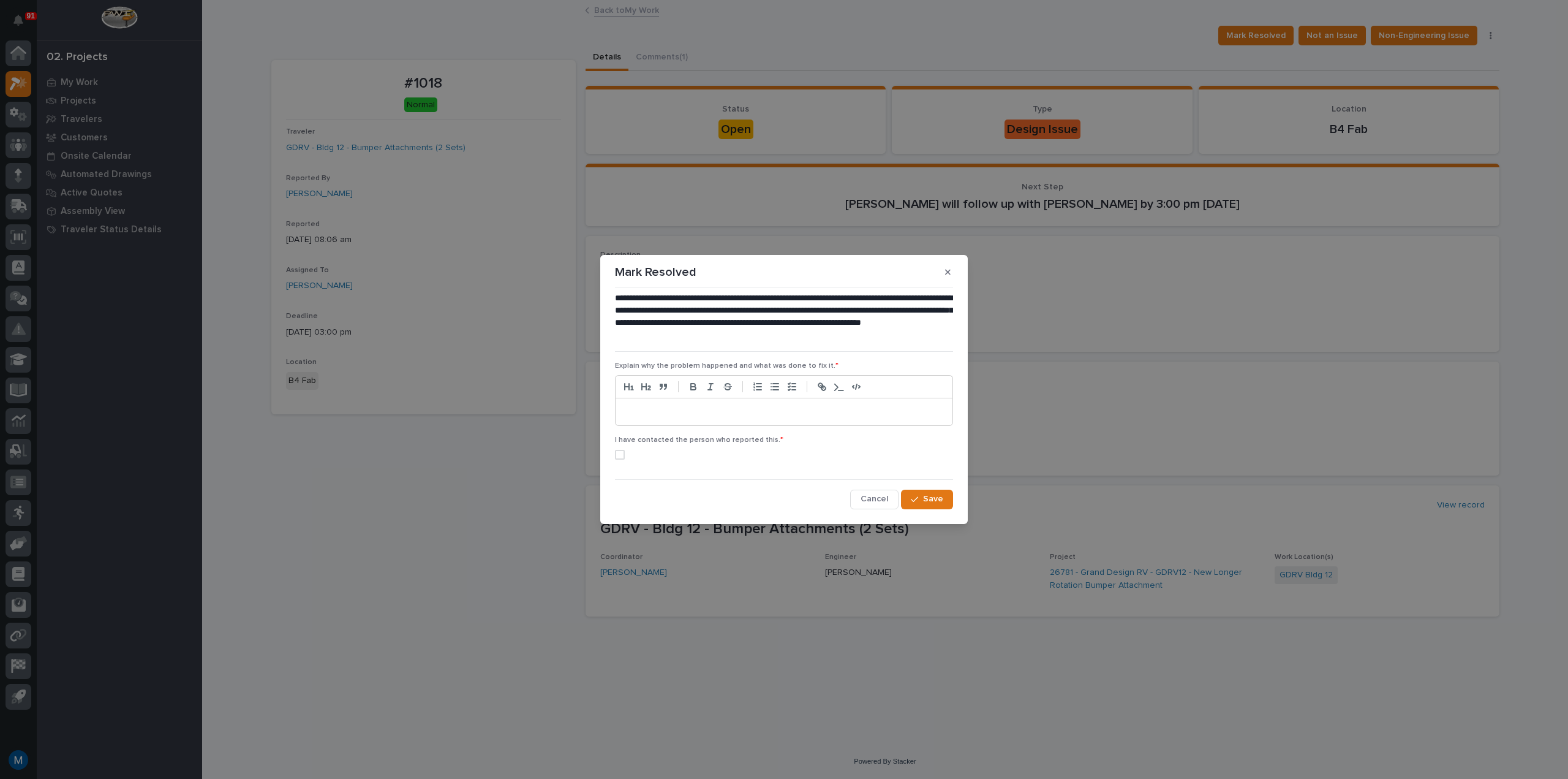
click at [671, 413] on p at bounding box center [784, 412] width 319 height 12
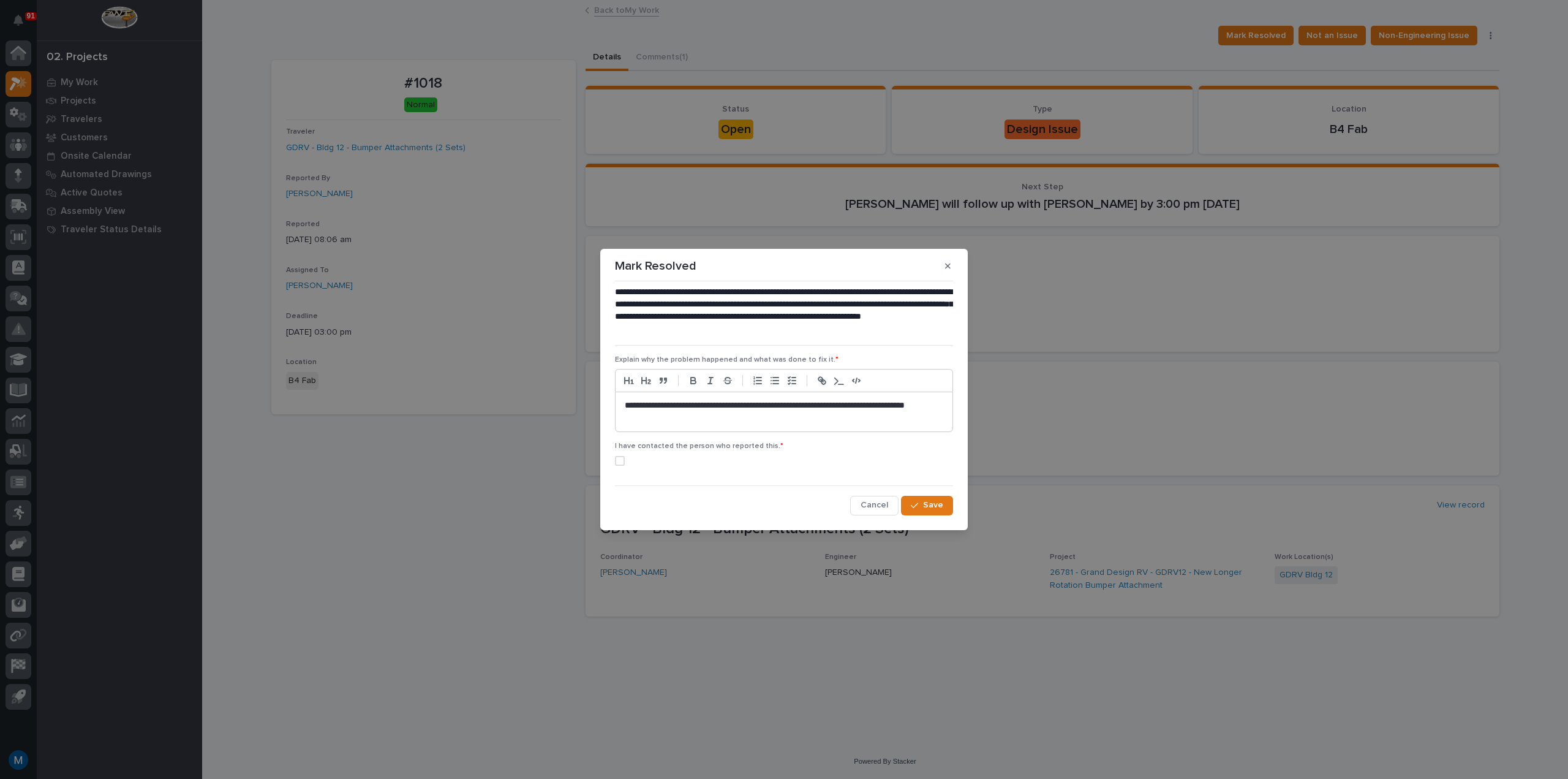
click at [617, 464] on span at bounding box center [620, 460] width 10 height 10
click at [943, 507] on span "Save" at bounding box center [933, 505] width 20 height 11
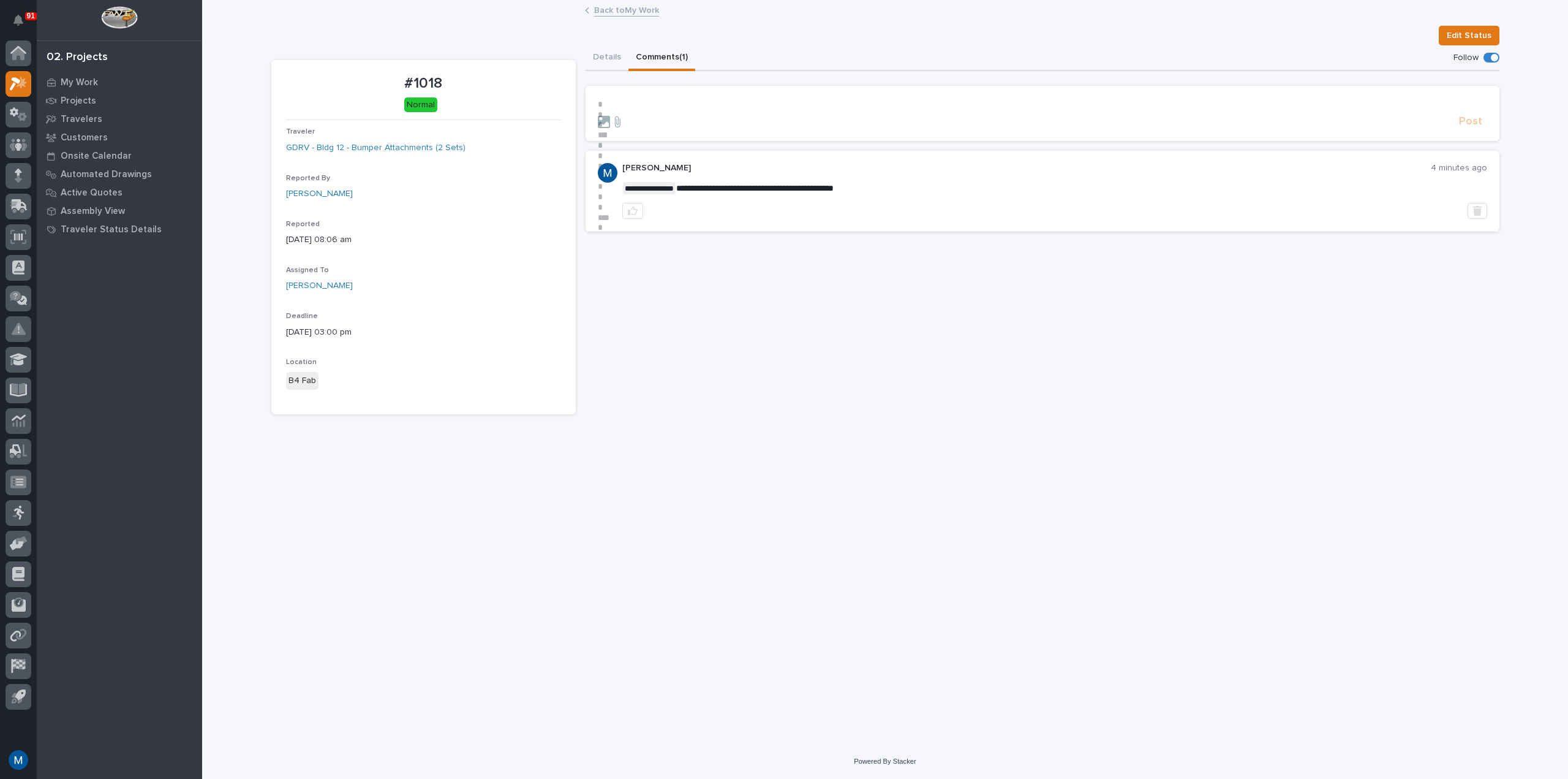
click at [660, 52] on button "Comments (1)" at bounding box center [662, 59] width 67 height 26
click at [618, 54] on button "Details" at bounding box center [607, 59] width 43 height 26
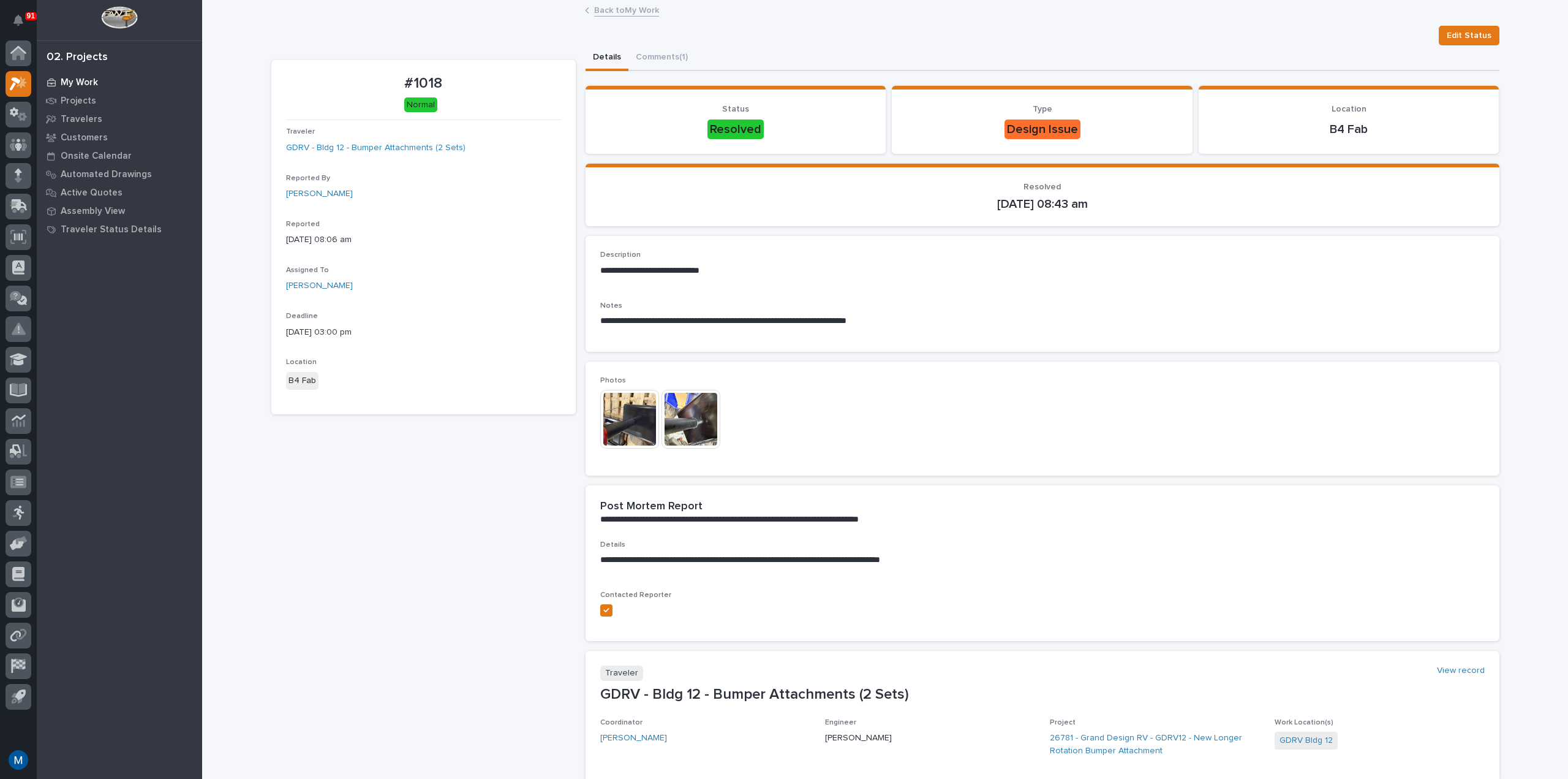
click at [101, 87] on div "My Work" at bounding box center [119, 82] width 159 height 17
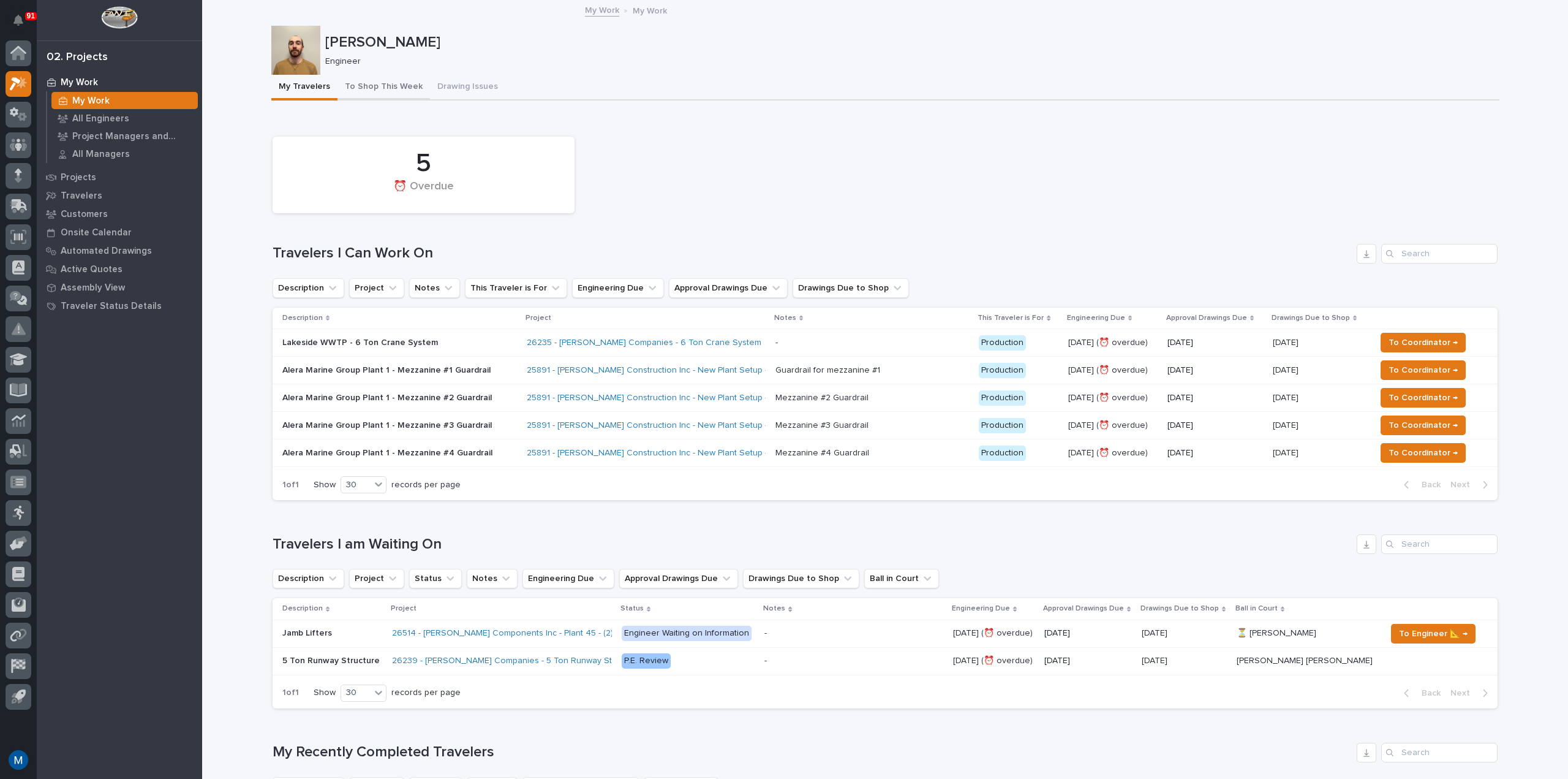
click at [370, 83] on button "To Shop This Week" at bounding box center [384, 88] width 93 height 26
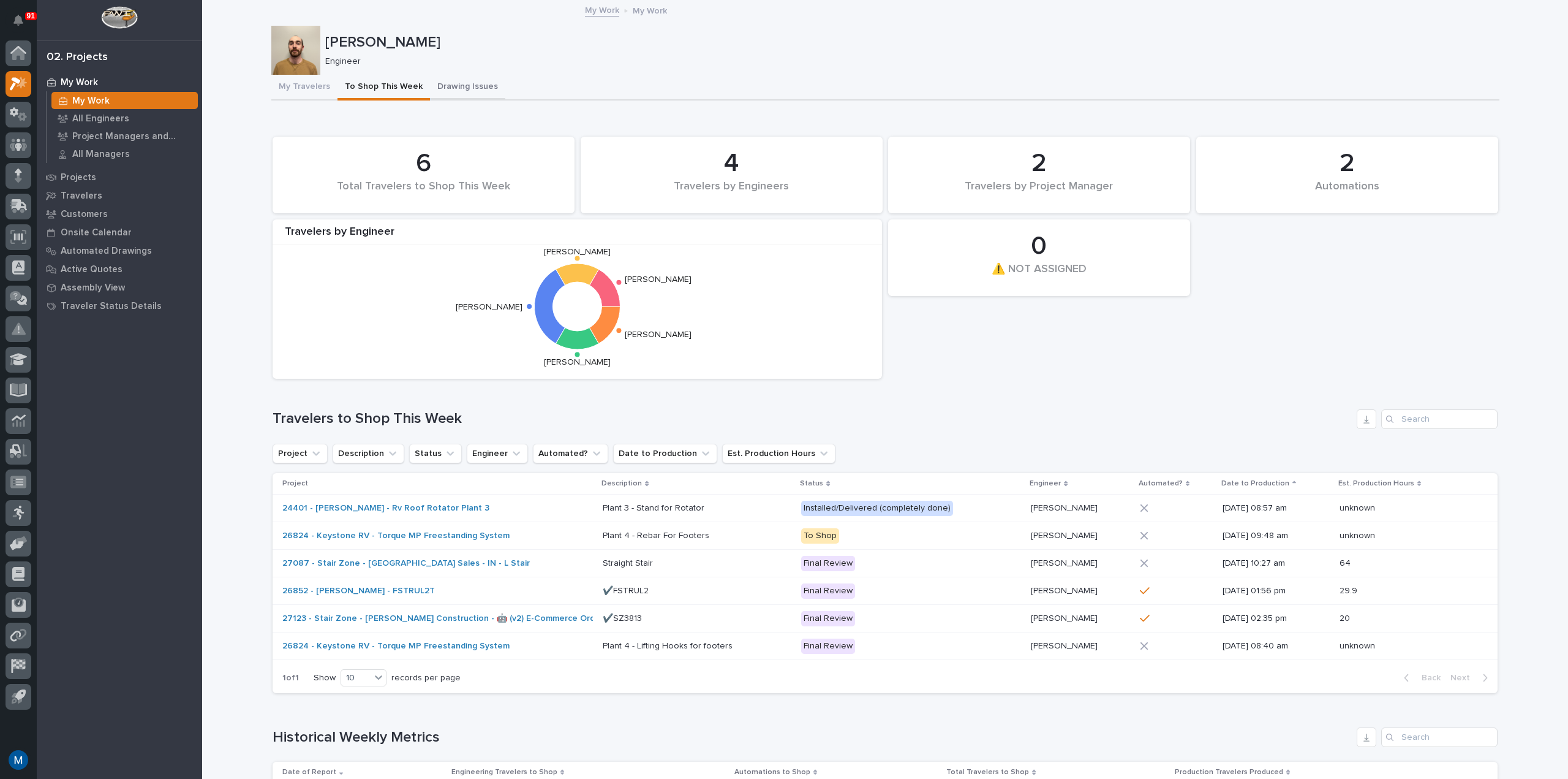
click at [455, 77] on button "Drawing Issues" at bounding box center [468, 88] width 76 height 26
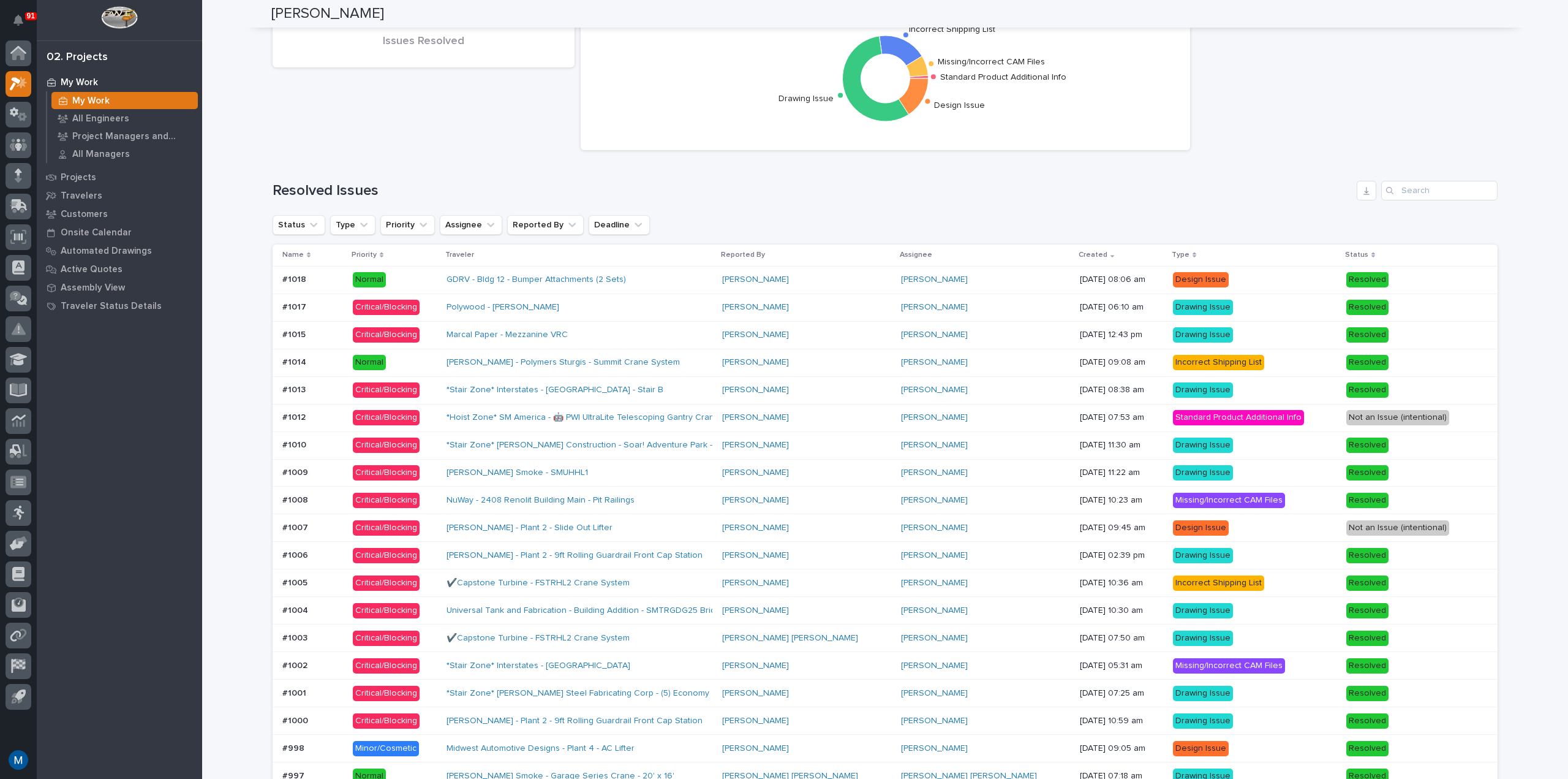
scroll to position [735, 0]
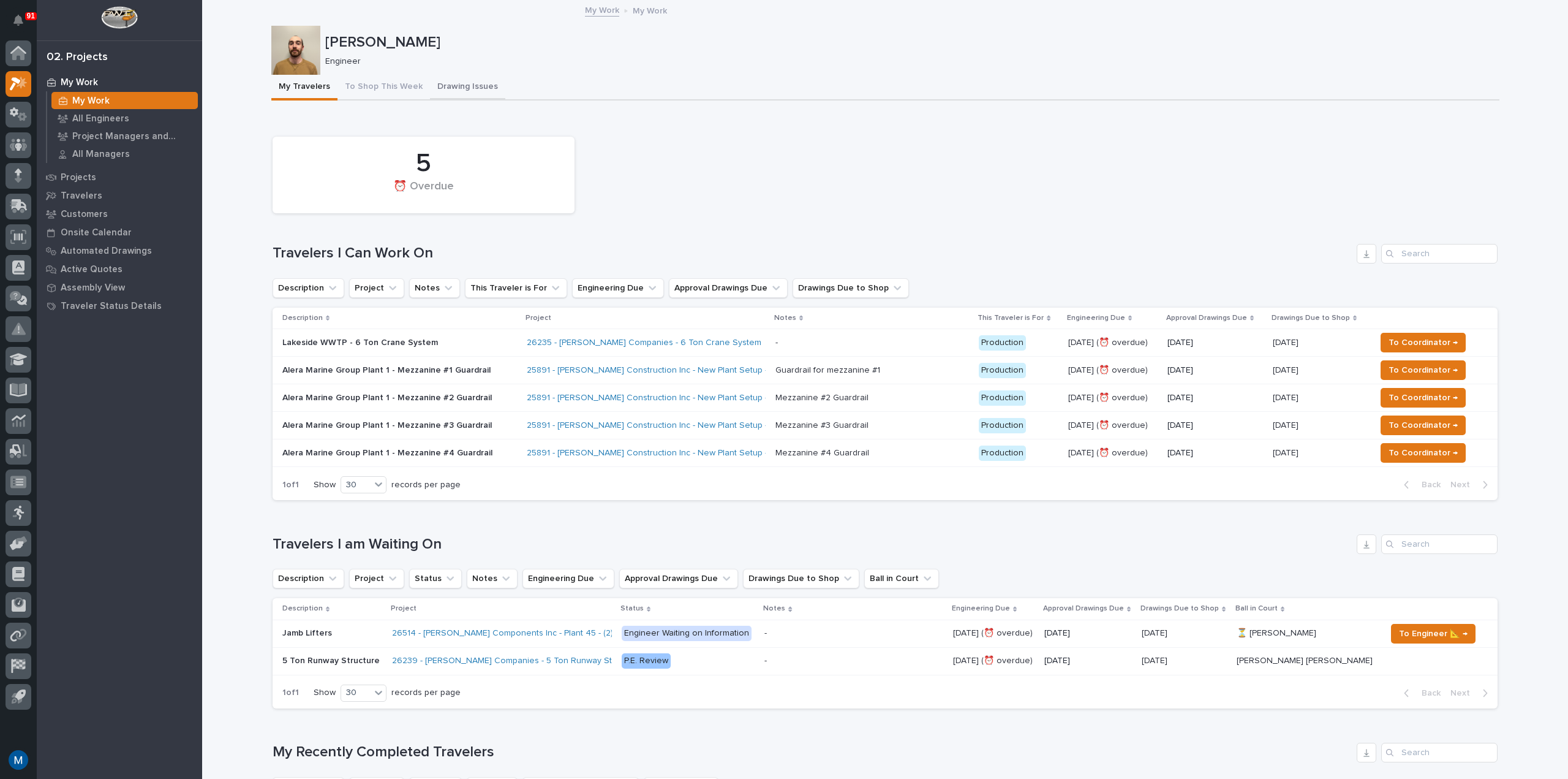
click at [462, 78] on button "Drawing Issues" at bounding box center [468, 88] width 76 height 26
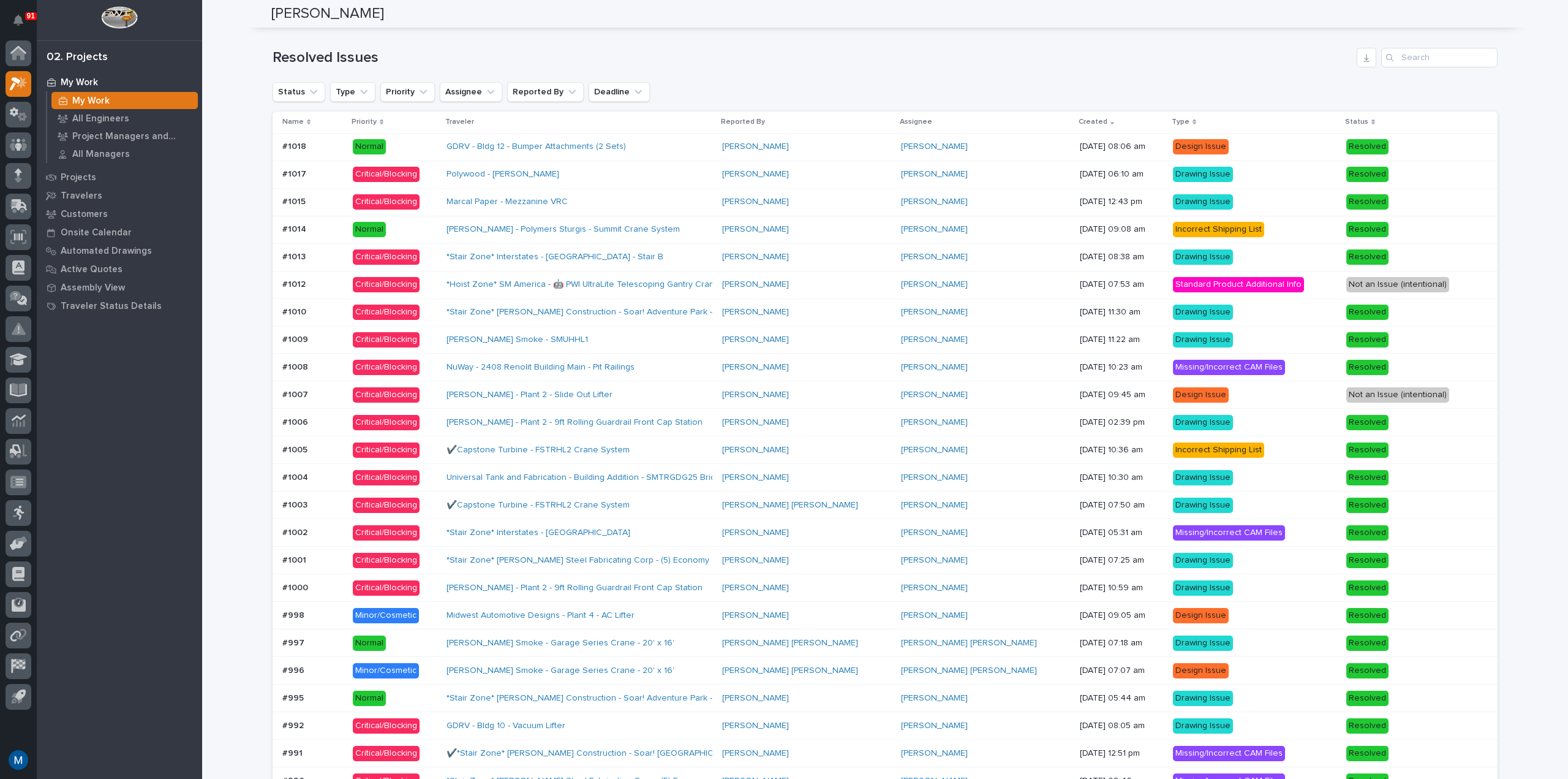
scroll to position [919, 0]
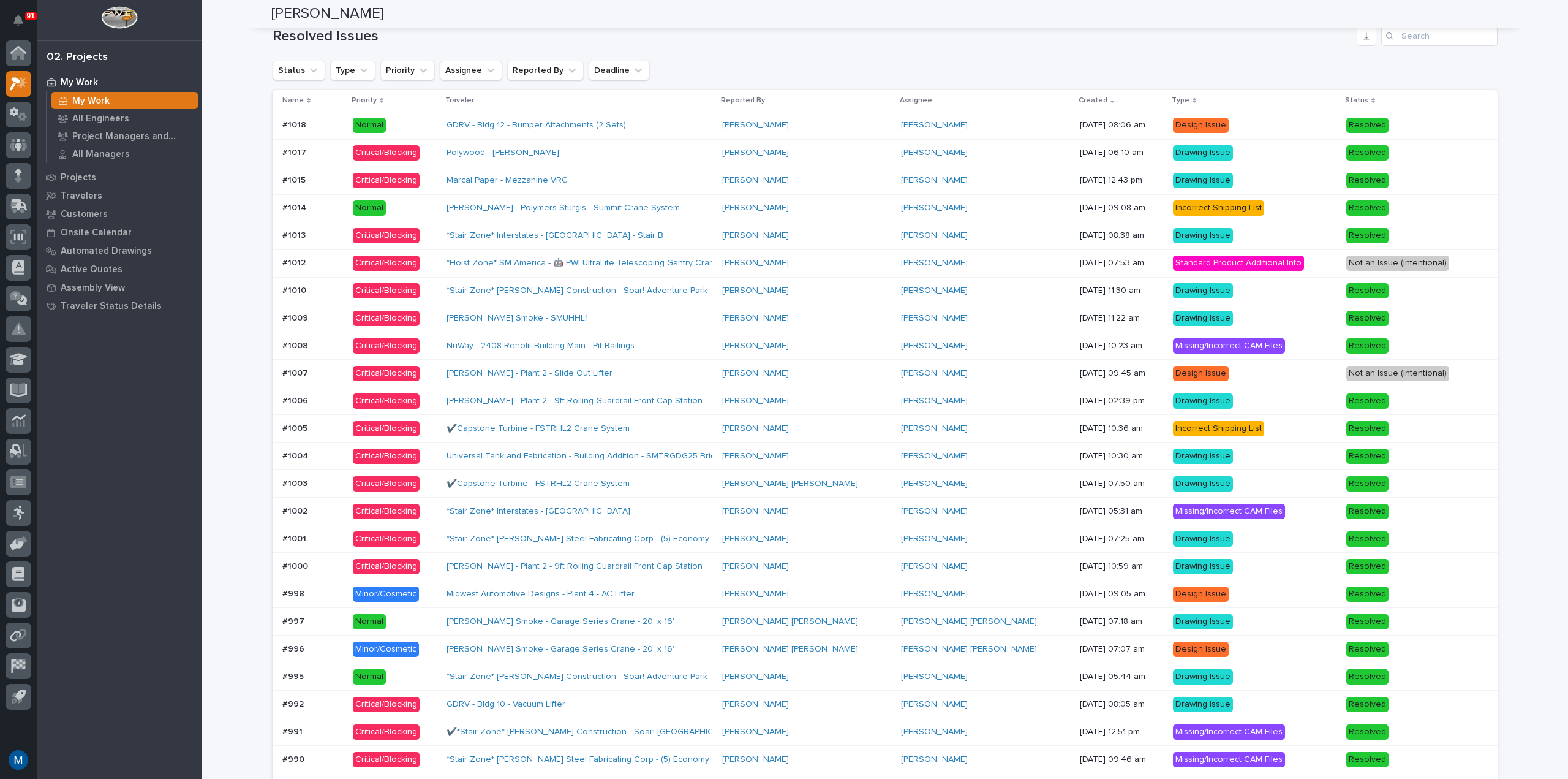
click at [878, 119] on div "[PERSON_NAME]" at bounding box center [807, 125] width 169 height 20
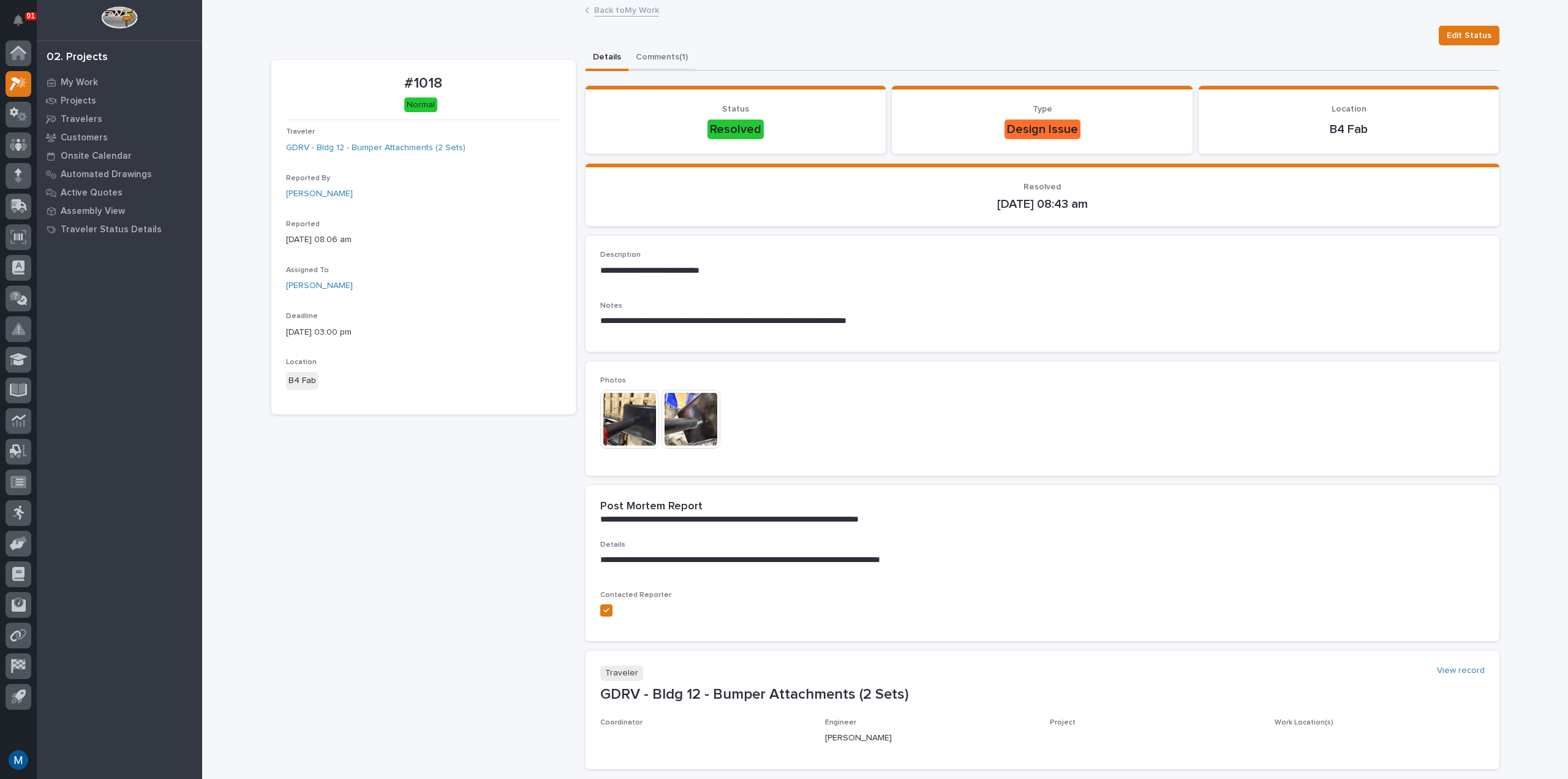
click at [672, 61] on button "Comments (1)" at bounding box center [662, 59] width 67 height 26
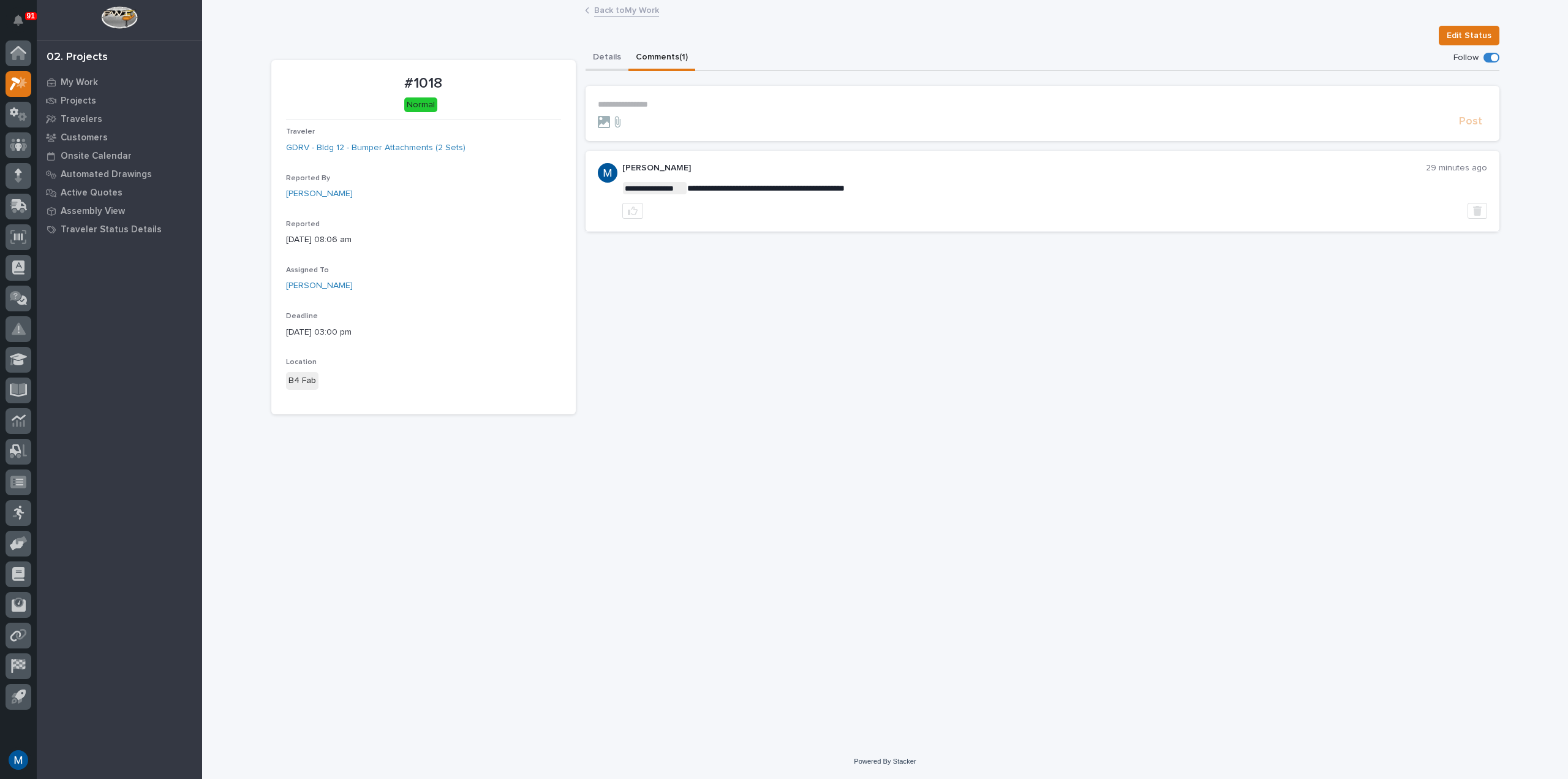
click at [611, 63] on button "Details" at bounding box center [607, 59] width 43 height 26
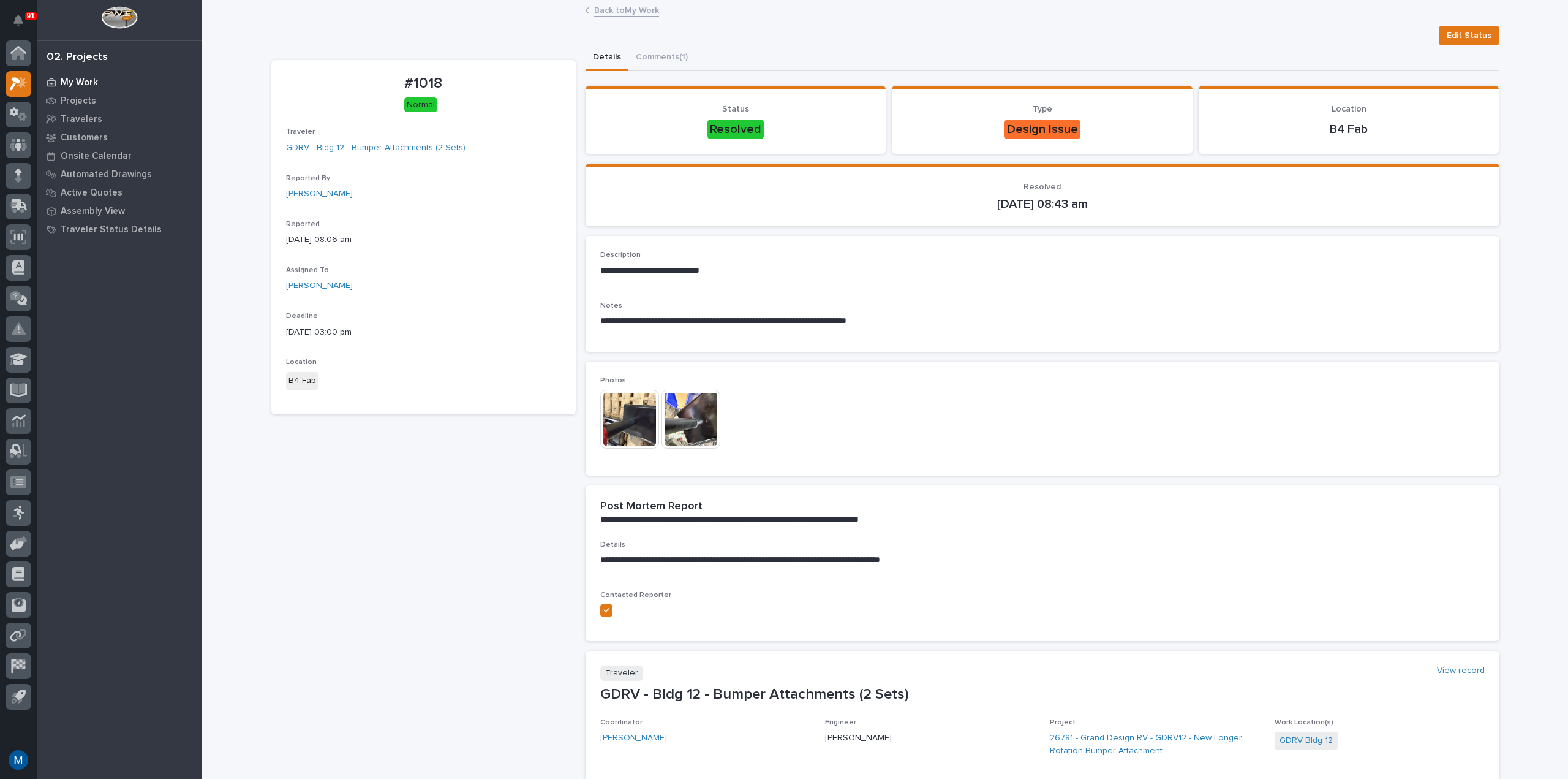
click at [78, 80] on p "My Work" at bounding box center [79, 82] width 37 height 11
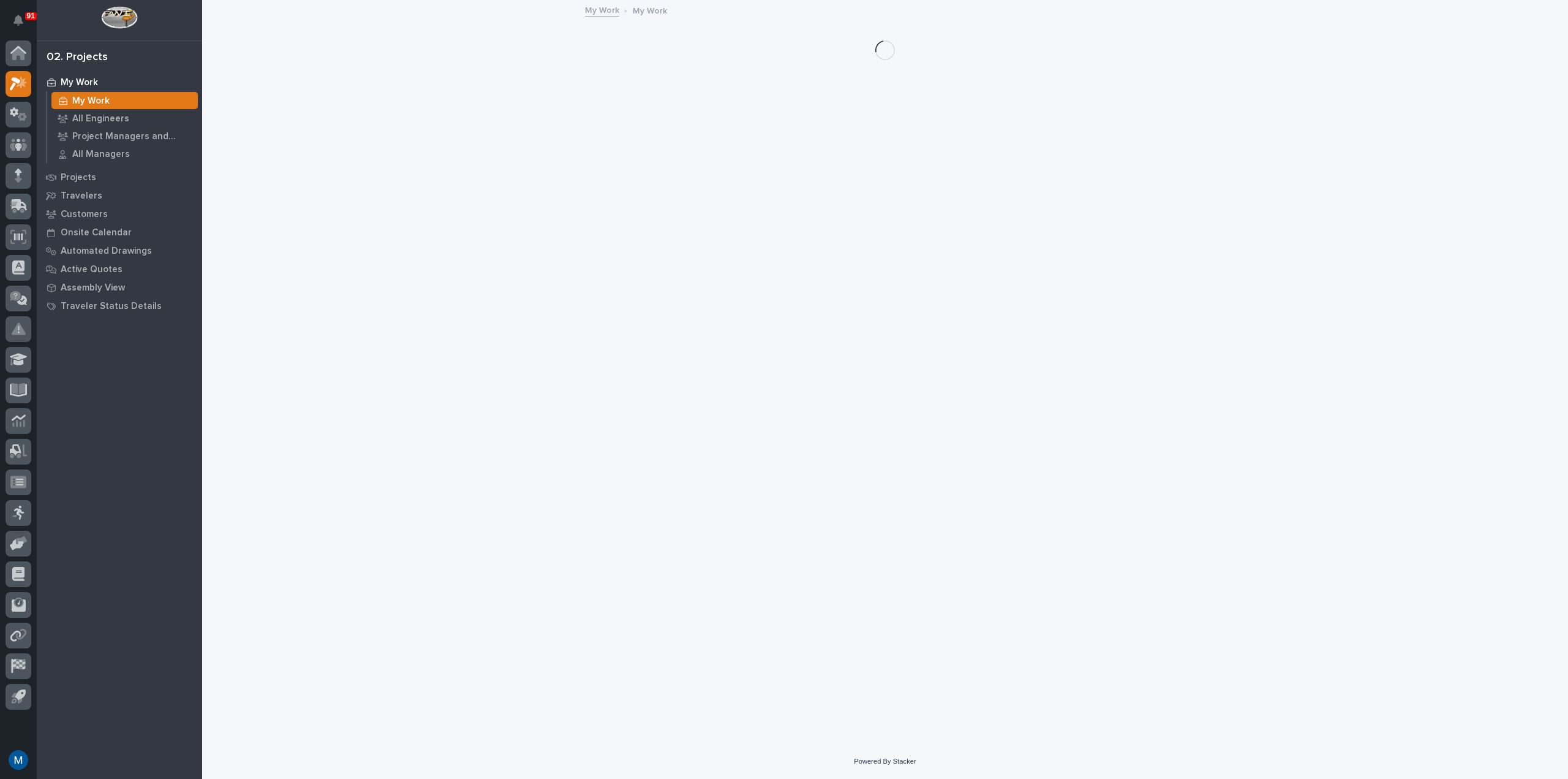
click at [78, 80] on p "My Work" at bounding box center [79, 82] width 37 height 11
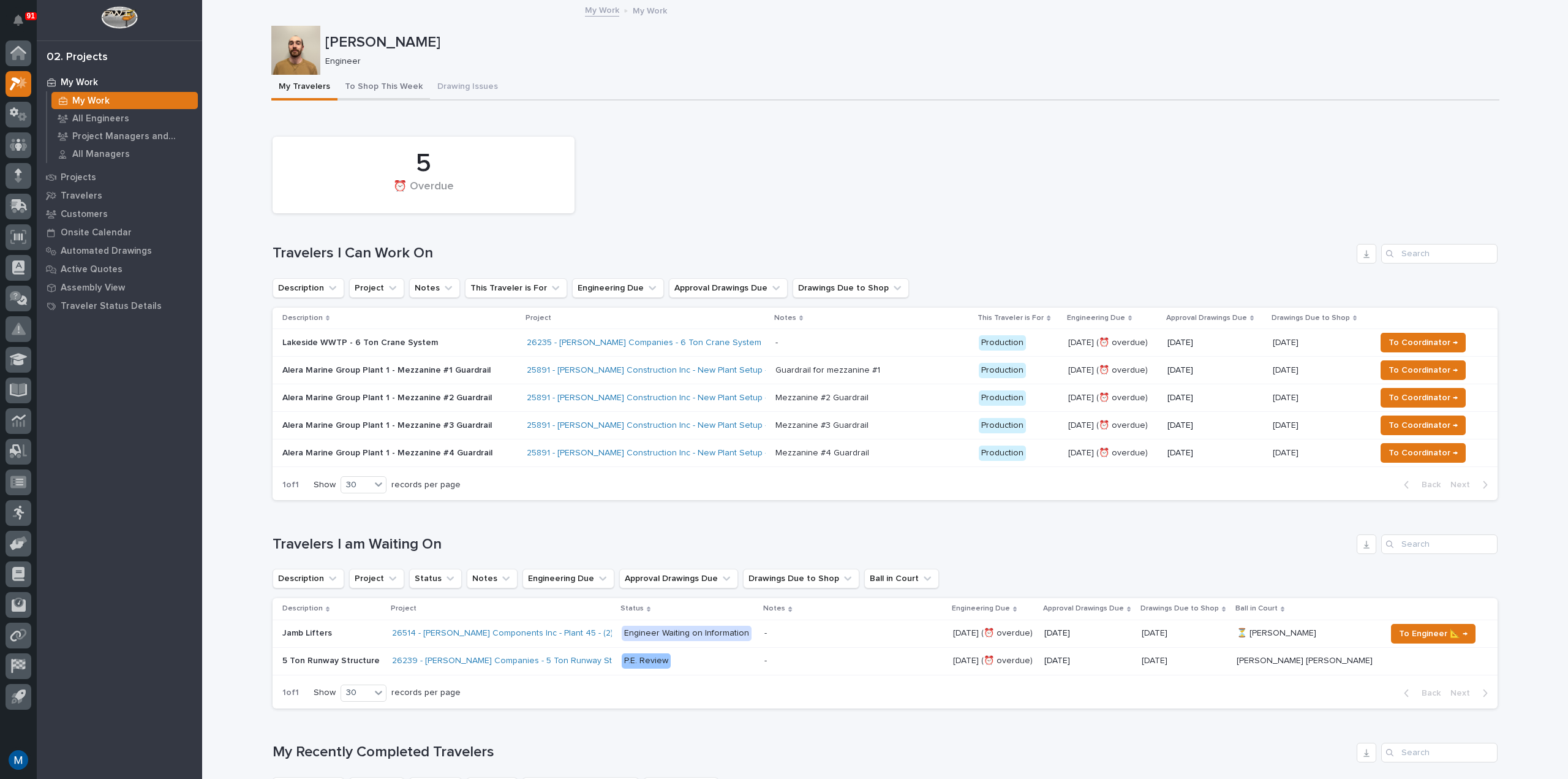
click at [391, 99] on button "To Shop This Week" at bounding box center [384, 88] width 93 height 26
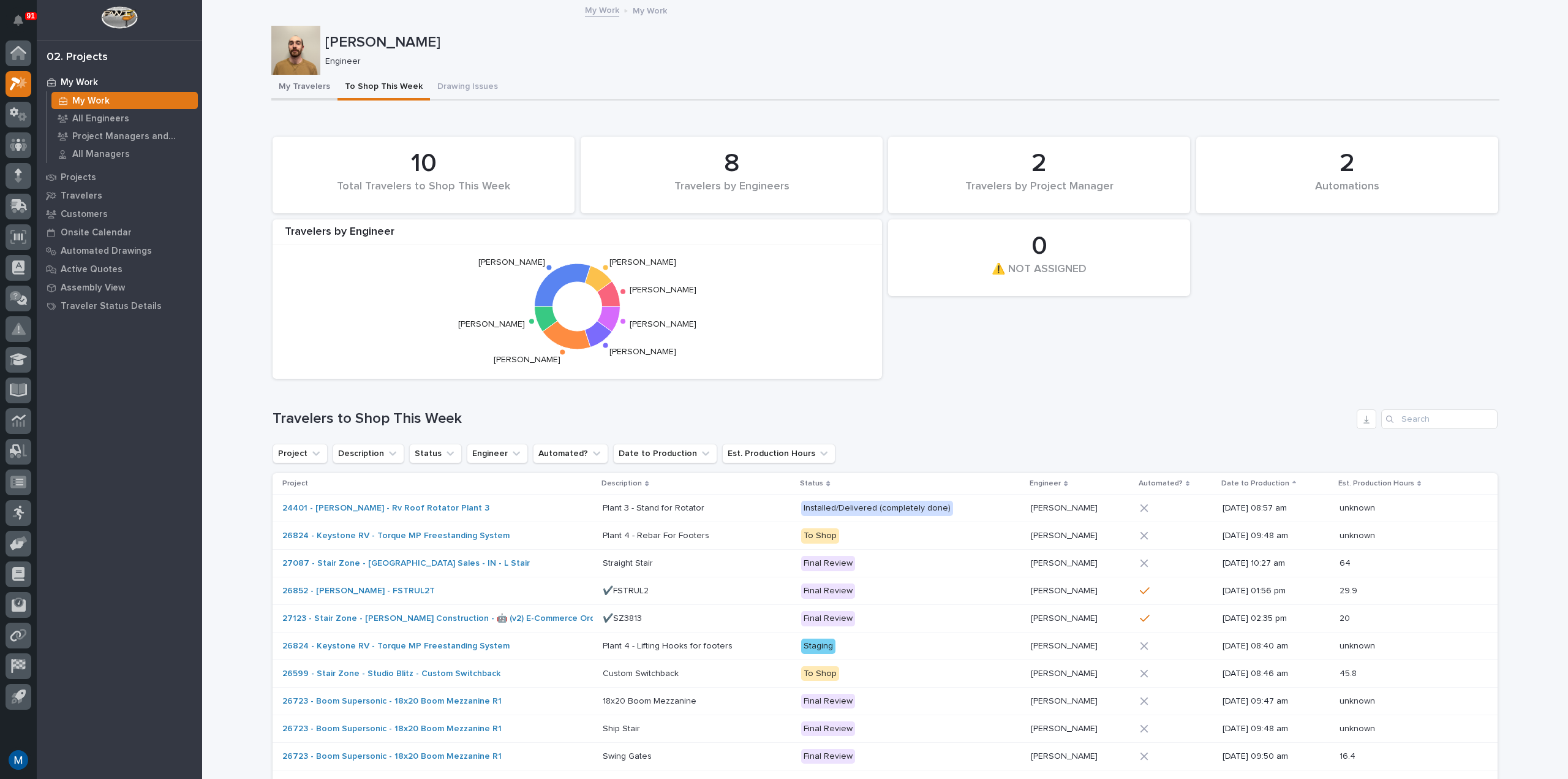
click at [302, 86] on button "My Travelers" at bounding box center [304, 88] width 66 height 26
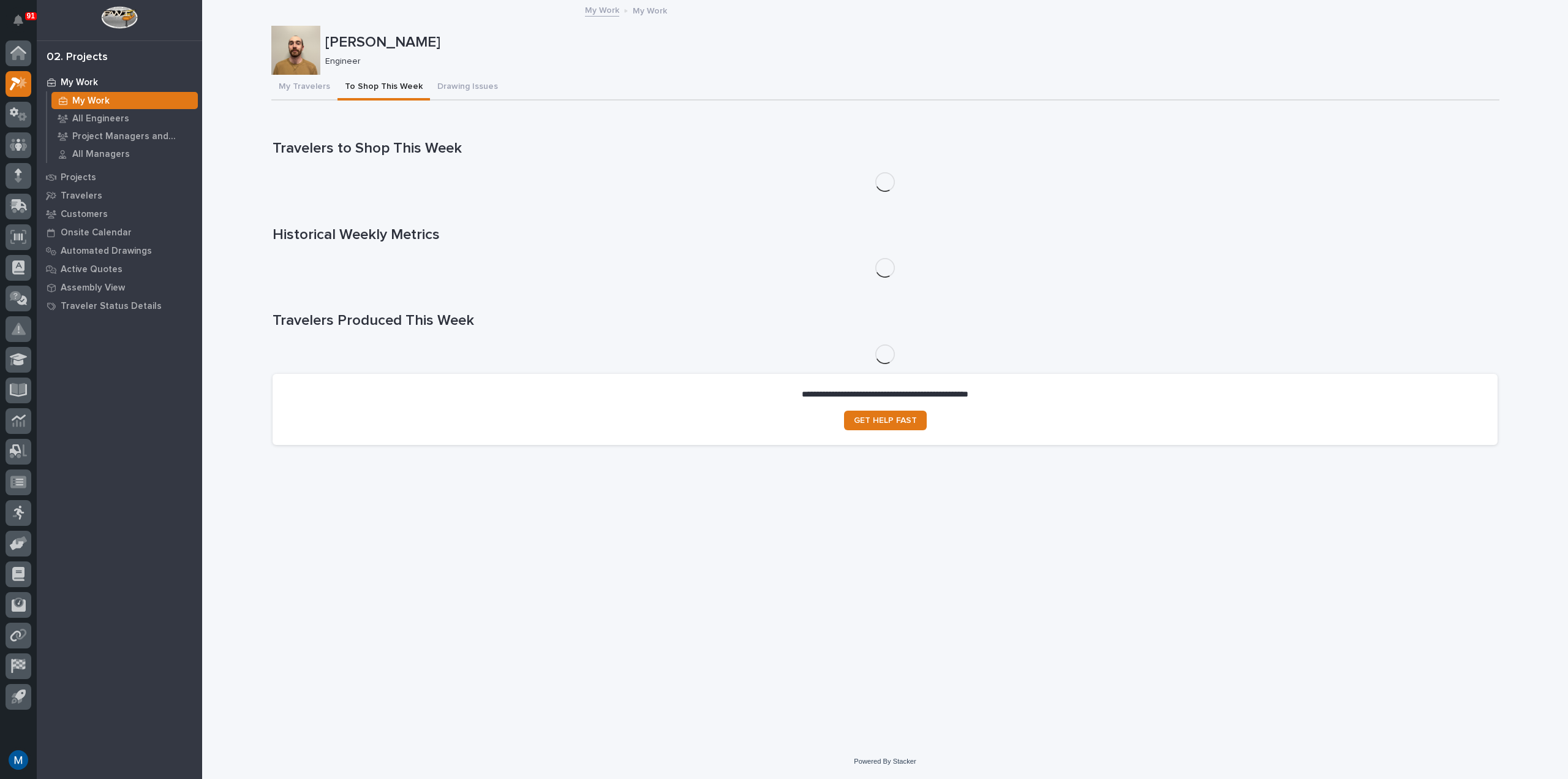
click at [366, 78] on button "To Shop This Week" at bounding box center [384, 88] width 93 height 26
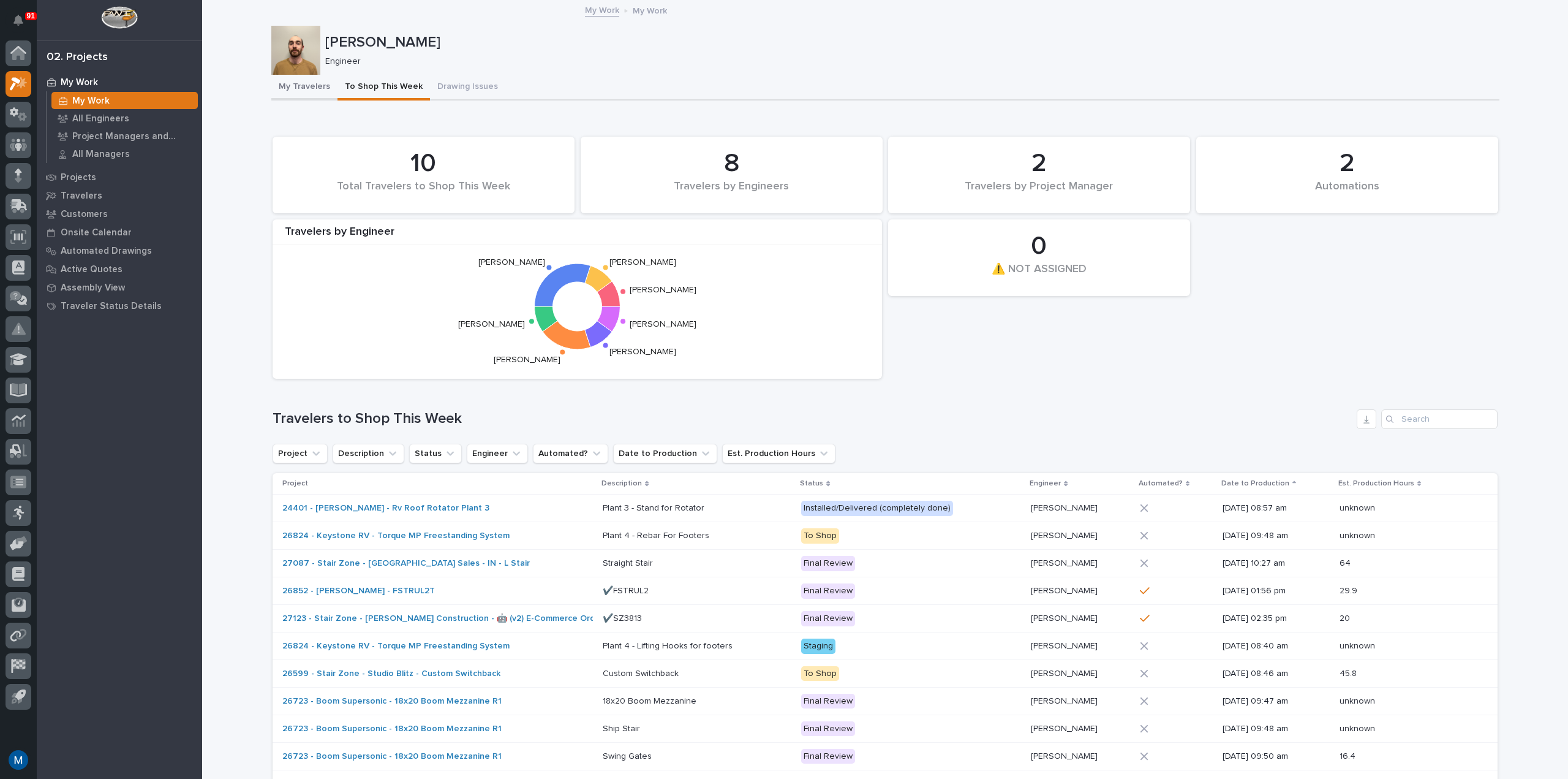
click at [309, 86] on button "My Travelers" at bounding box center [304, 88] width 66 height 26
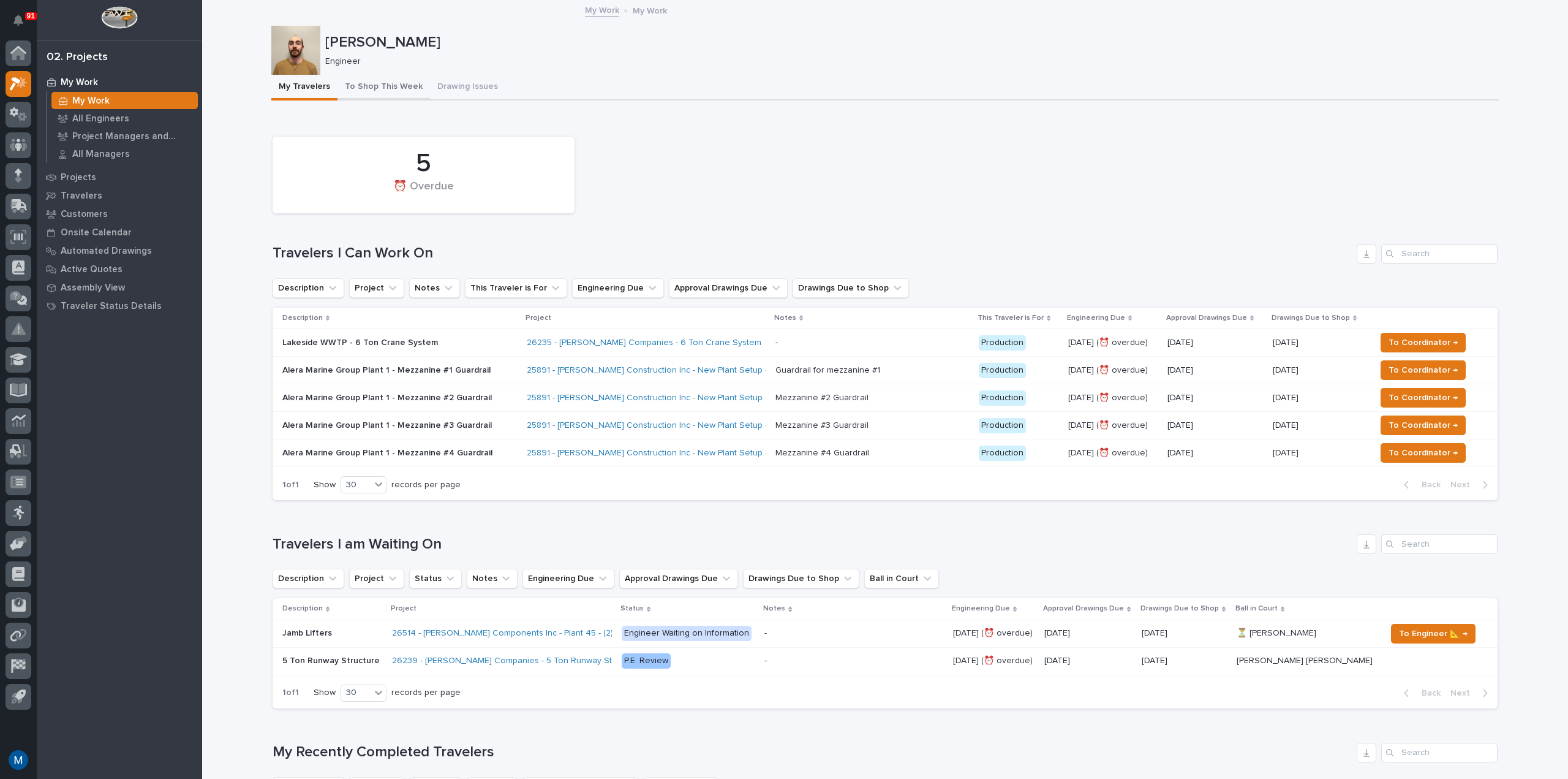
click at [385, 91] on button "To Shop This Week" at bounding box center [384, 88] width 93 height 26
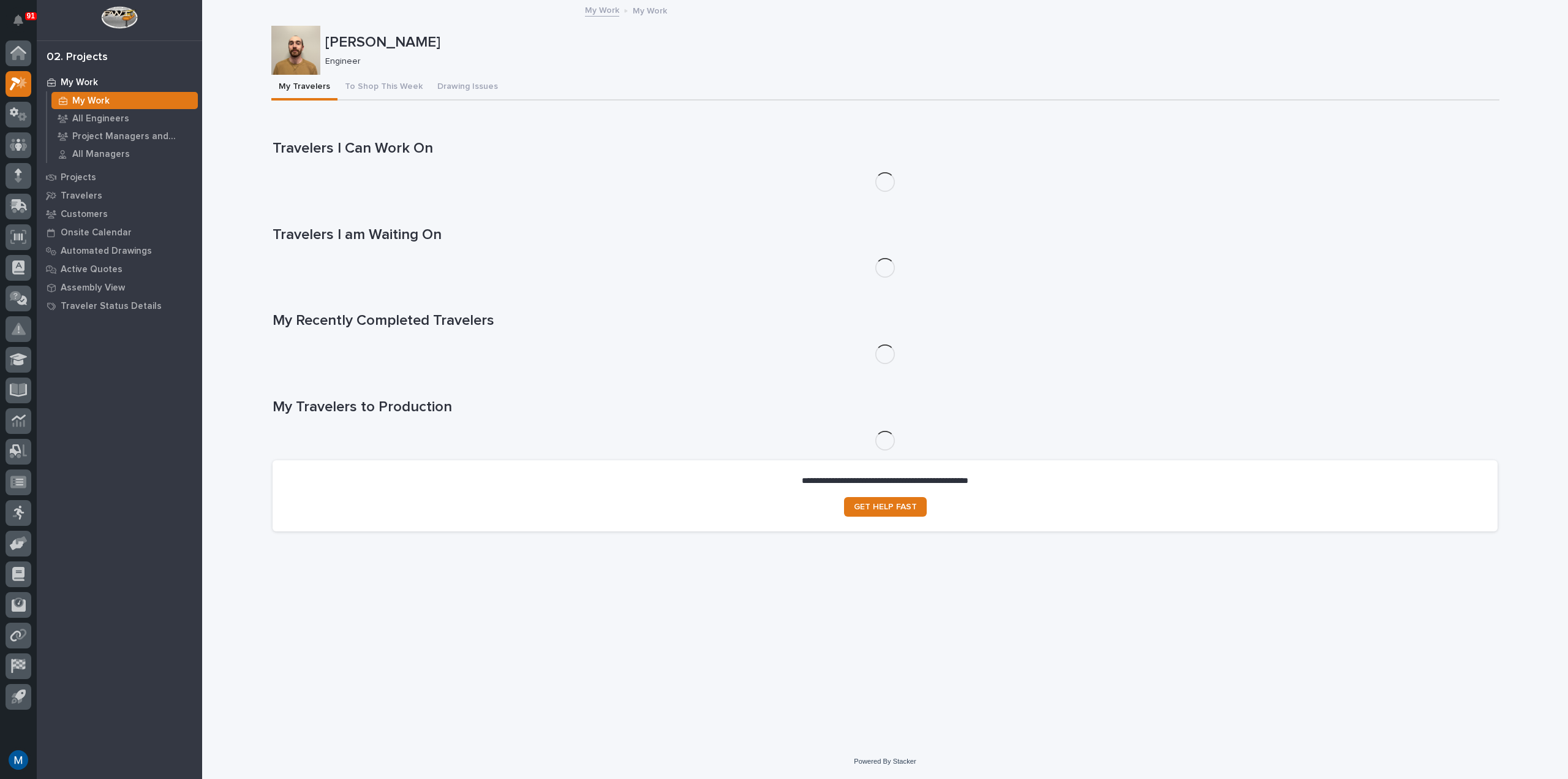
click at [273, 84] on button "My Travelers" at bounding box center [304, 88] width 66 height 26
